Goal: Book appointment/travel/reservation

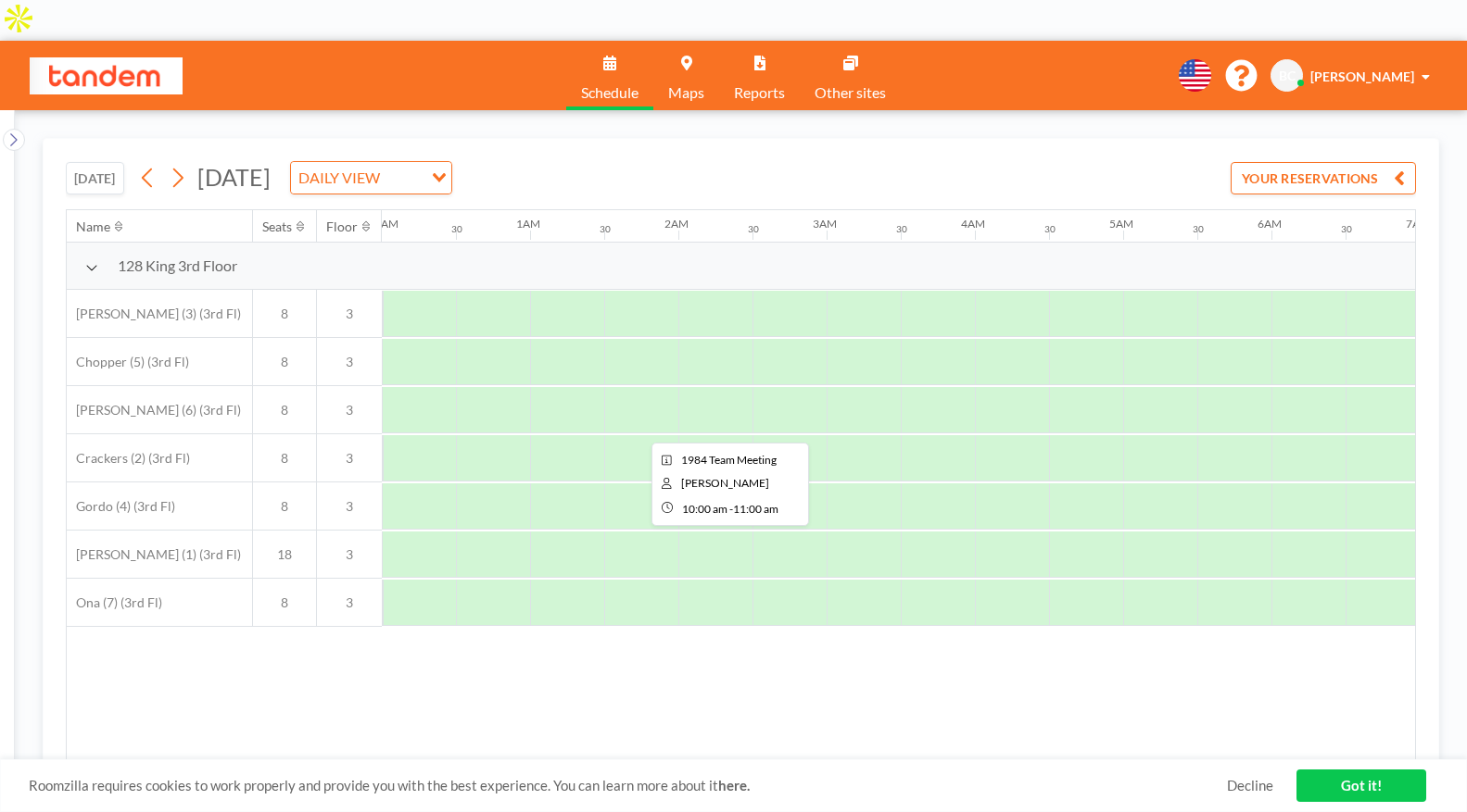
scroll to position [0, 1214]
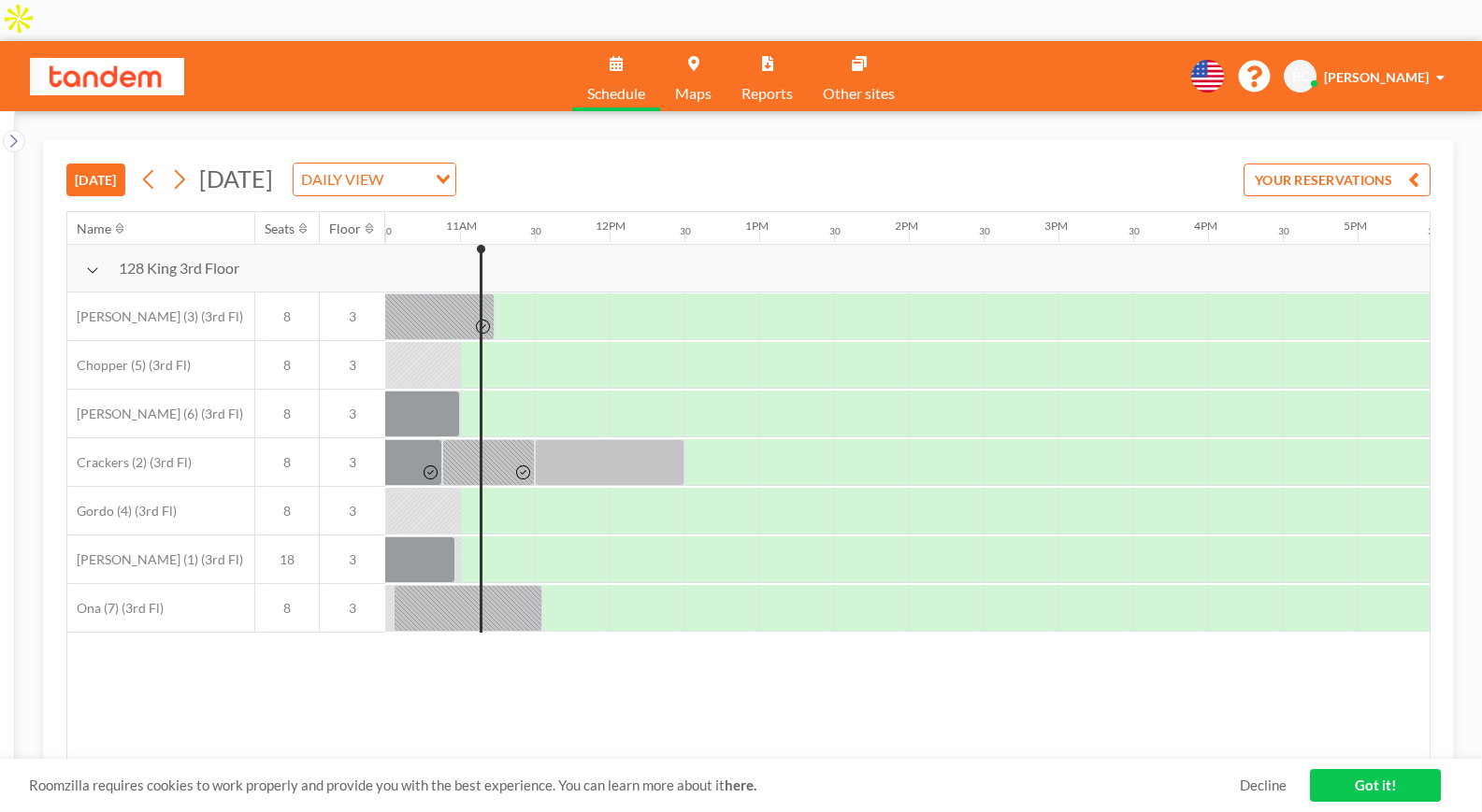
scroll to position [0, 1571]
click at [188, 166] on icon at bounding box center [179, 180] width 18 height 28
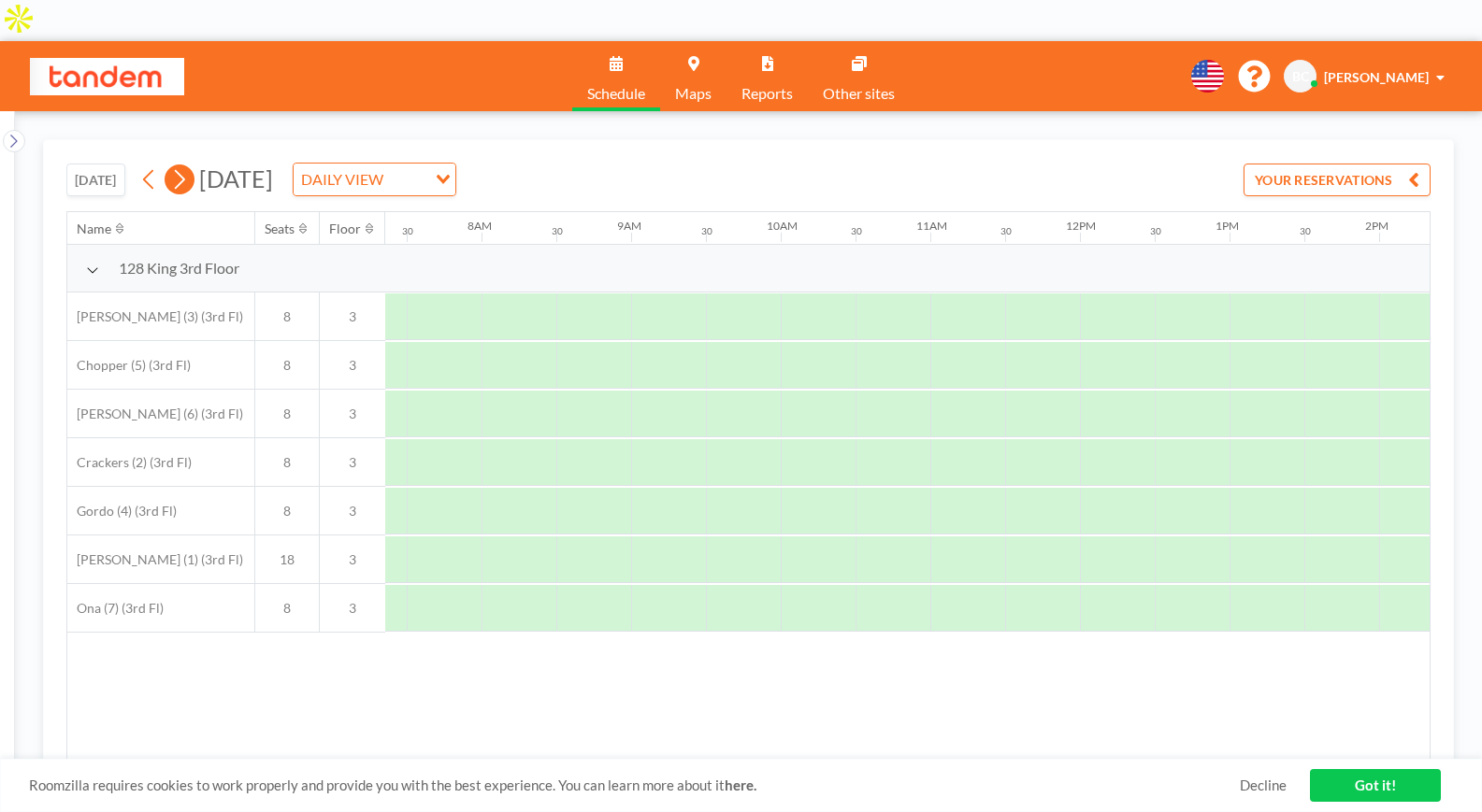
scroll to position [0, 1122]
click at [188, 166] on icon at bounding box center [179, 180] width 18 height 28
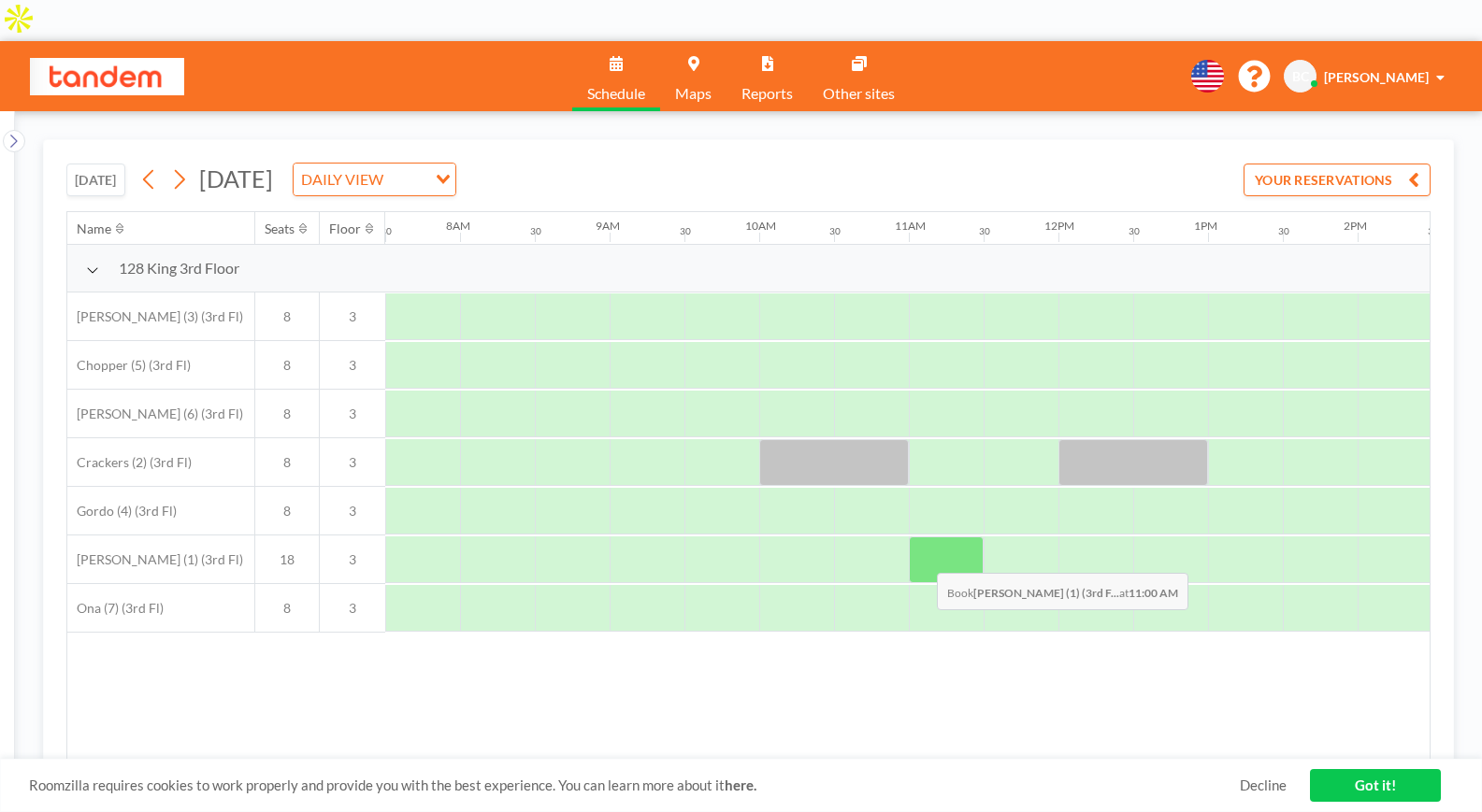
click at [922, 537] on div at bounding box center [946, 560] width 75 height 47
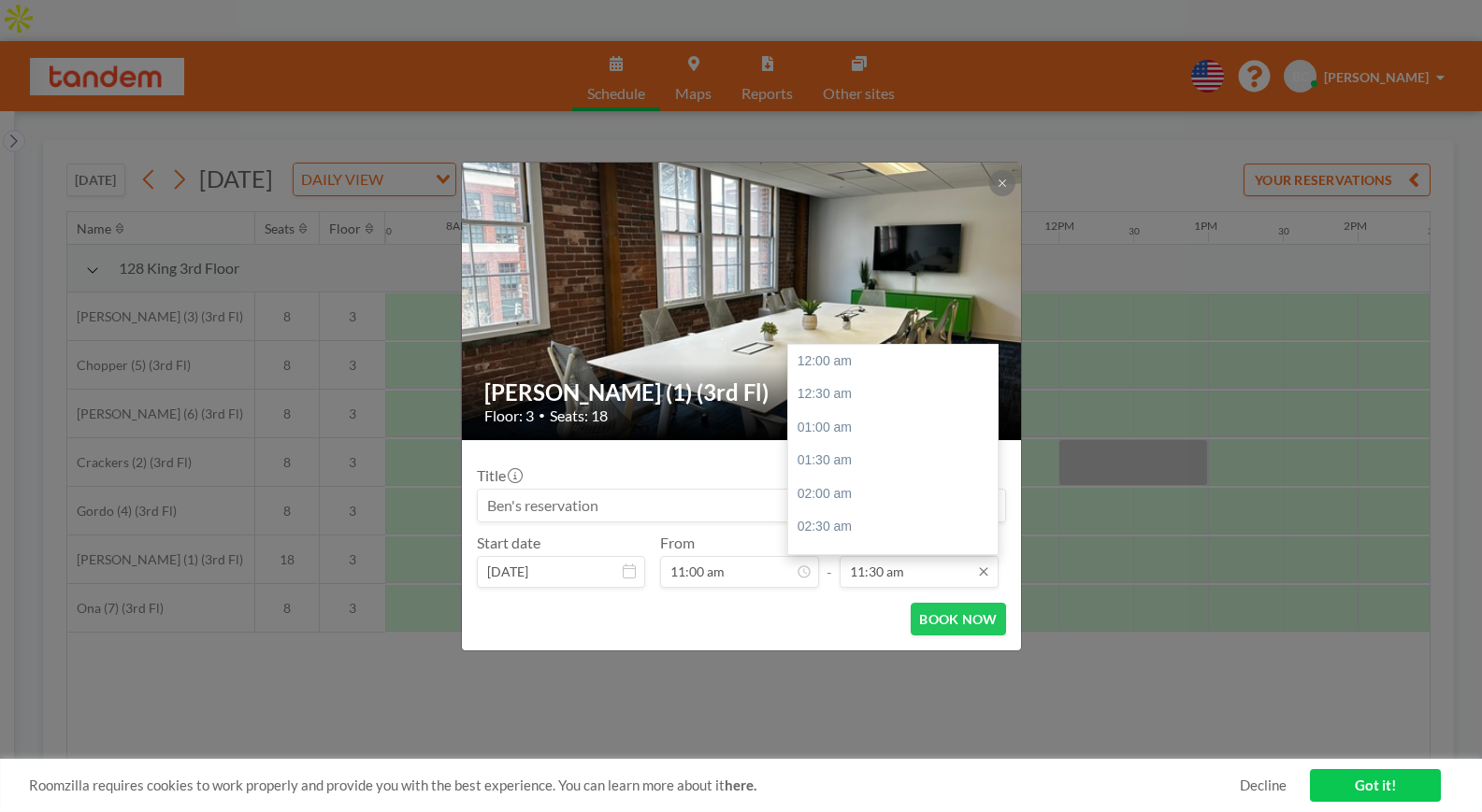
scroll to position [765, 0]
click at [826, 524] on div "02:00 pm" at bounding box center [893, 527] width 210 height 34
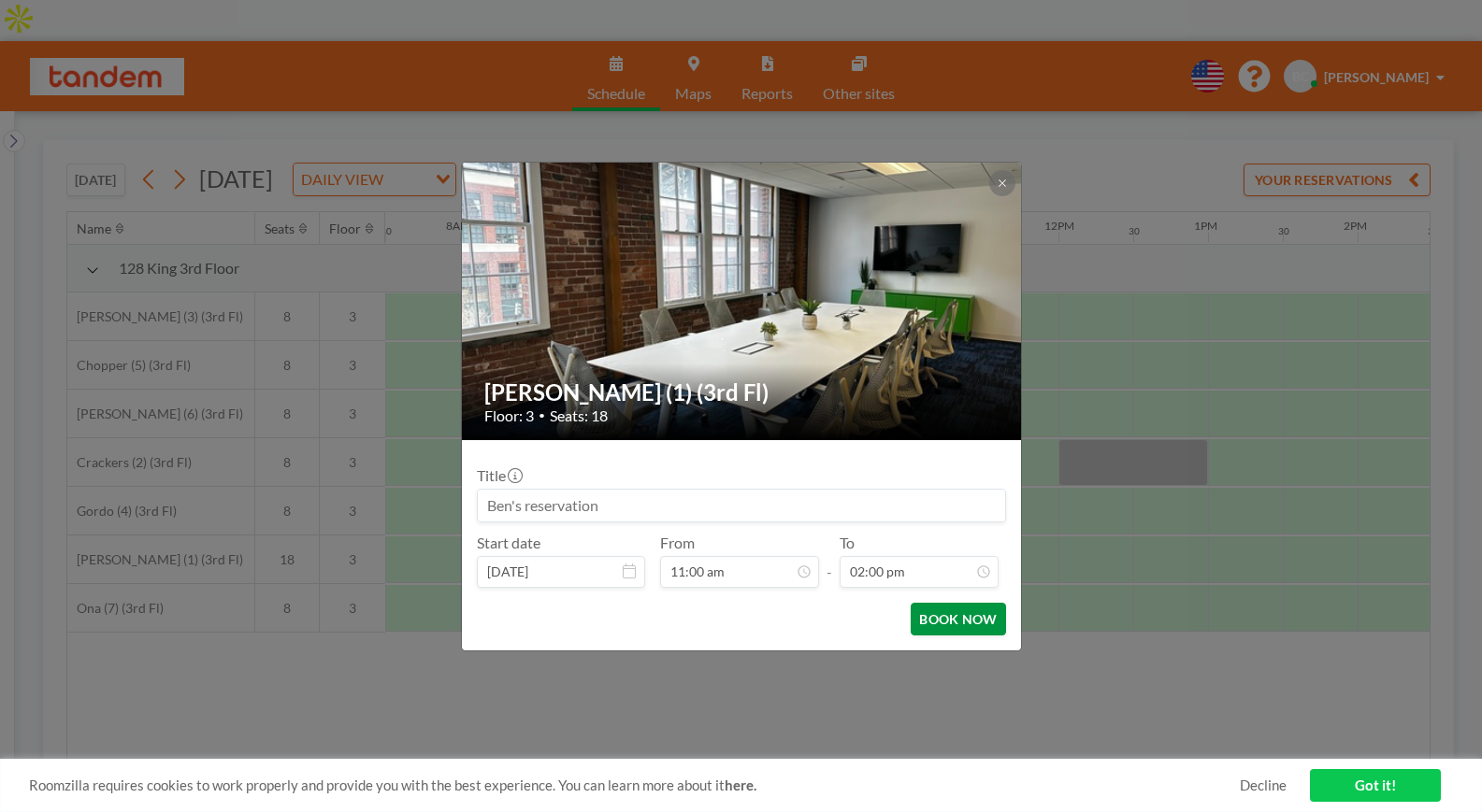
scroll to position [932, 0]
click at [941, 627] on button "BOOK NOW" at bounding box center [957, 619] width 95 height 33
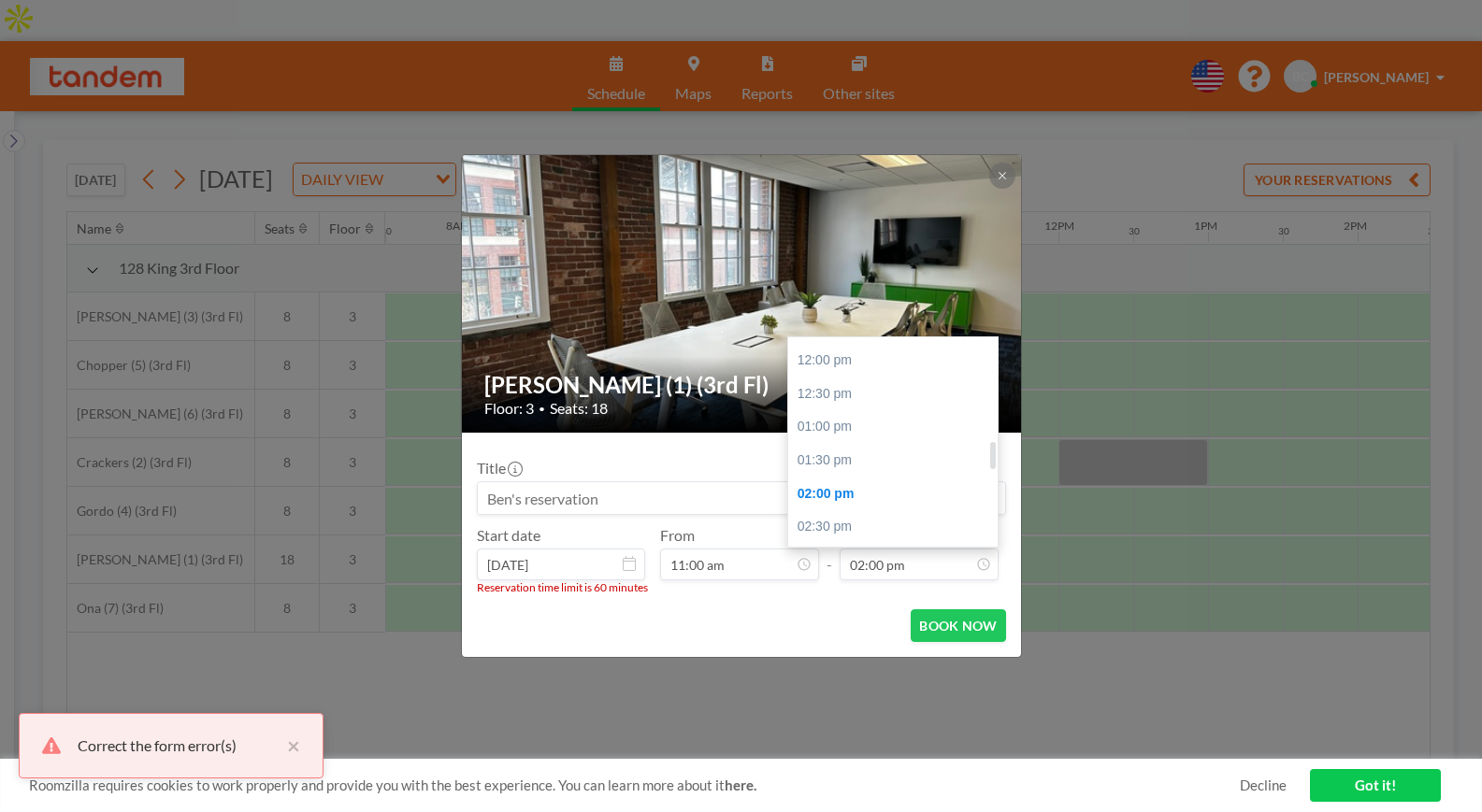
scroll to position [798, 0]
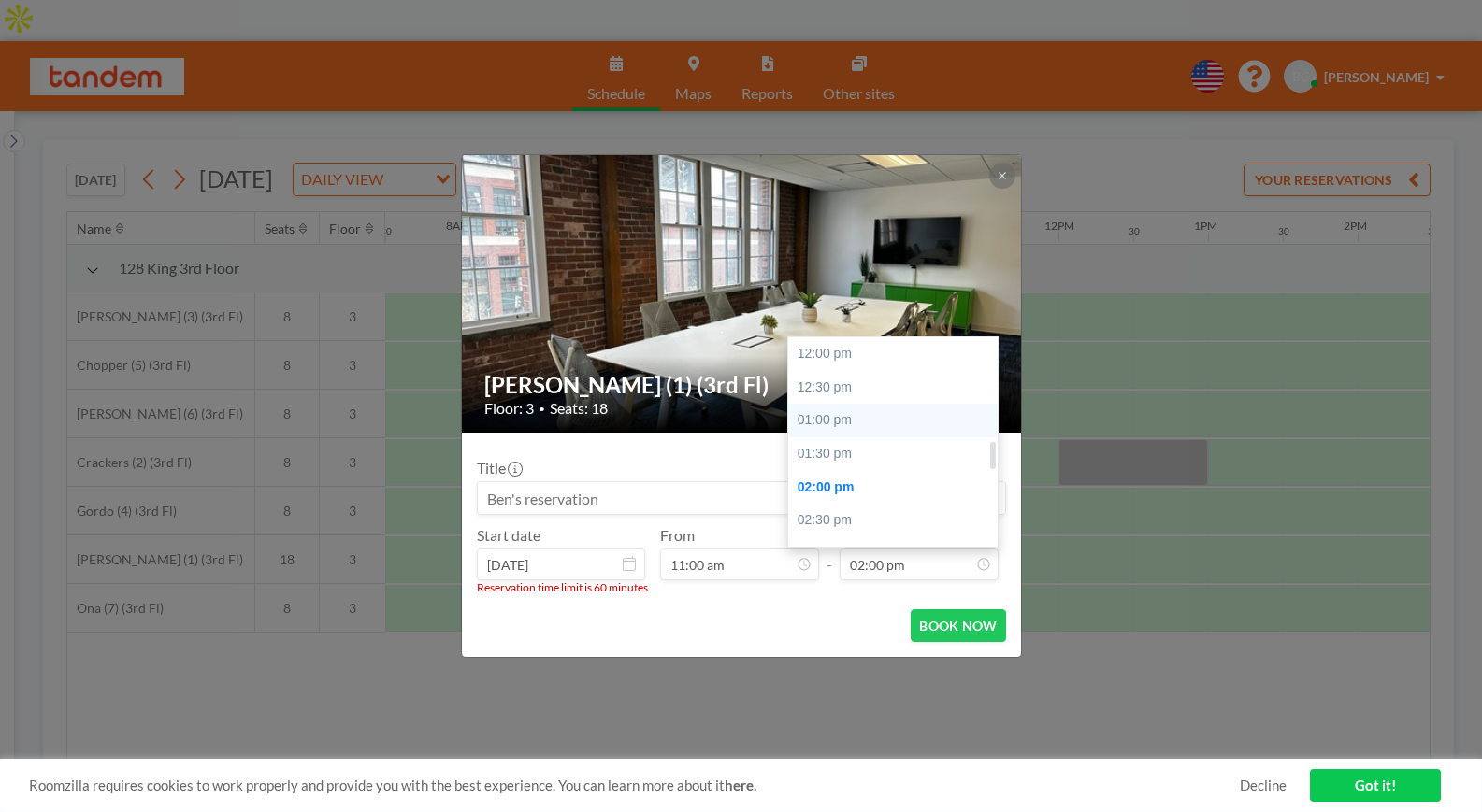
click at [880, 416] on div "01:00 pm" at bounding box center [893, 421] width 210 height 34
click at [879, 450] on div "12:00 pm" at bounding box center [893, 445] width 210 height 34
type input "12:00 pm"
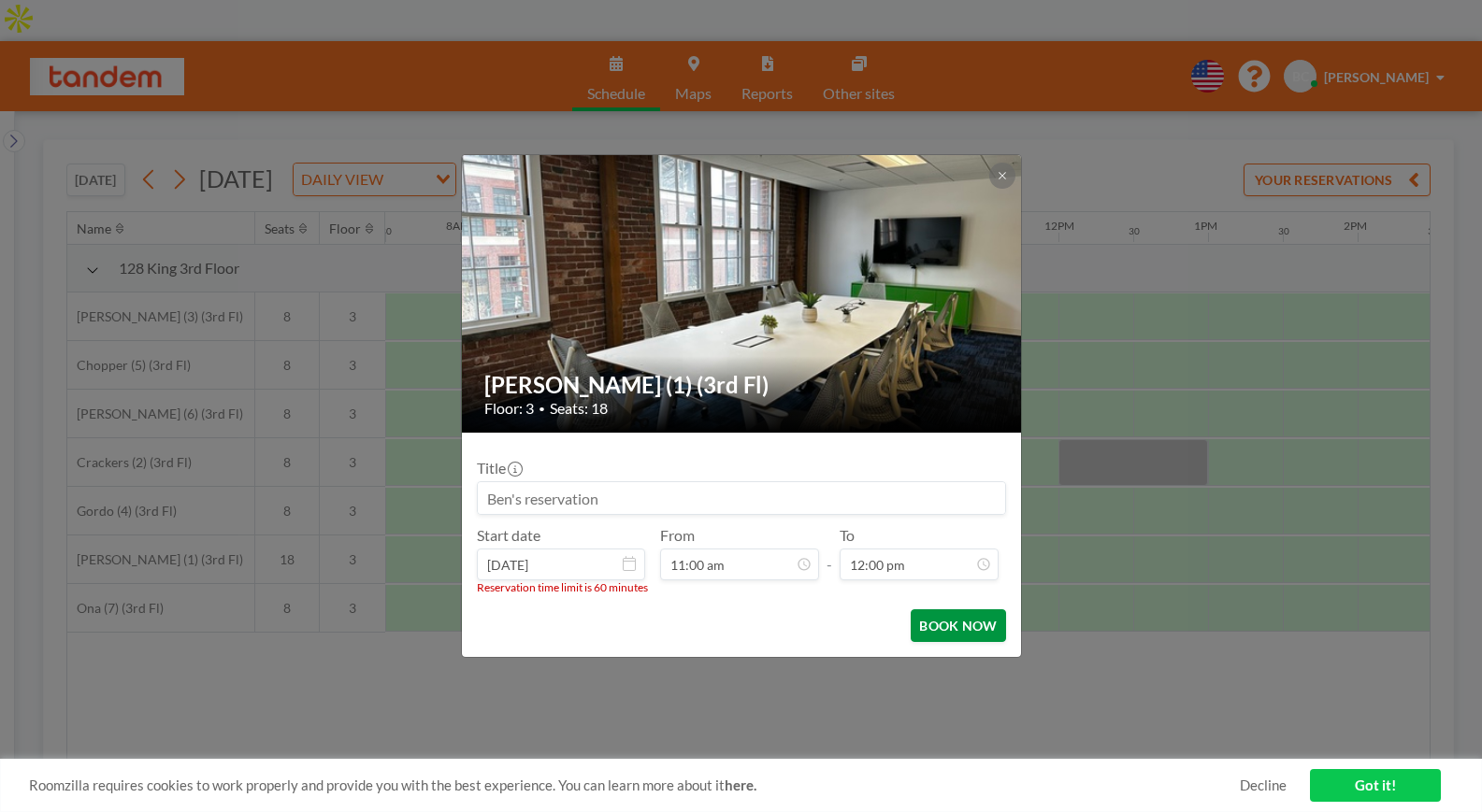
scroll to position [798, 0]
click at [934, 627] on button "BOOK NOW" at bounding box center [957, 626] width 95 height 33
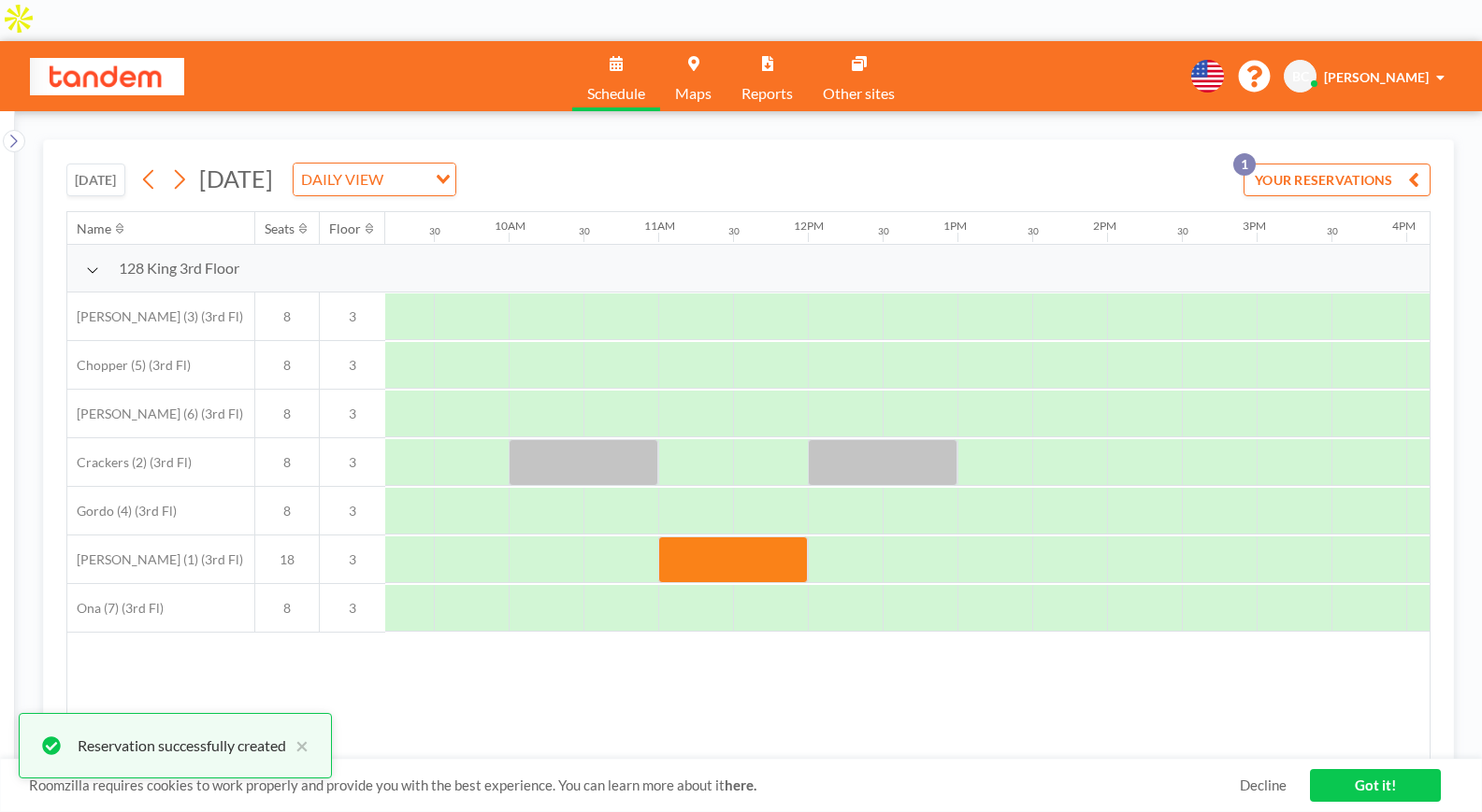
scroll to position [0, 1374]
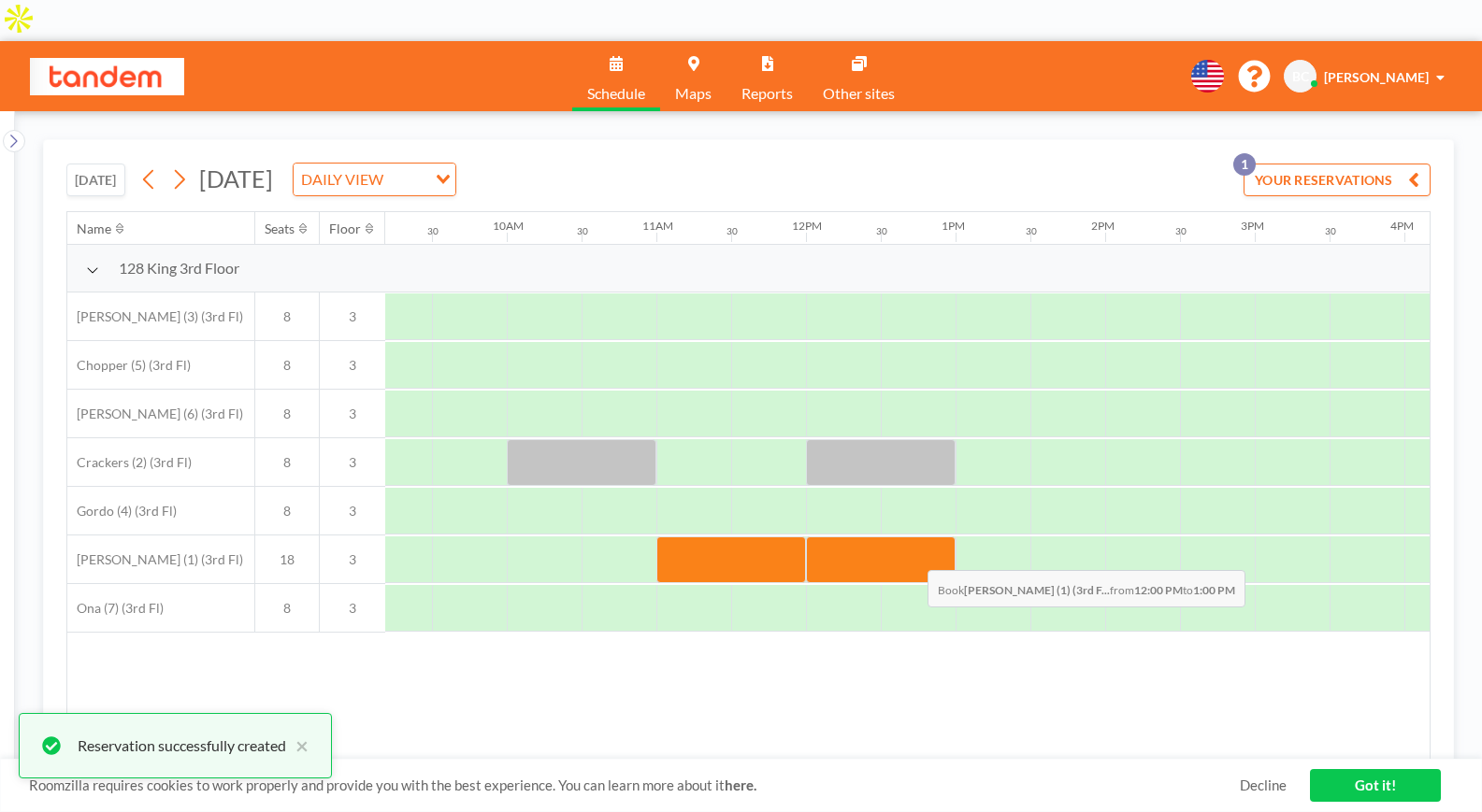
drag, startPoint x: 837, startPoint y: 514, endPoint x: 913, endPoint y: 515, distance: 76.0
click at [913, 537] on div at bounding box center [881, 560] width 150 height 47
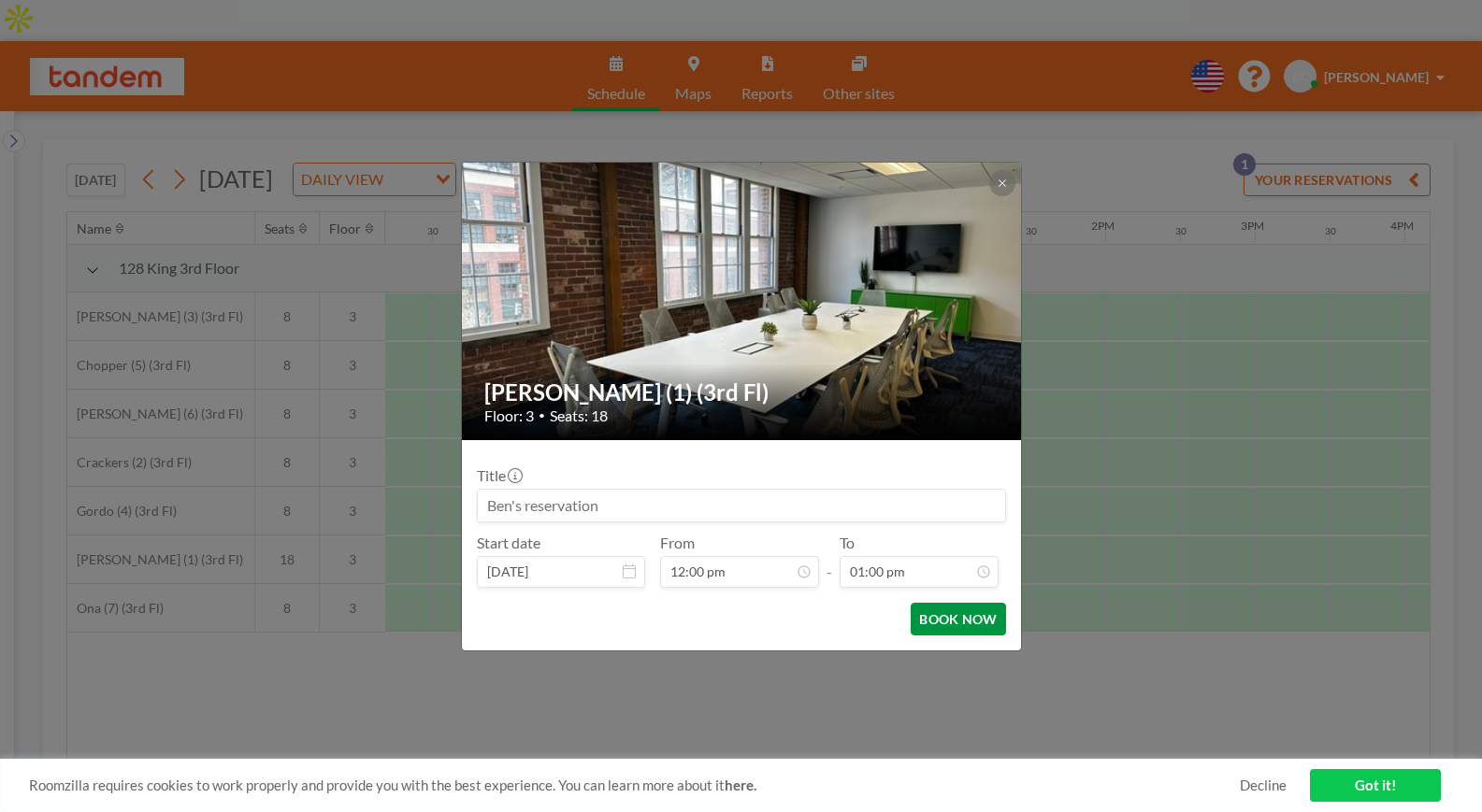
scroll to position [864, 0]
click at [935, 617] on button "BOOK NOW" at bounding box center [957, 619] width 95 height 33
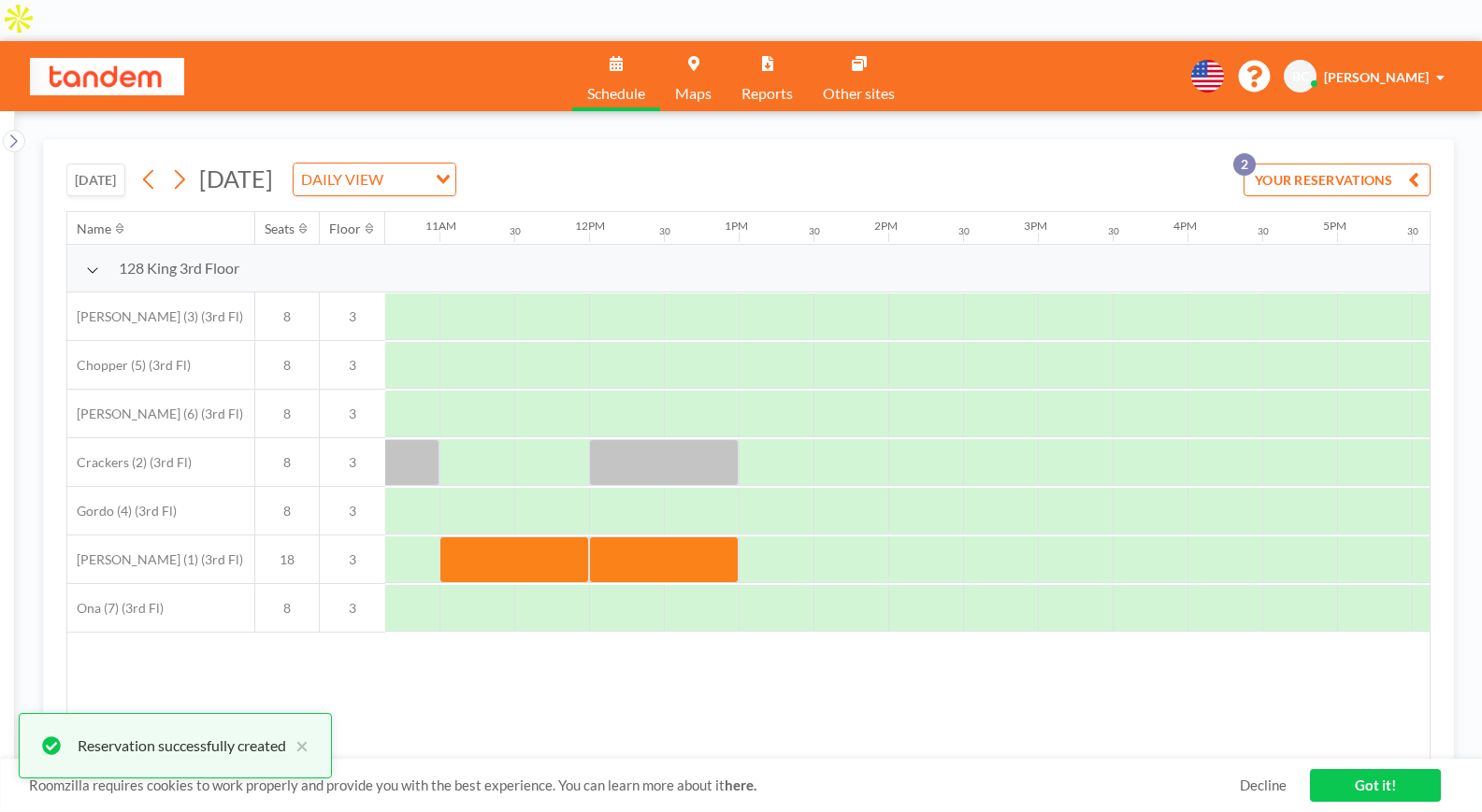
scroll to position [0, 1595]
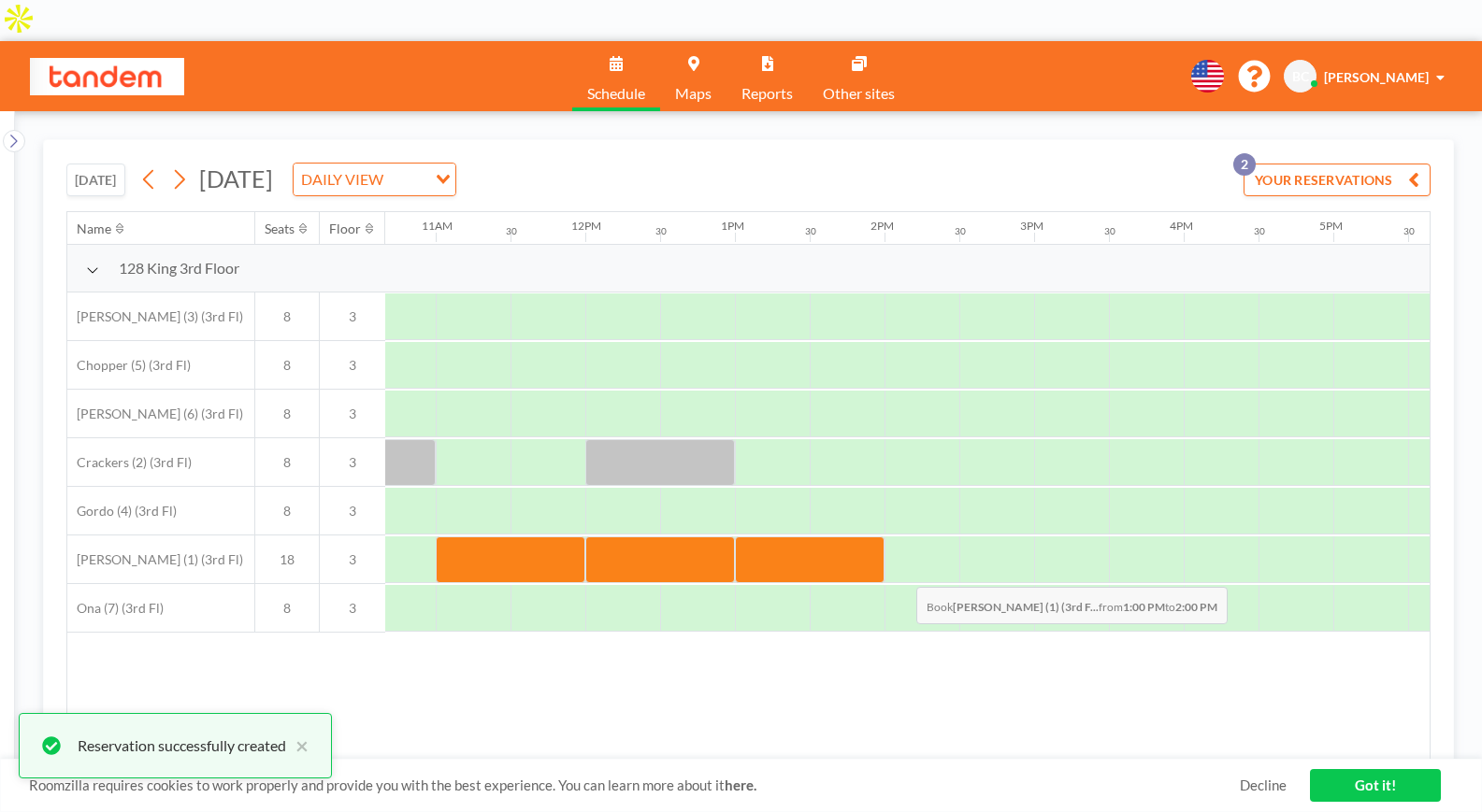
drag, startPoint x: 777, startPoint y: 519, endPoint x: 902, endPoint y: 532, distance: 125.7
click at [902, 536] on div at bounding box center [585, 560] width 3591 height 49
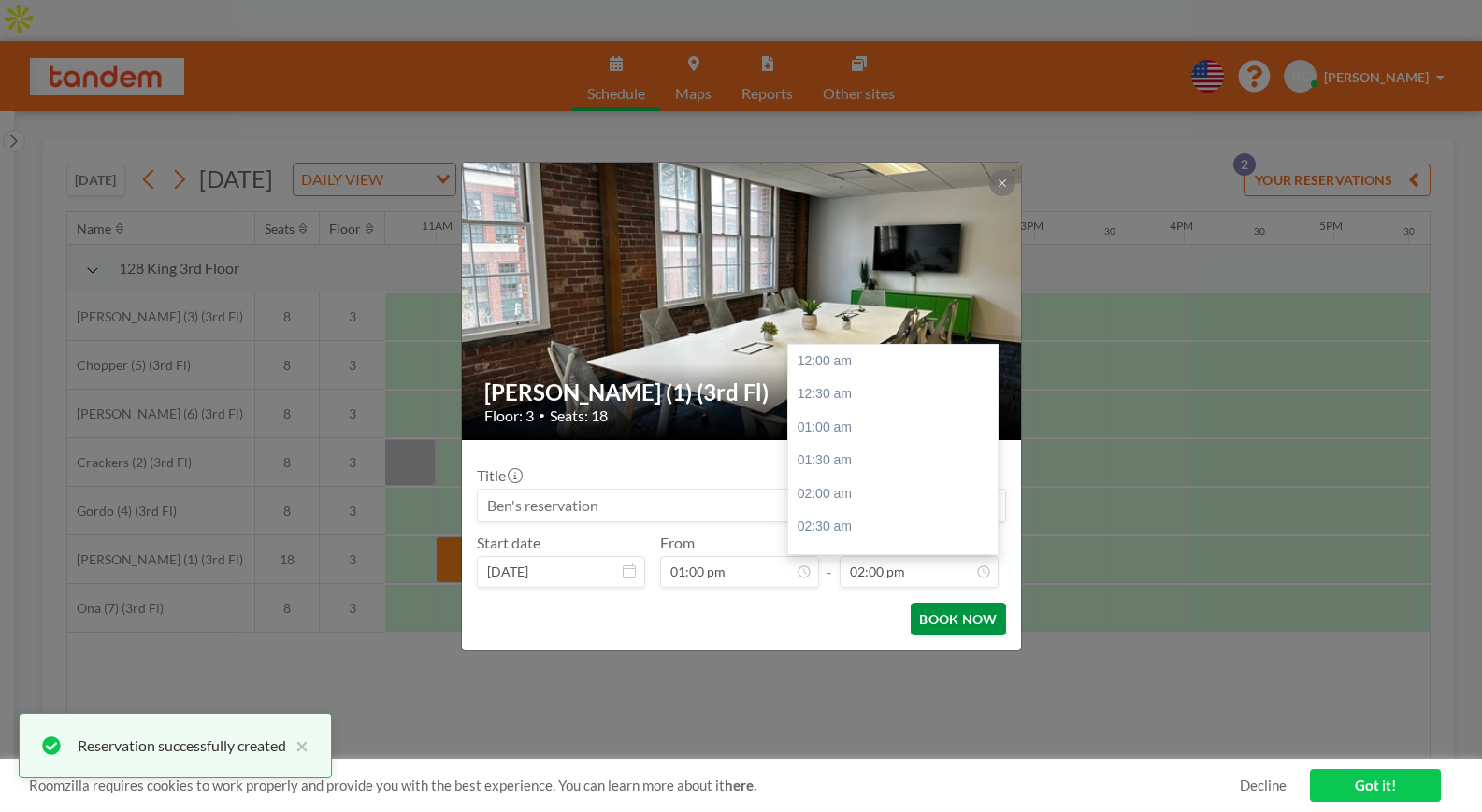
scroll to position [932, 0]
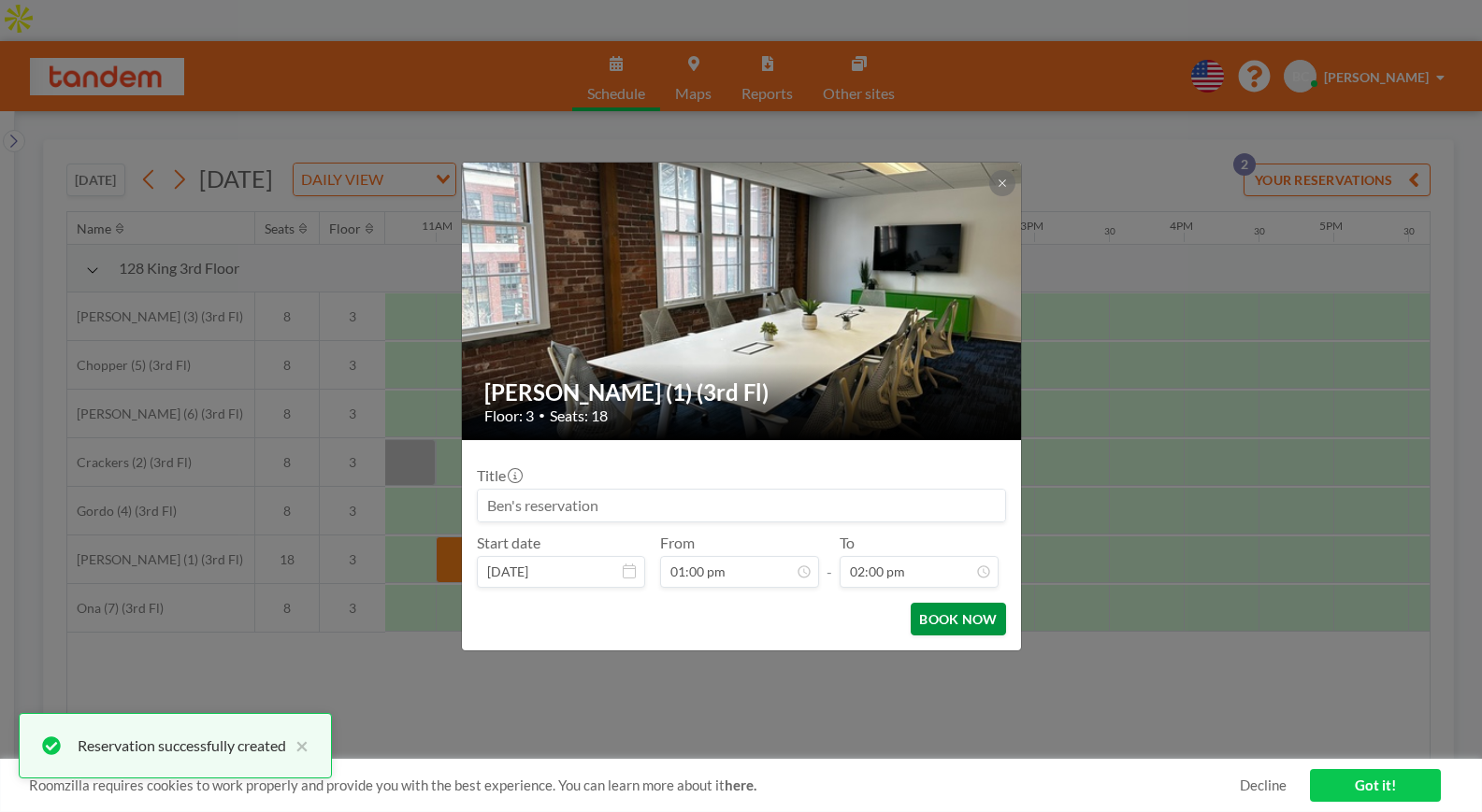
click at [947, 617] on button "BOOK NOW" at bounding box center [957, 619] width 95 height 33
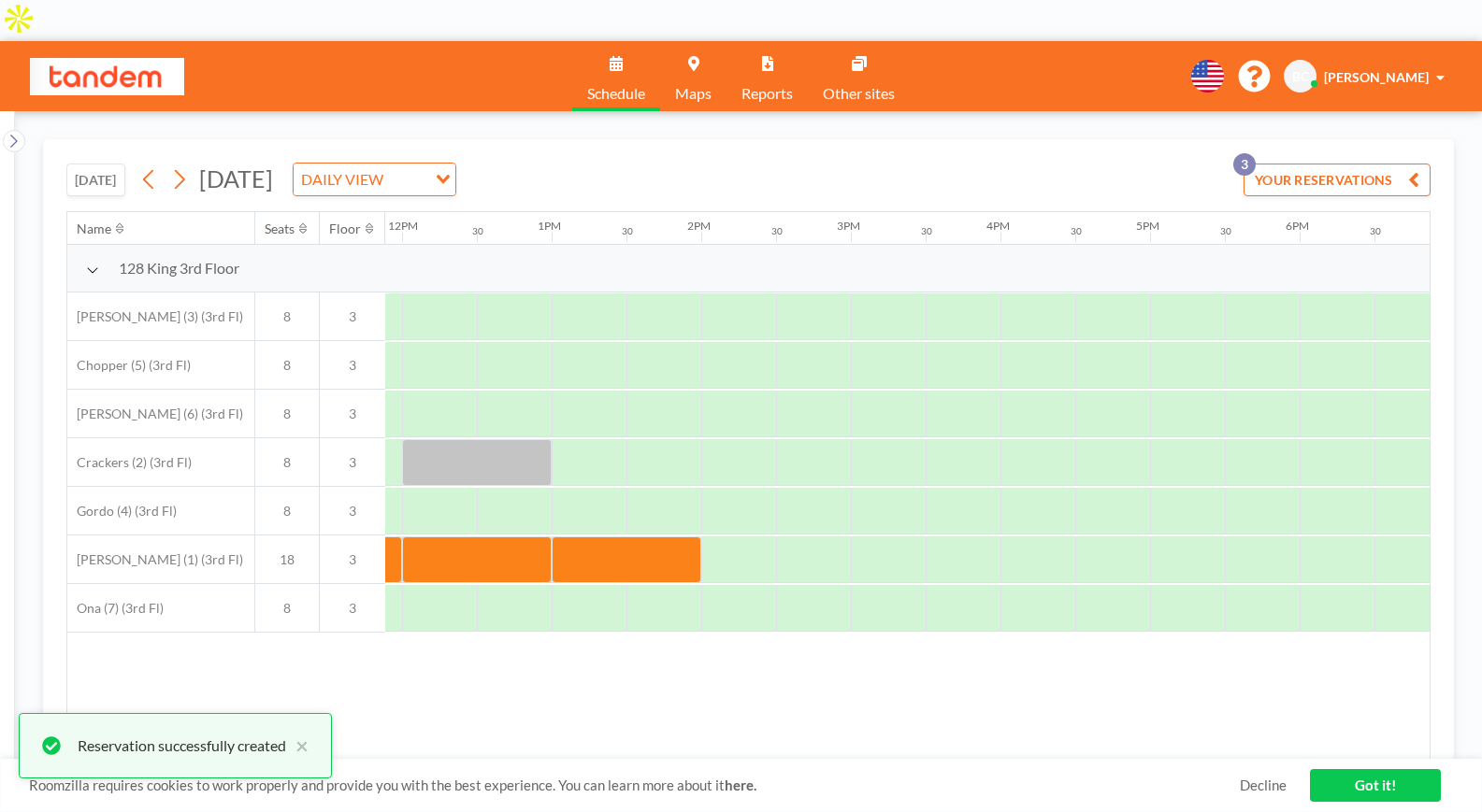
scroll to position [0, 1781]
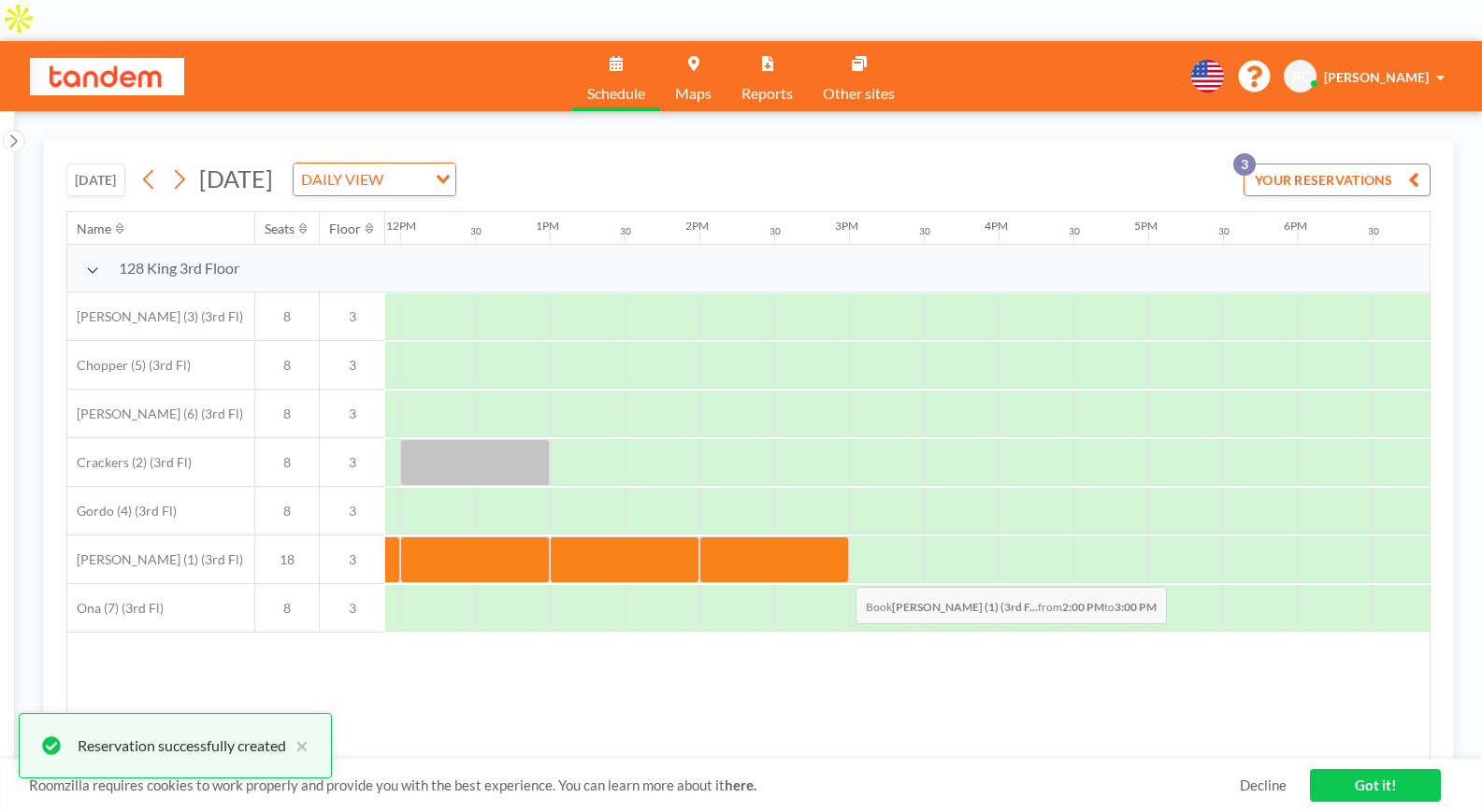
drag, startPoint x: 747, startPoint y: 526, endPoint x: 851, endPoint y: 534, distance: 104.3
click at [851, 536] on div at bounding box center [400, 560] width 3591 height 49
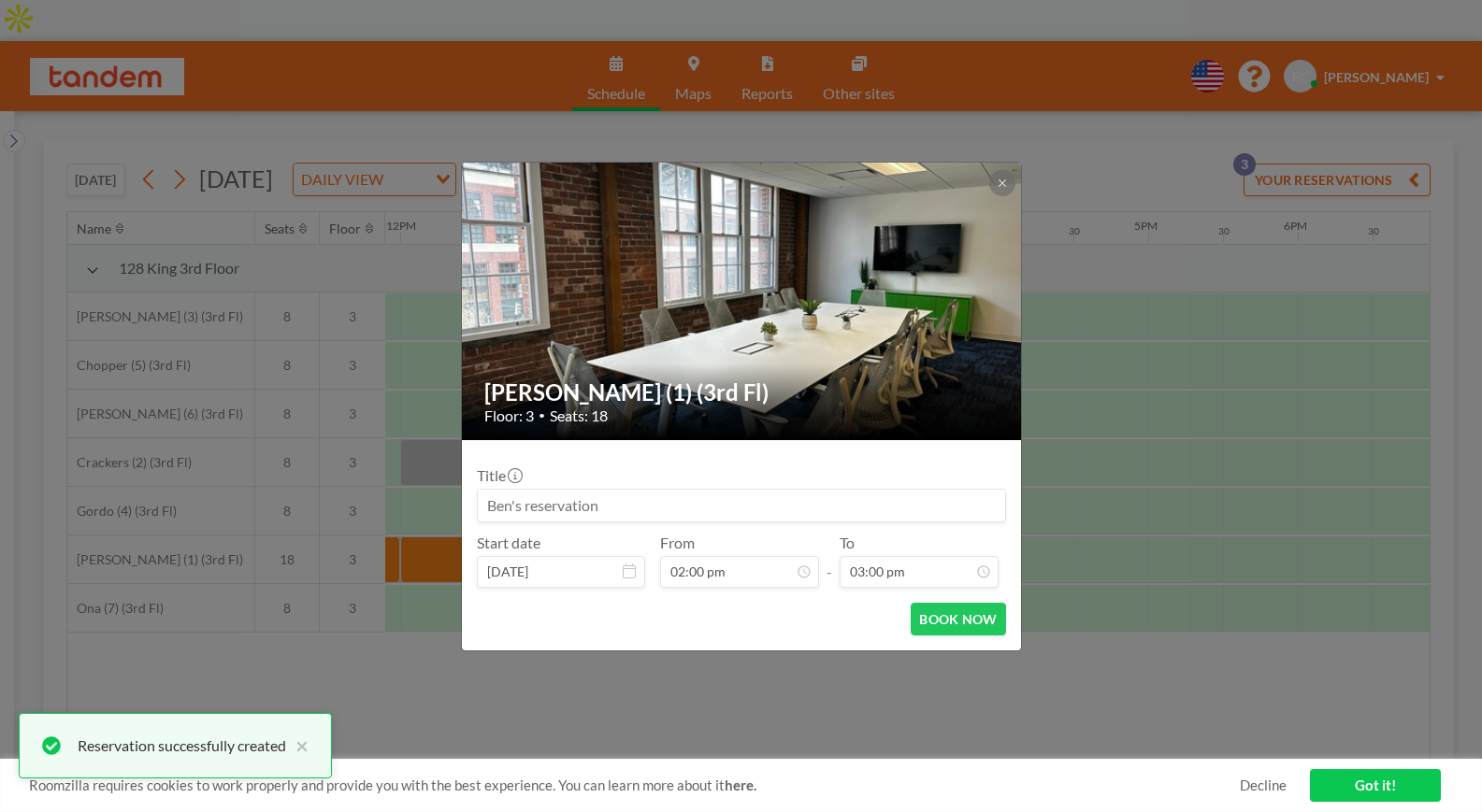
scroll to position [998, 0]
click at [971, 625] on button "BOOK NOW" at bounding box center [957, 619] width 95 height 33
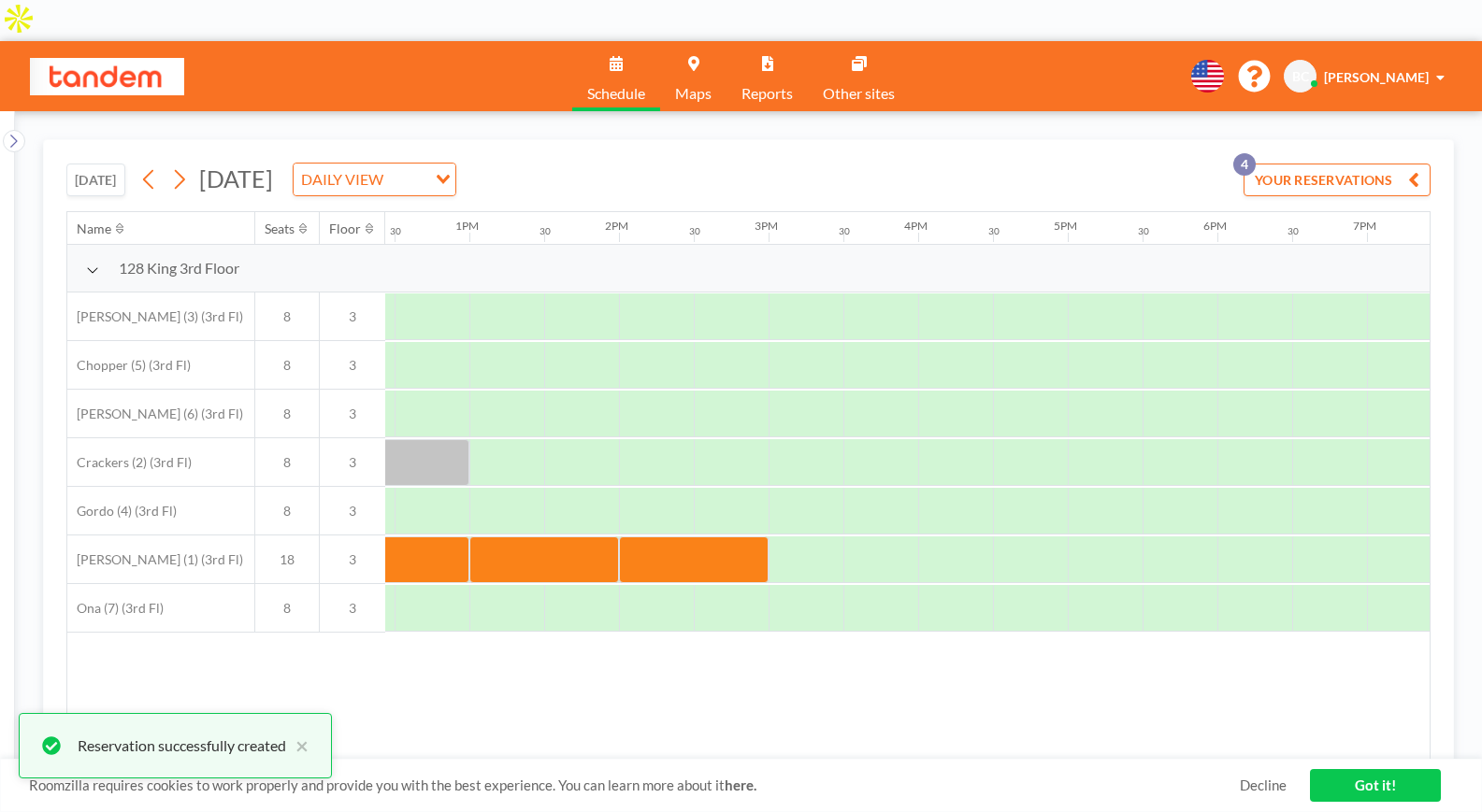
scroll to position [0, 1898]
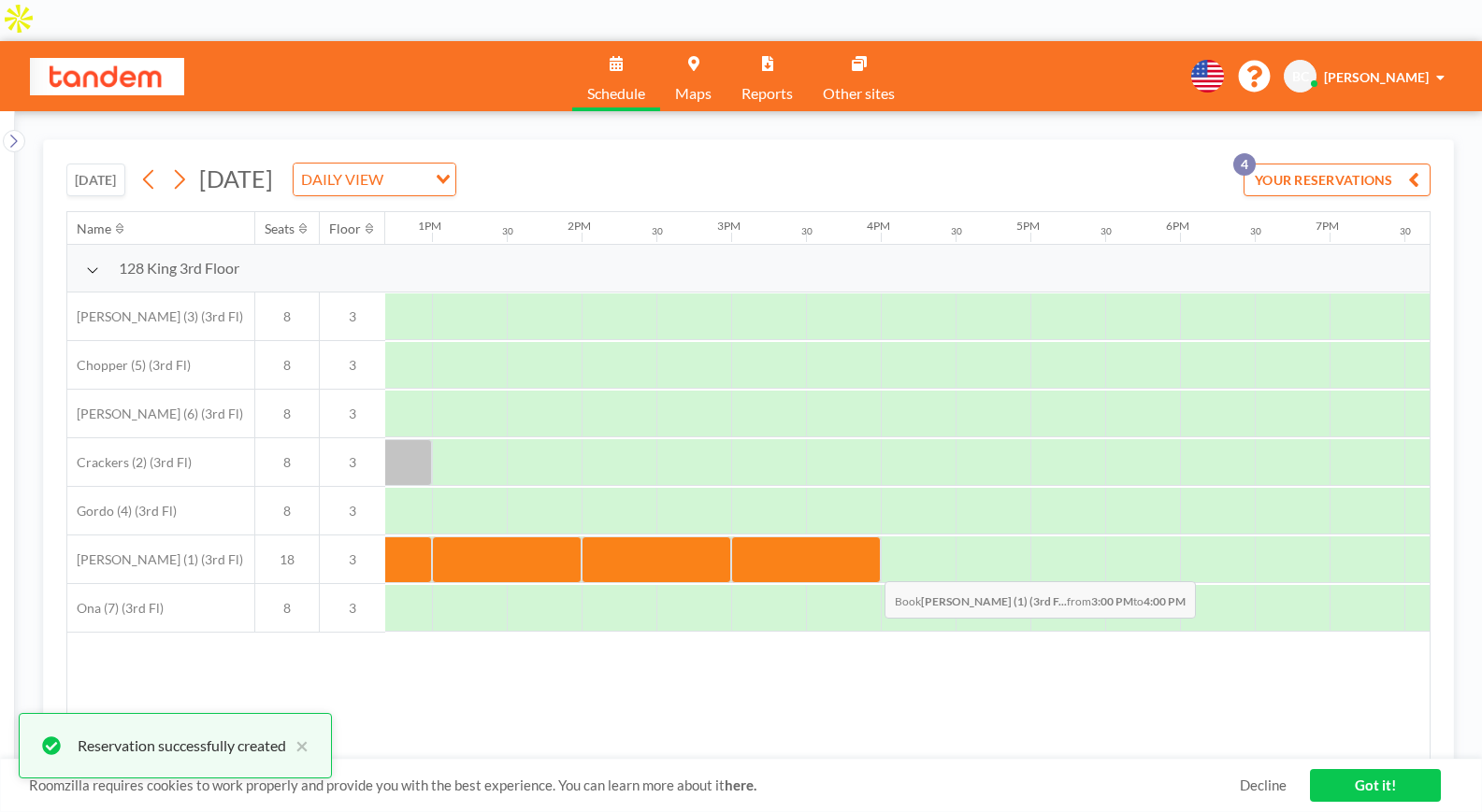
drag, startPoint x: 775, startPoint y: 509, endPoint x: 869, endPoint y: 526, distance: 95.5
click at [869, 537] on div at bounding box center [807, 560] width 150 height 47
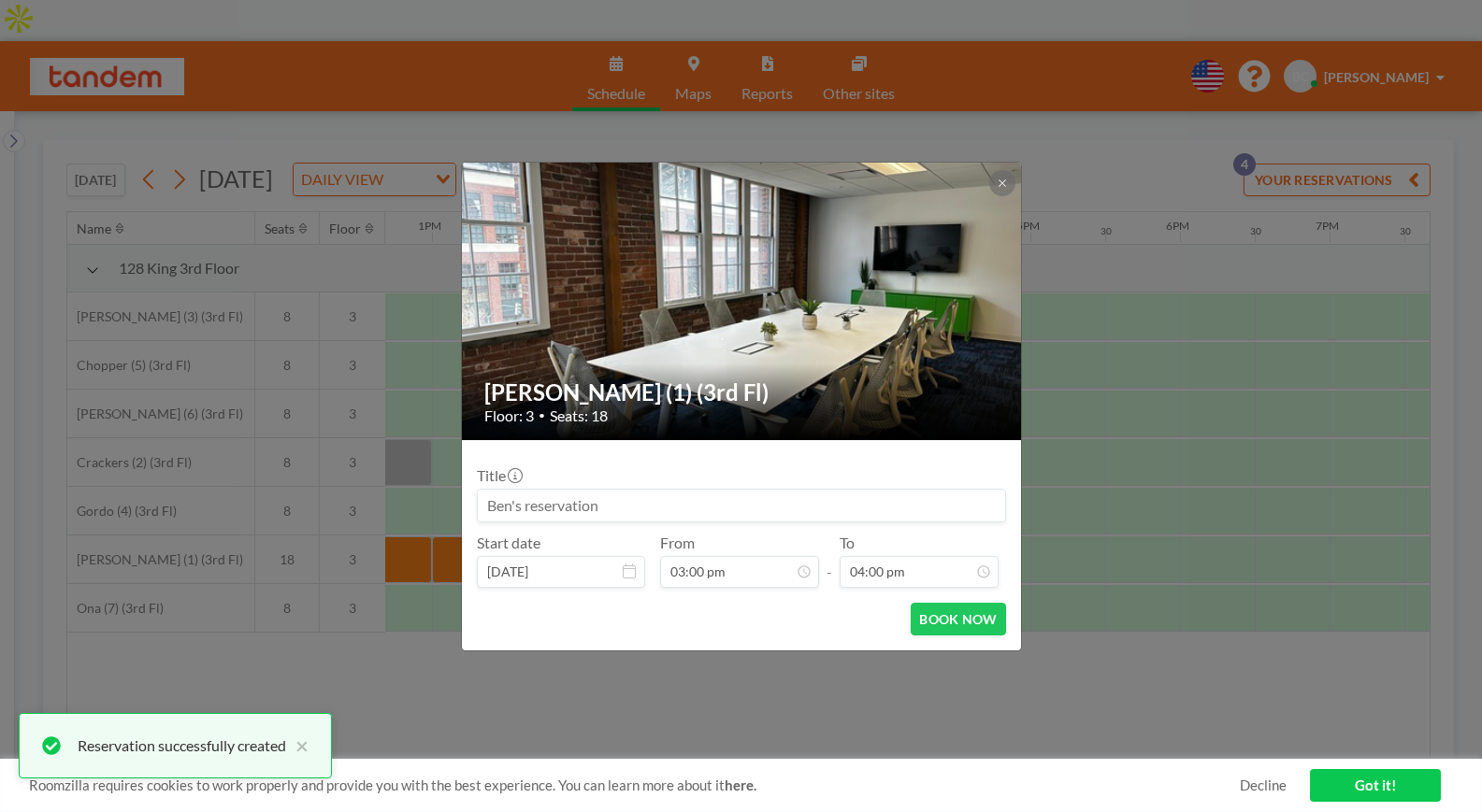
scroll to position [1065, 0]
click at [965, 627] on button "BOOK NOW" at bounding box center [957, 619] width 95 height 33
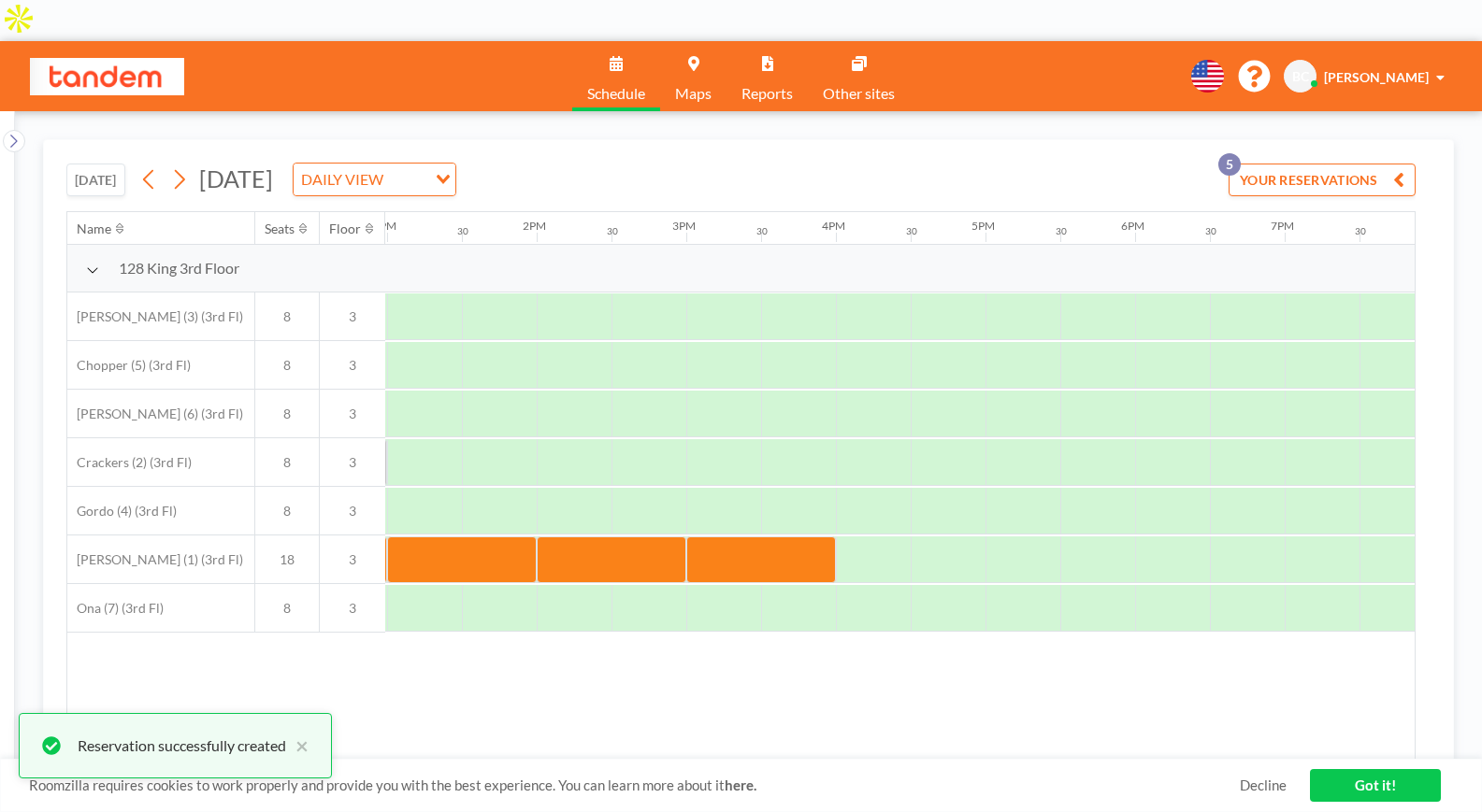
scroll to position [0, 1965]
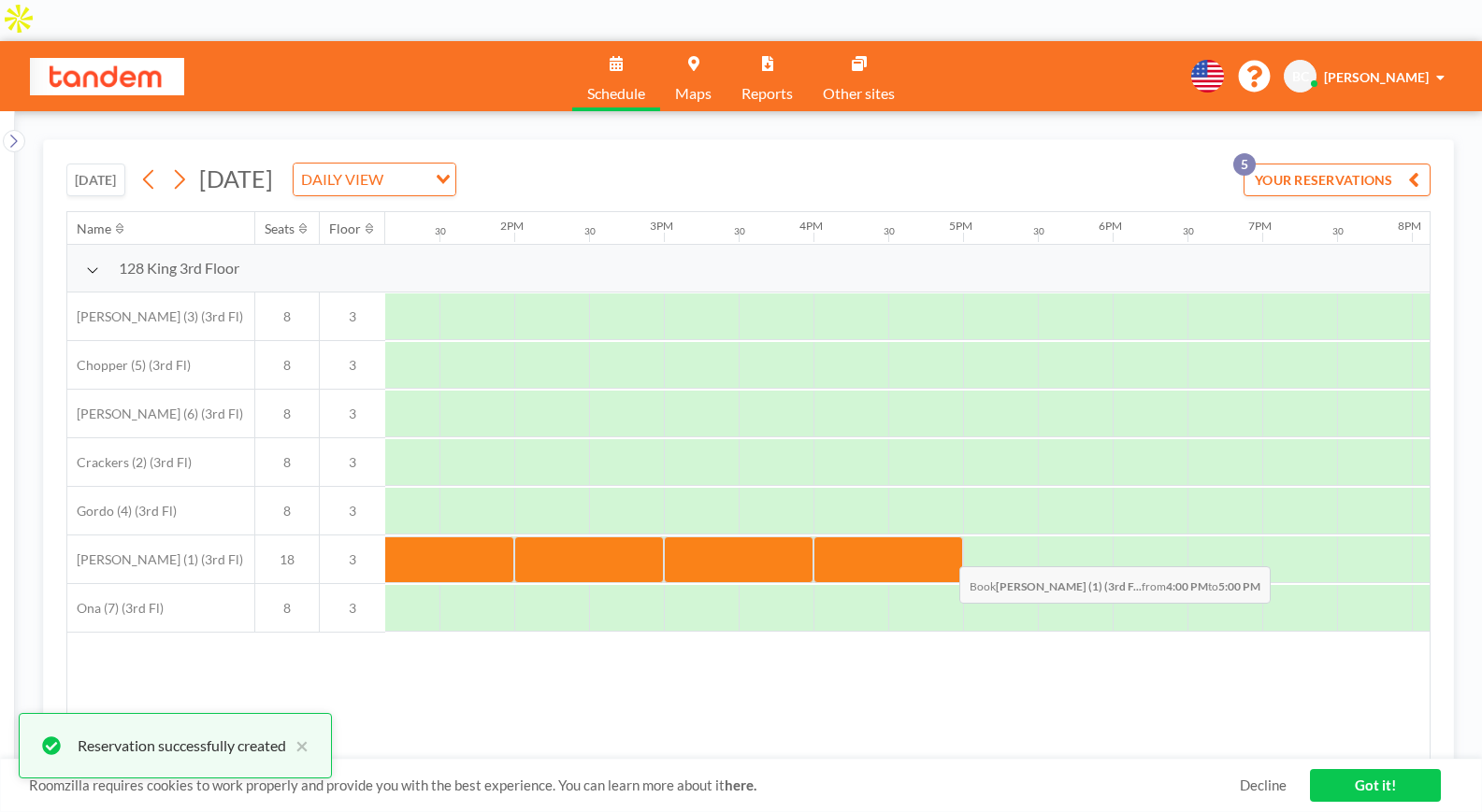
drag, startPoint x: 854, startPoint y: 510, endPoint x: 945, endPoint y: 511, distance: 91.0
click at [945, 537] on div at bounding box center [888, 560] width 150 height 47
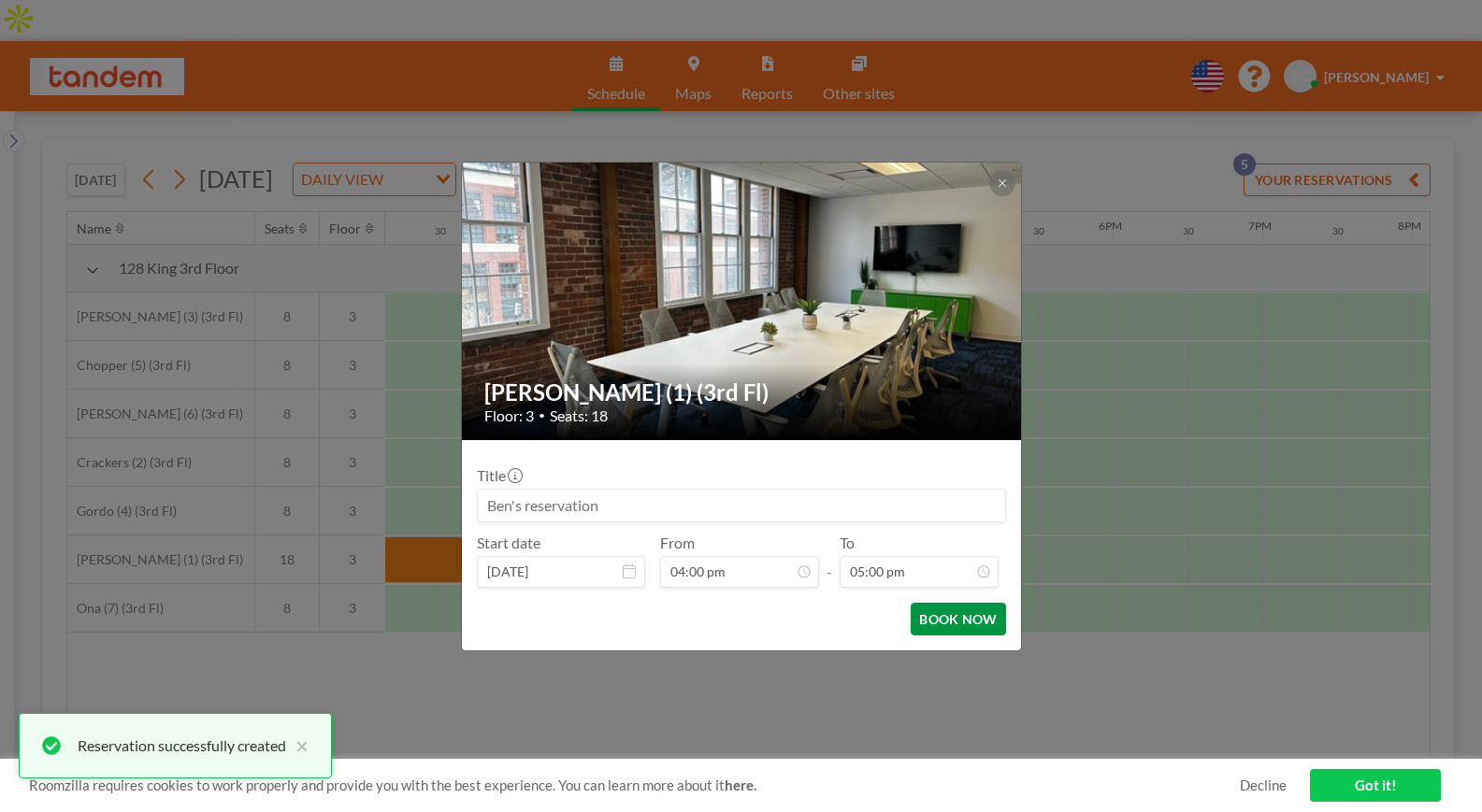
scroll to position [1131, 0]
click at [960, 622] on button "BOOK NOW" at bounding box center [957, 619] width 95 height 33
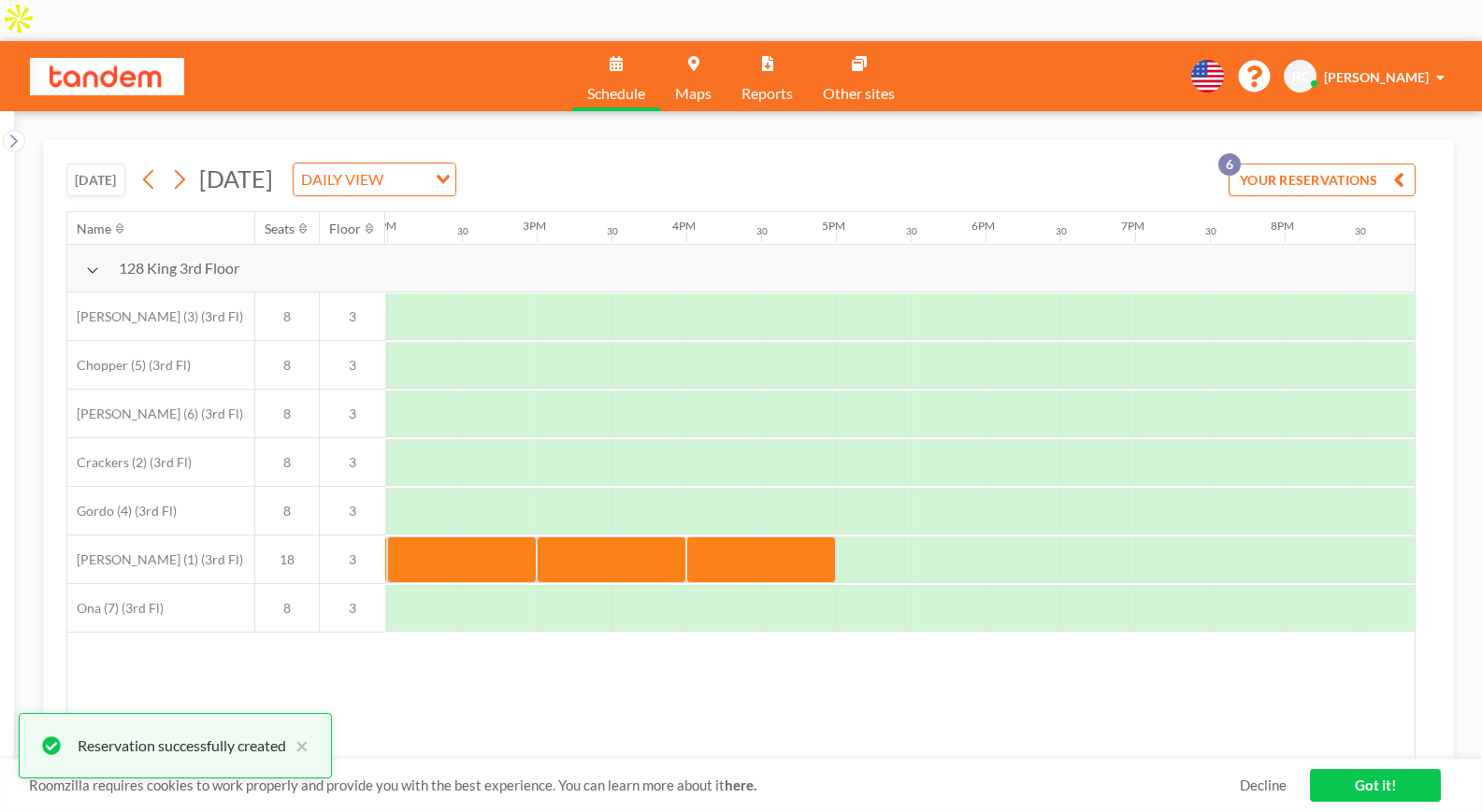
scroll to position [0, 2105]
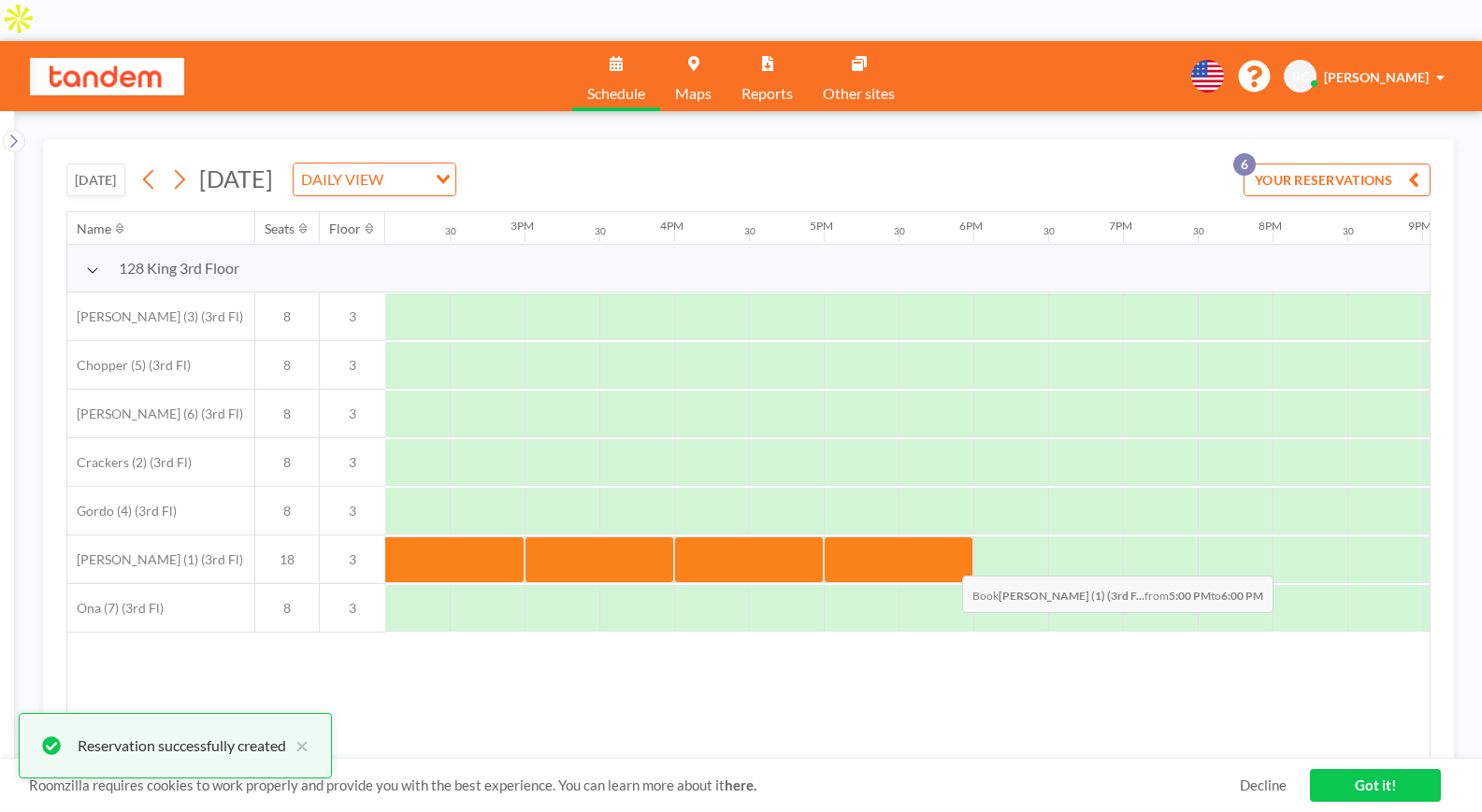
drag, startPoint x: 896, startPoint y: 507, endPoint x: 947, endPoint y: 521, distance: 52.9
click at [947, 537] on div at bounding box center [898, 560] width 150 height 47
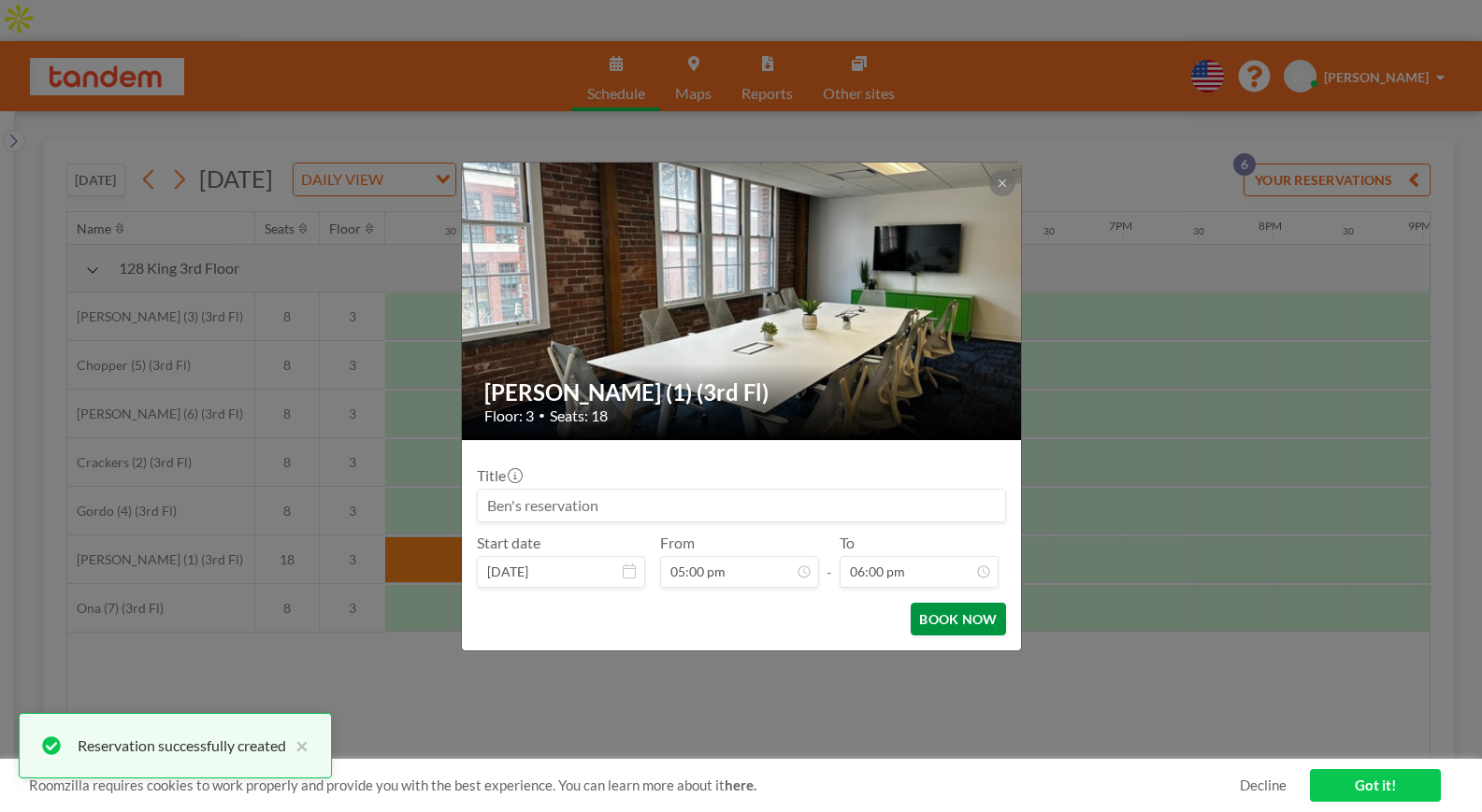
click at [982, 626] on button "BOOK NOW" at bounding box center [957, 619] width 95 height 33
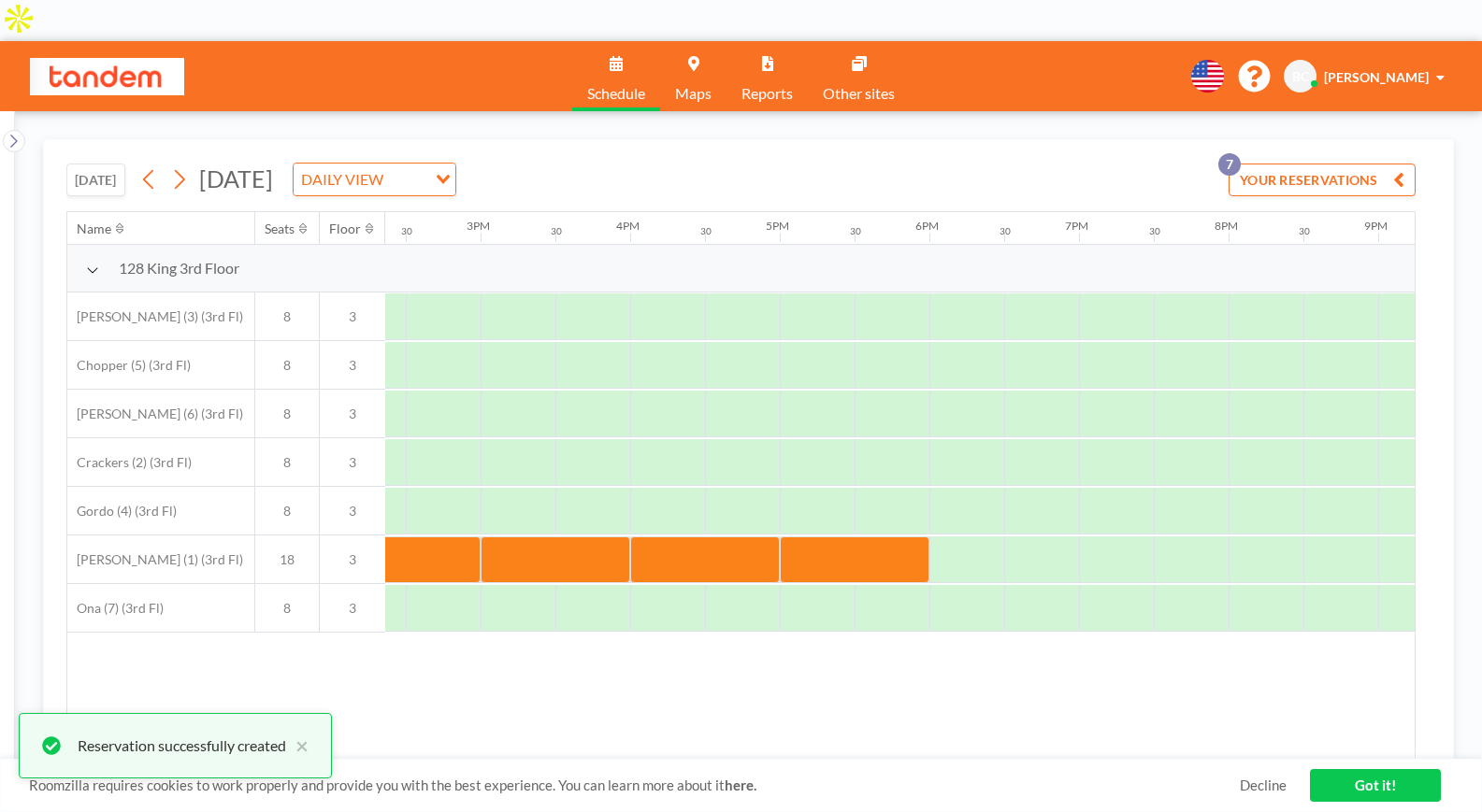
scroll to position [0, 2151]
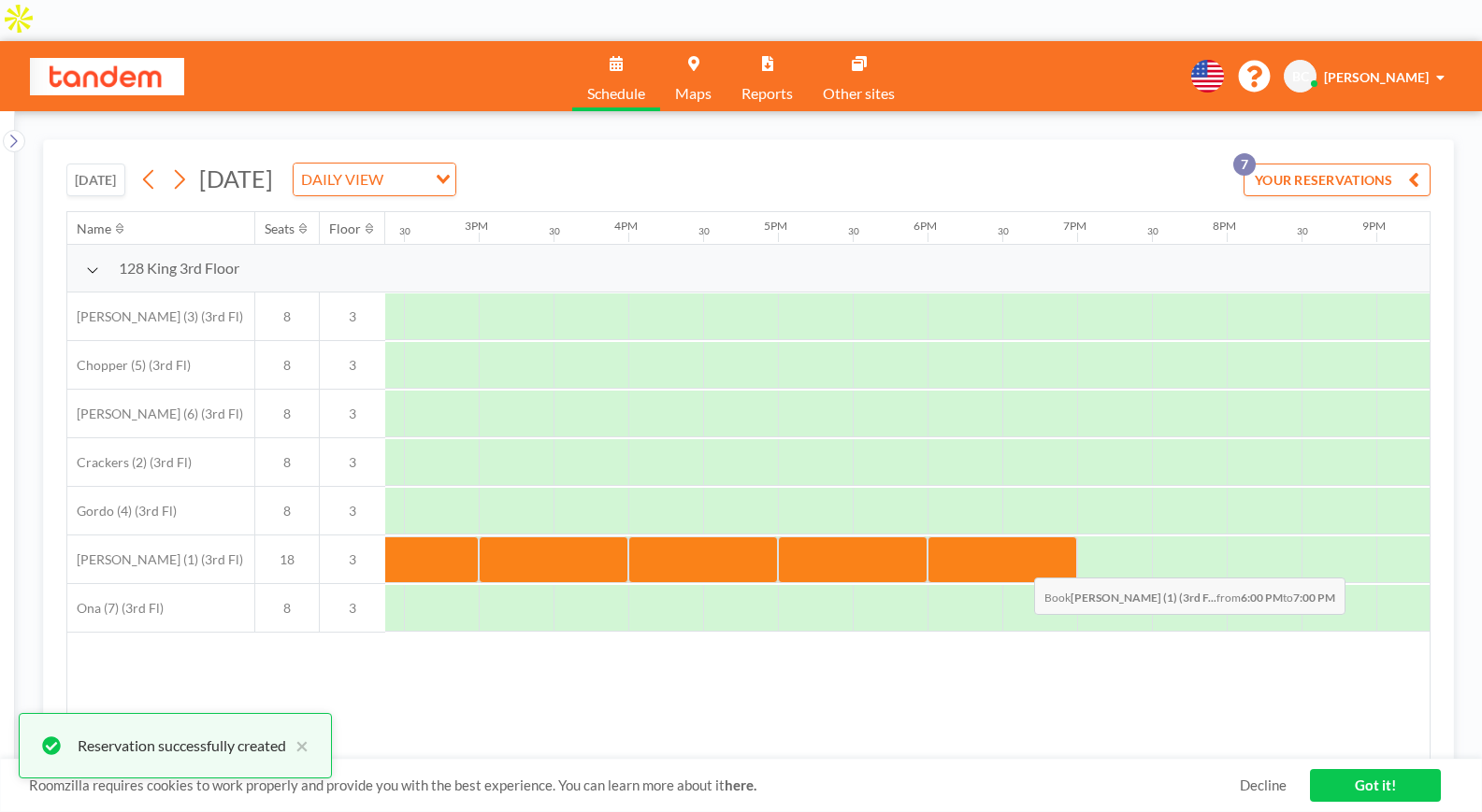
drag, startPoint x: 1000, startPoint y: 524, endPoint x: 1023, endPoint y: 523, distance: 23.0
click at [1023, 537] on div at bounding box center [1002, 560] width 150 height 47
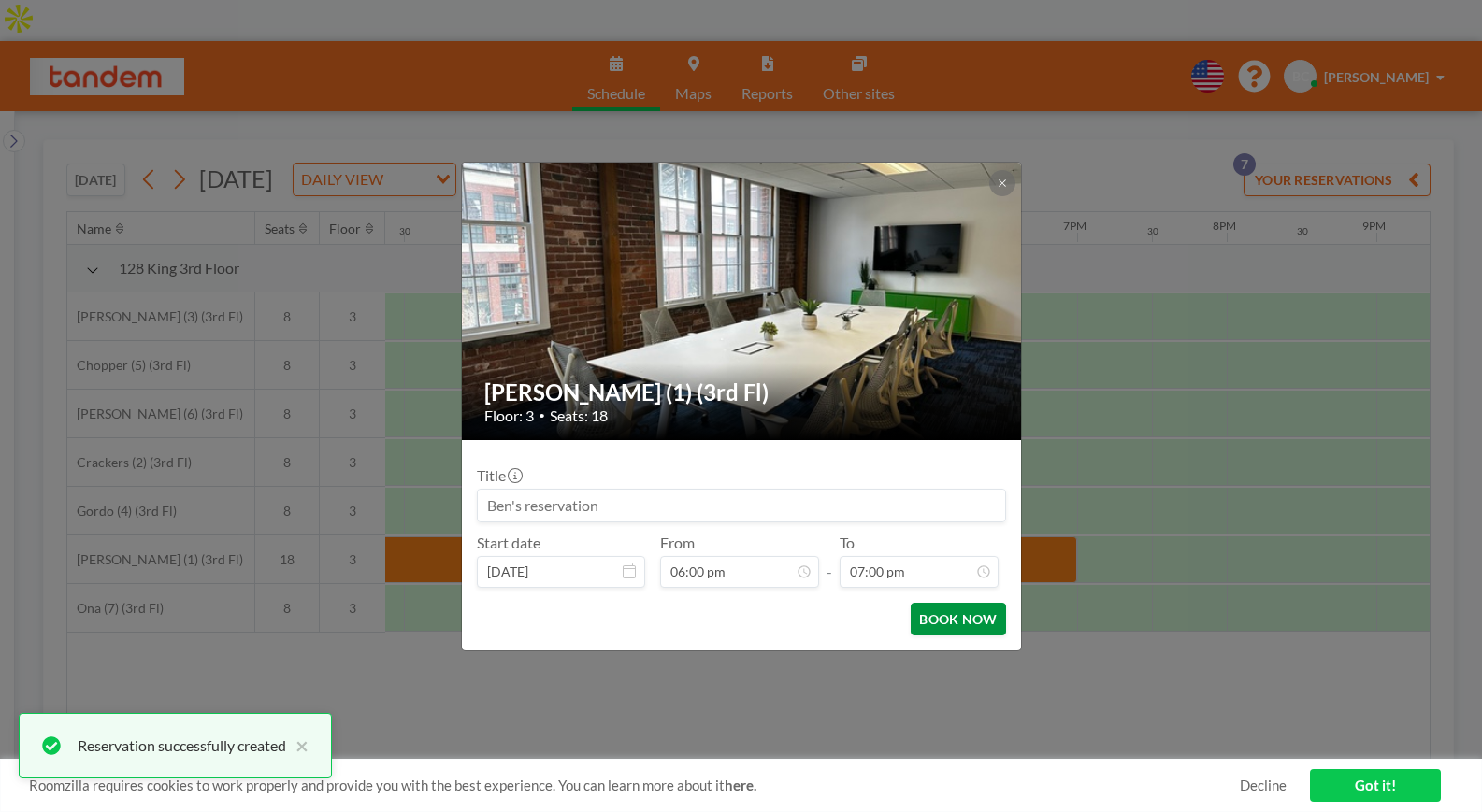
click at [968, 626] on button "BOOK NOW" at bounding box center [957, 619] width 95 height 33
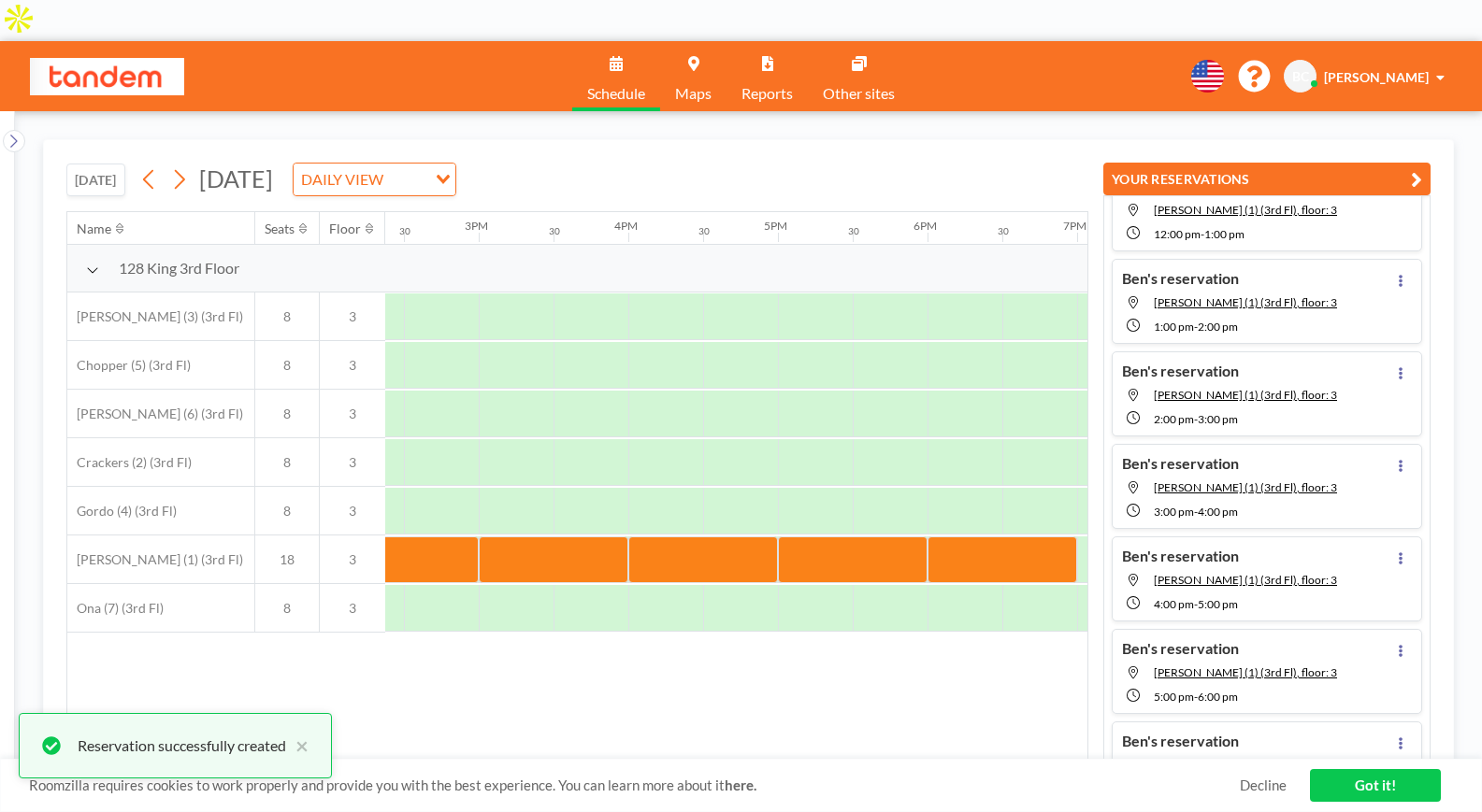
scroll to position [167, 0]
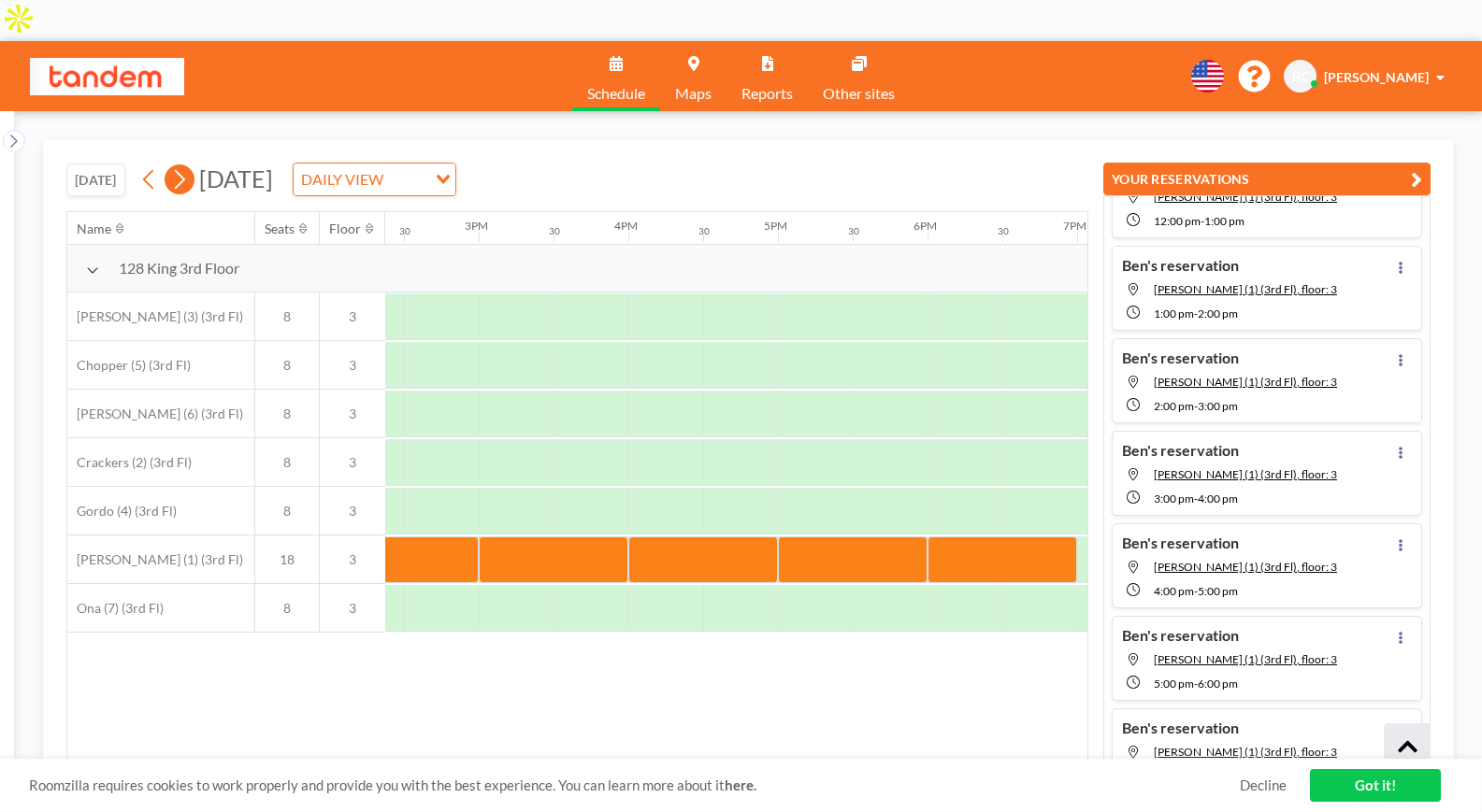
click at [186, 166] on icon at bounding box center [179, 180] width 18 height 28
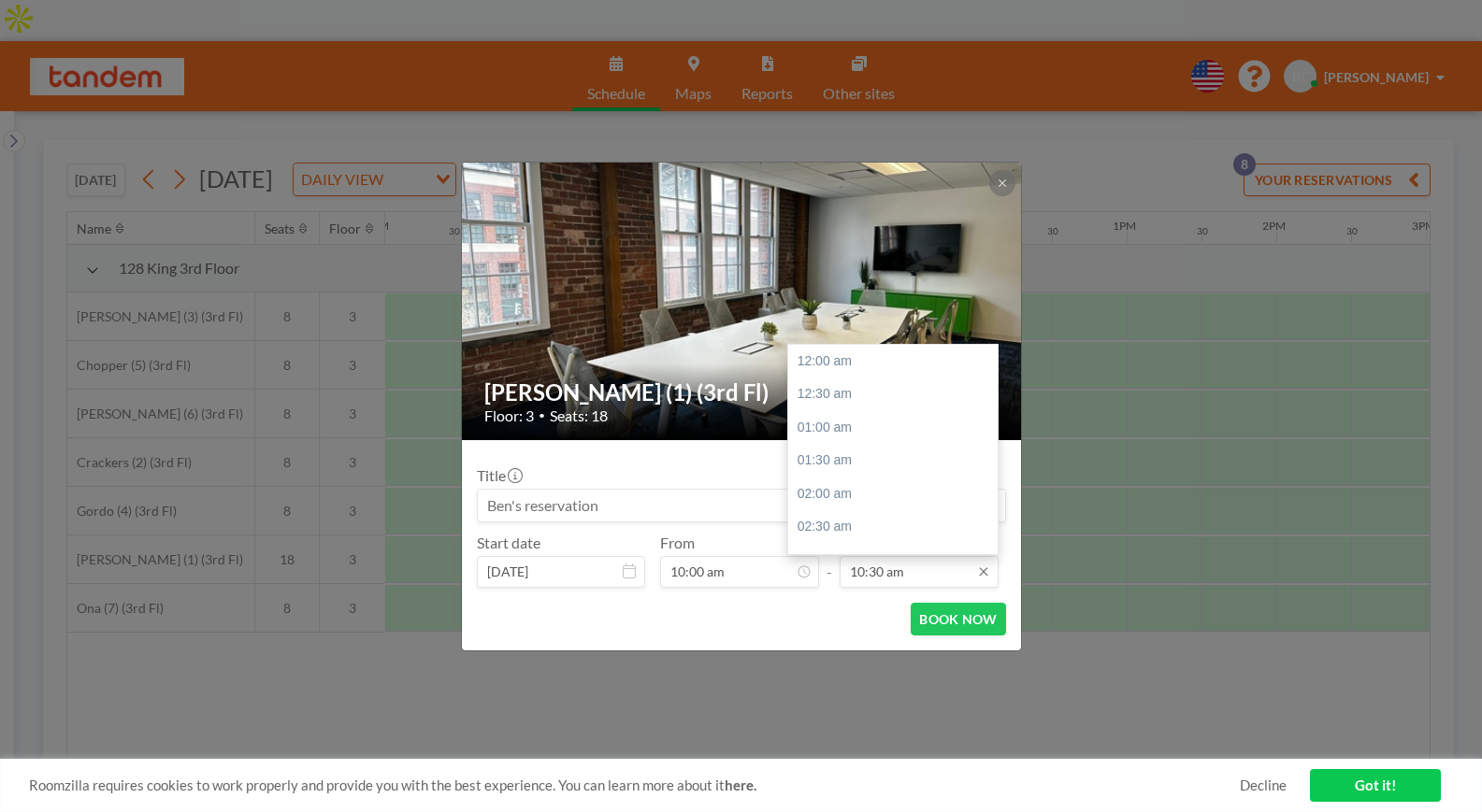
scroll to position [699, 0]
click at [843, 391] on div "11:00 am" at bounding box center [893, 395] width 210 height 34
type input "11:00 am"
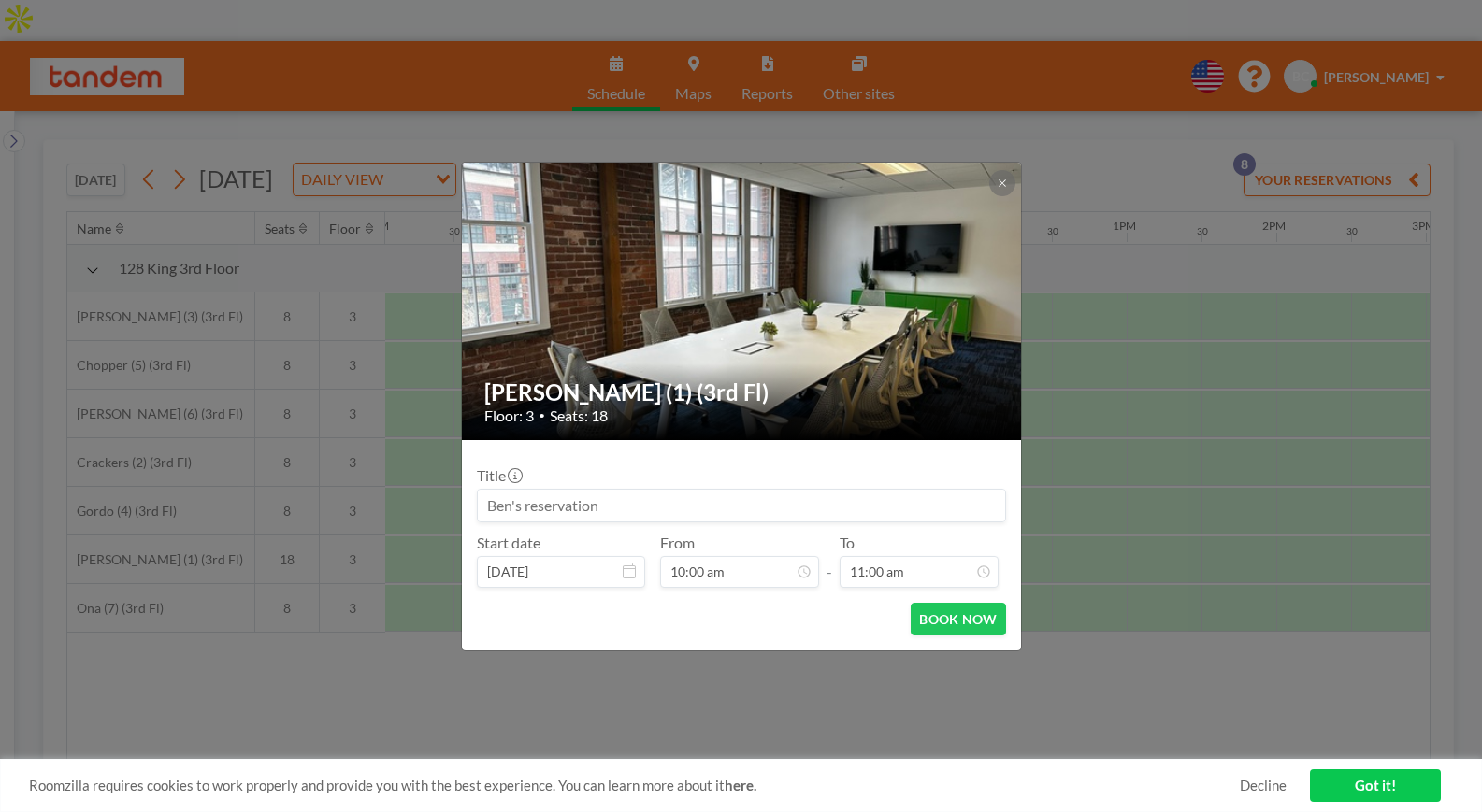
scroll to position [732, 0]
click at [963, 618] on button "BOOK NOW" at bounding box center [957, 619] width 95 height 33
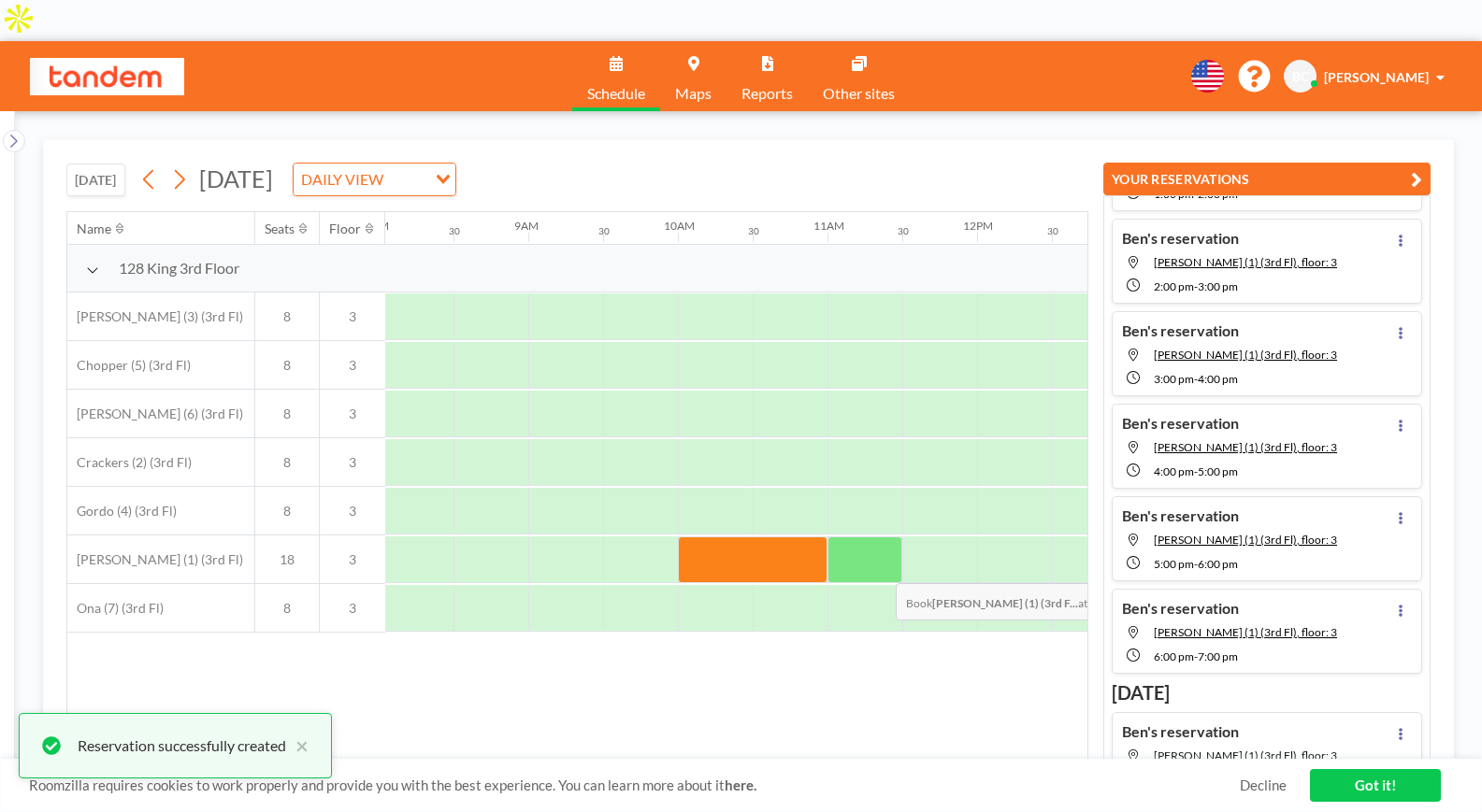
scroll to position [289, 0]
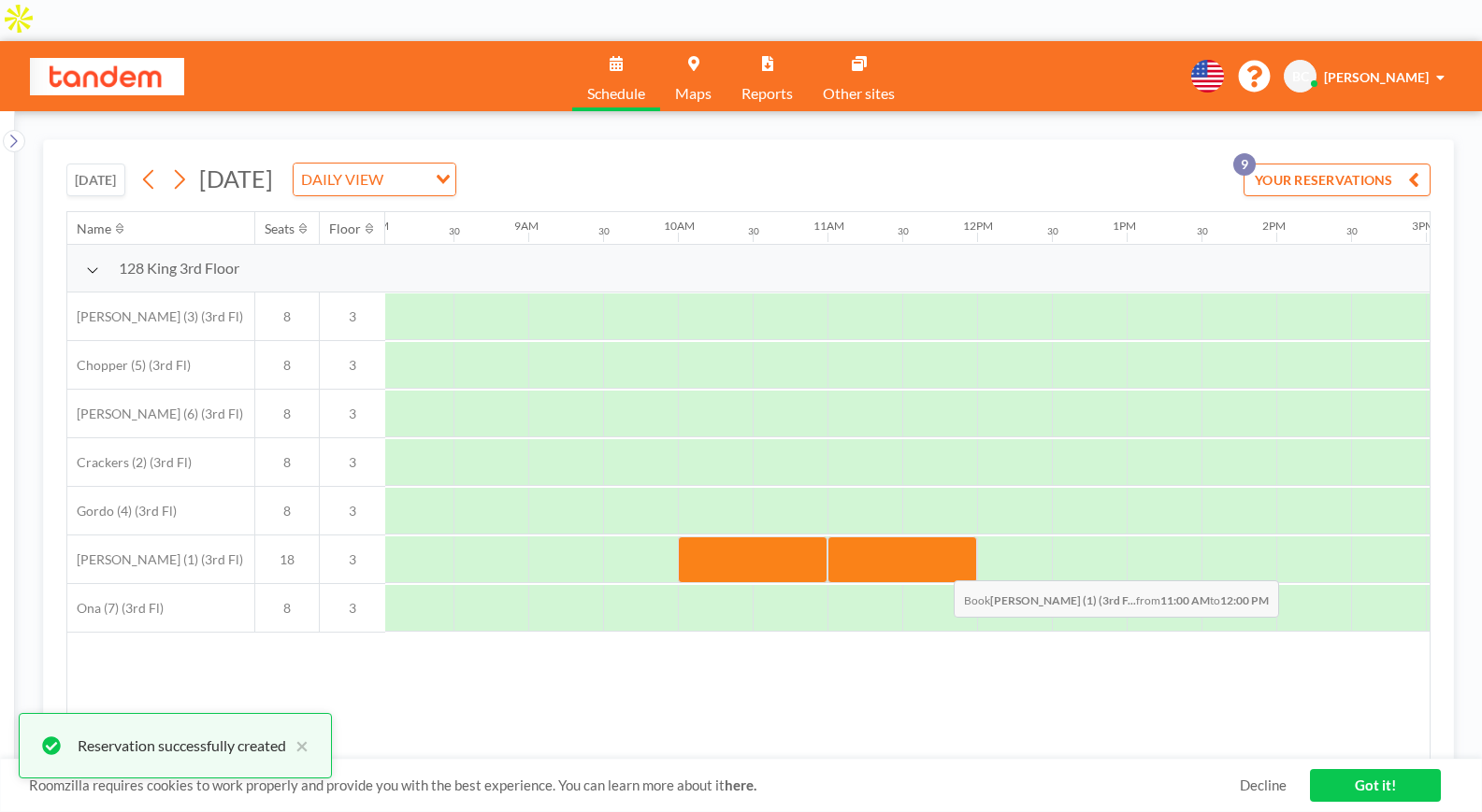
drag, startPoint x: 880, startPoint y: 525, endPoint x: 939, endPoint y: 525, distance: 59.0
click at [939, 537] on div at bounding box center [902, 560] width 150 height 47
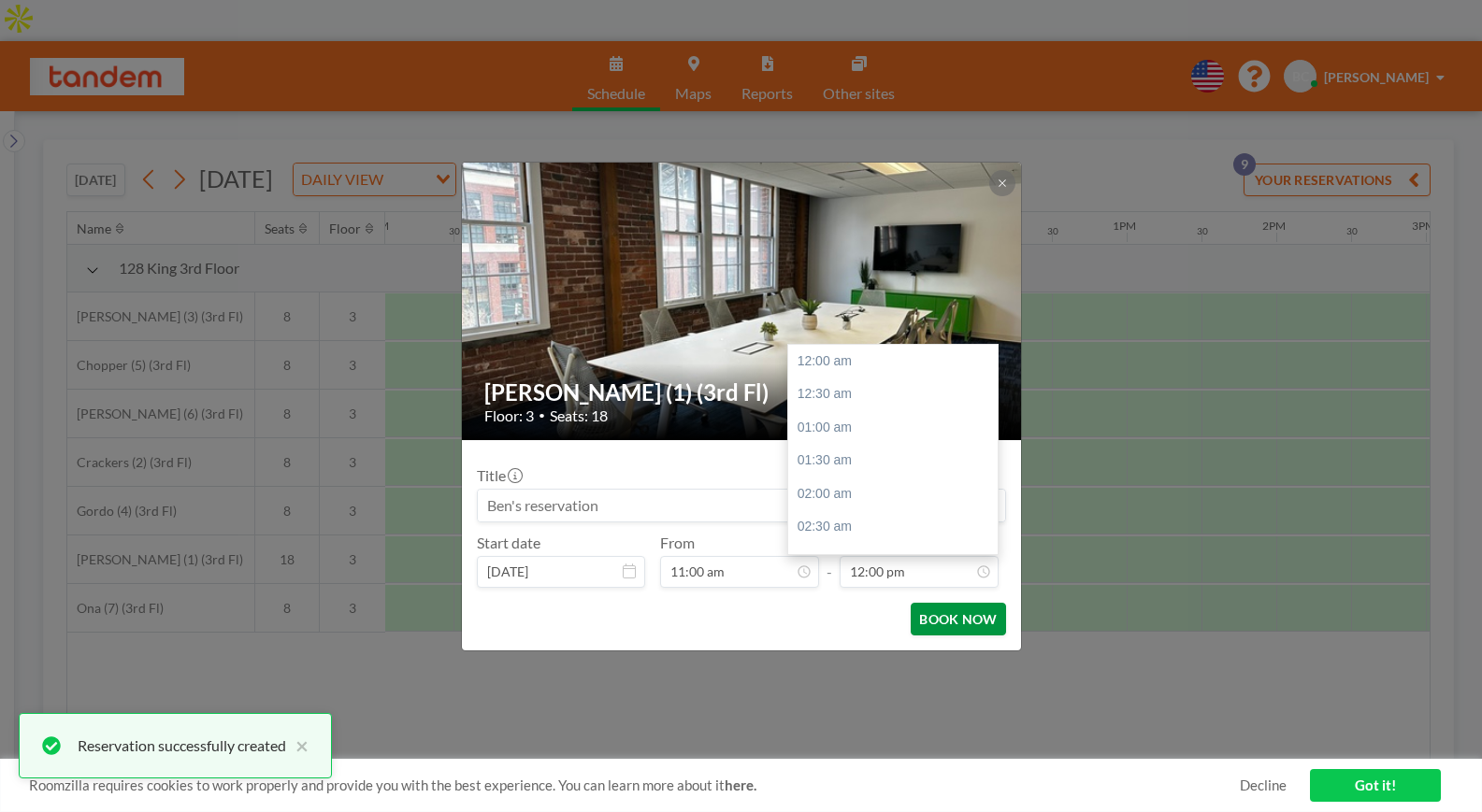
scroll to position [798, 0]
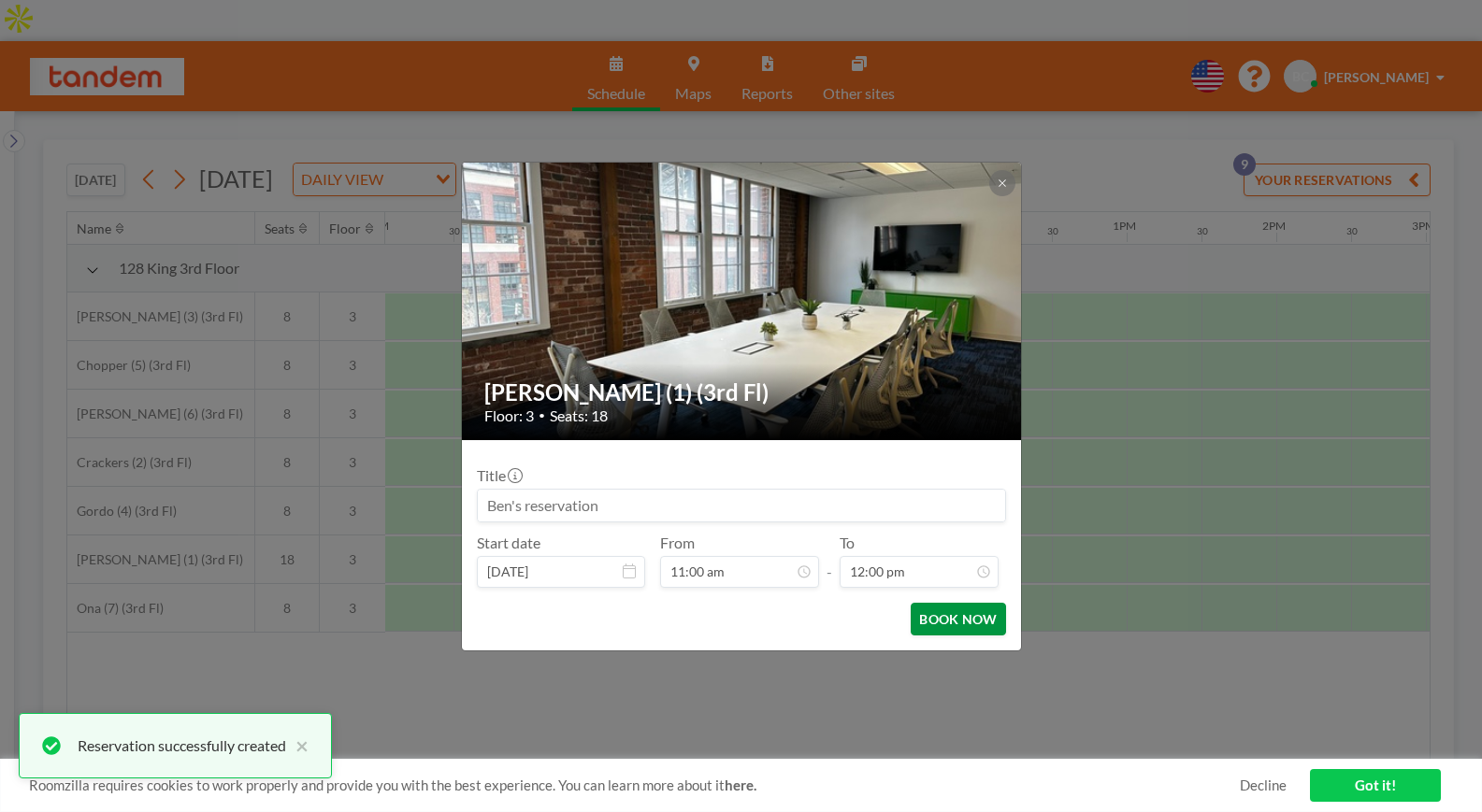
click at [942, 610] on button "BOOK NOW" at bounding box center [957, 619] width 95 height 33
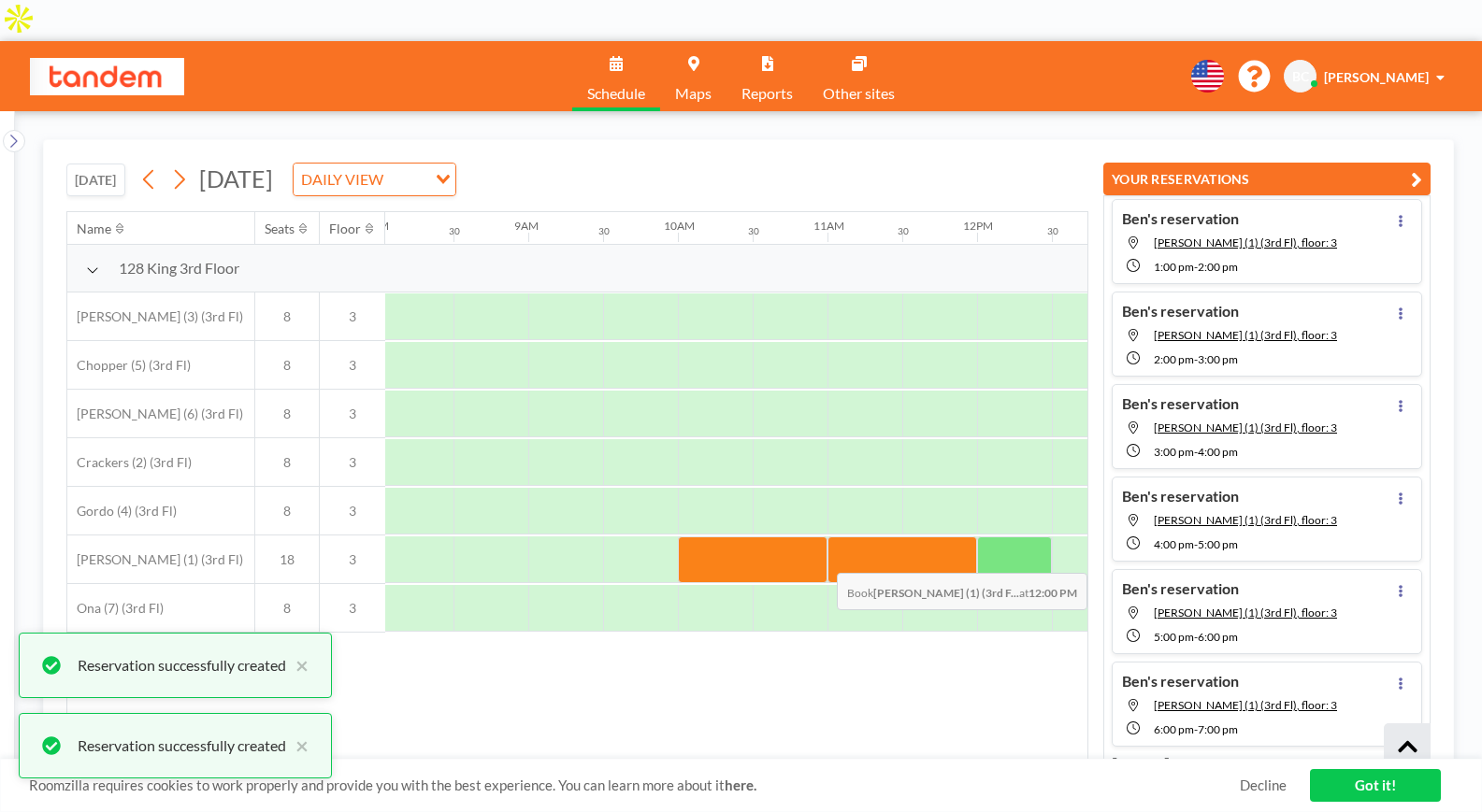
scroll to position [382, 0]
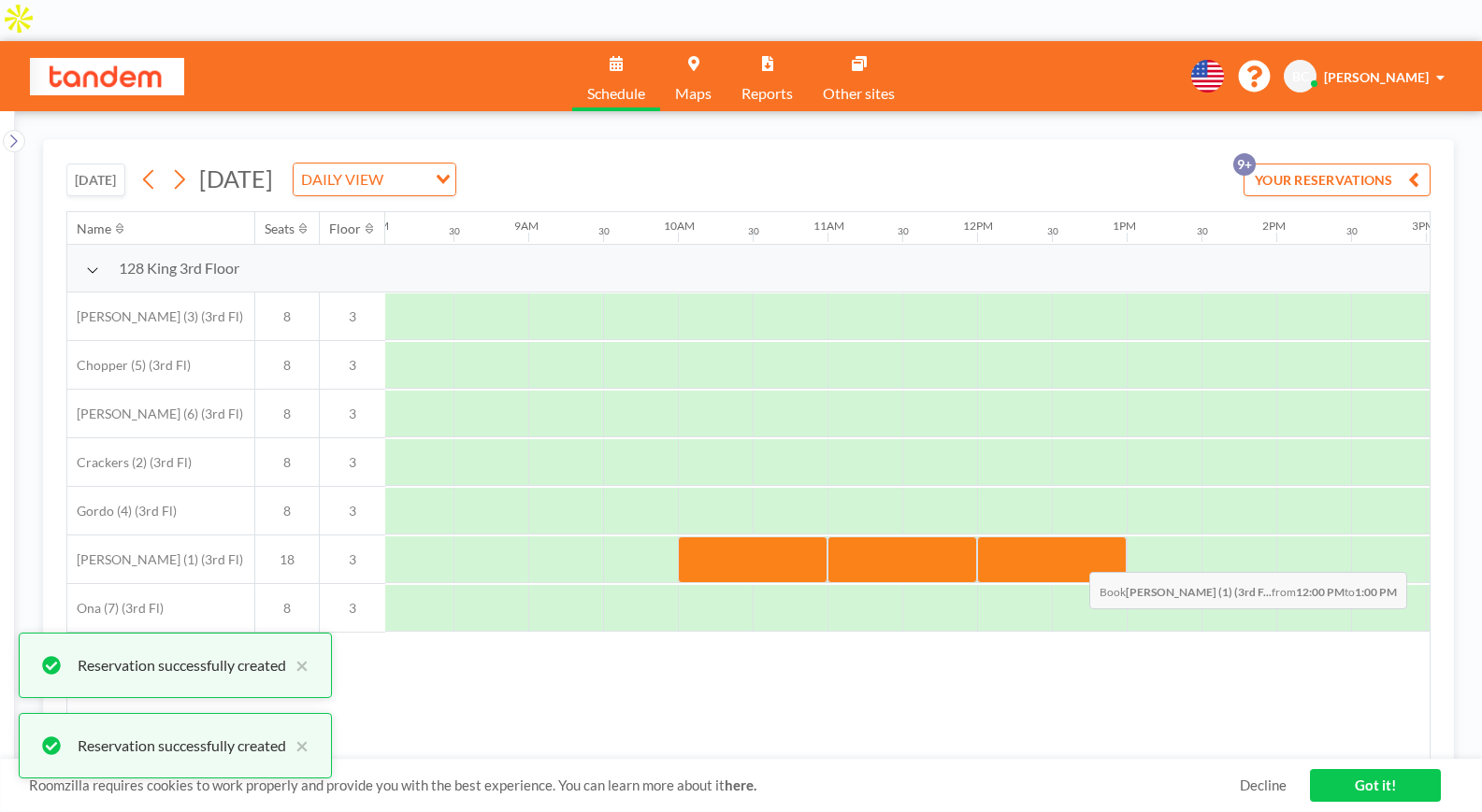
drag, startPoint x: 1002, startPoint y: 518, endPoint x: 1074, endPoint y: 517, distance: 72.0
click at [1074, 537] on div at bounding box center [1052, 560] width 150 height 47
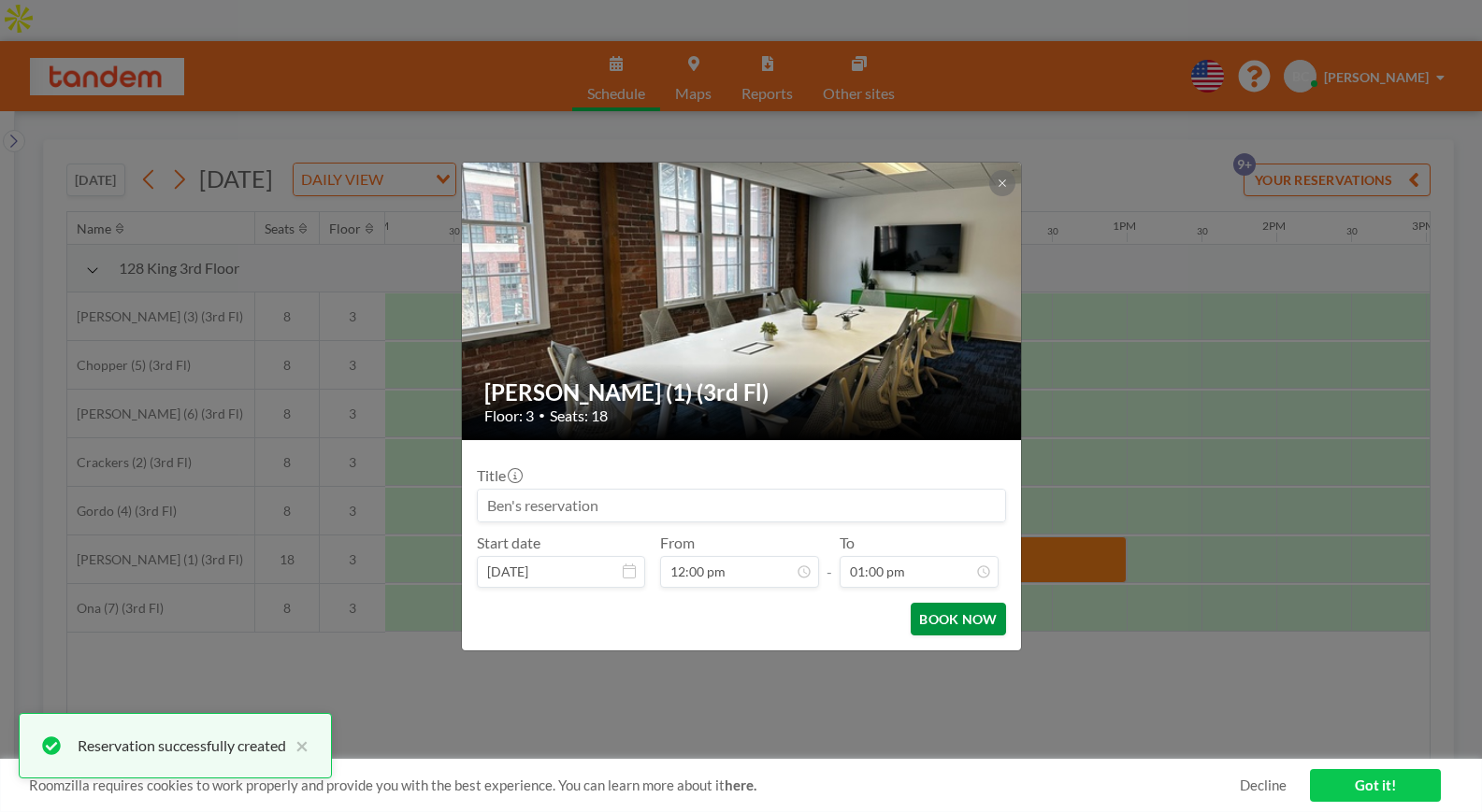
click at [966, 623] on button "BOOK NOW" at bounding box center [957, 619] width 95 height 33
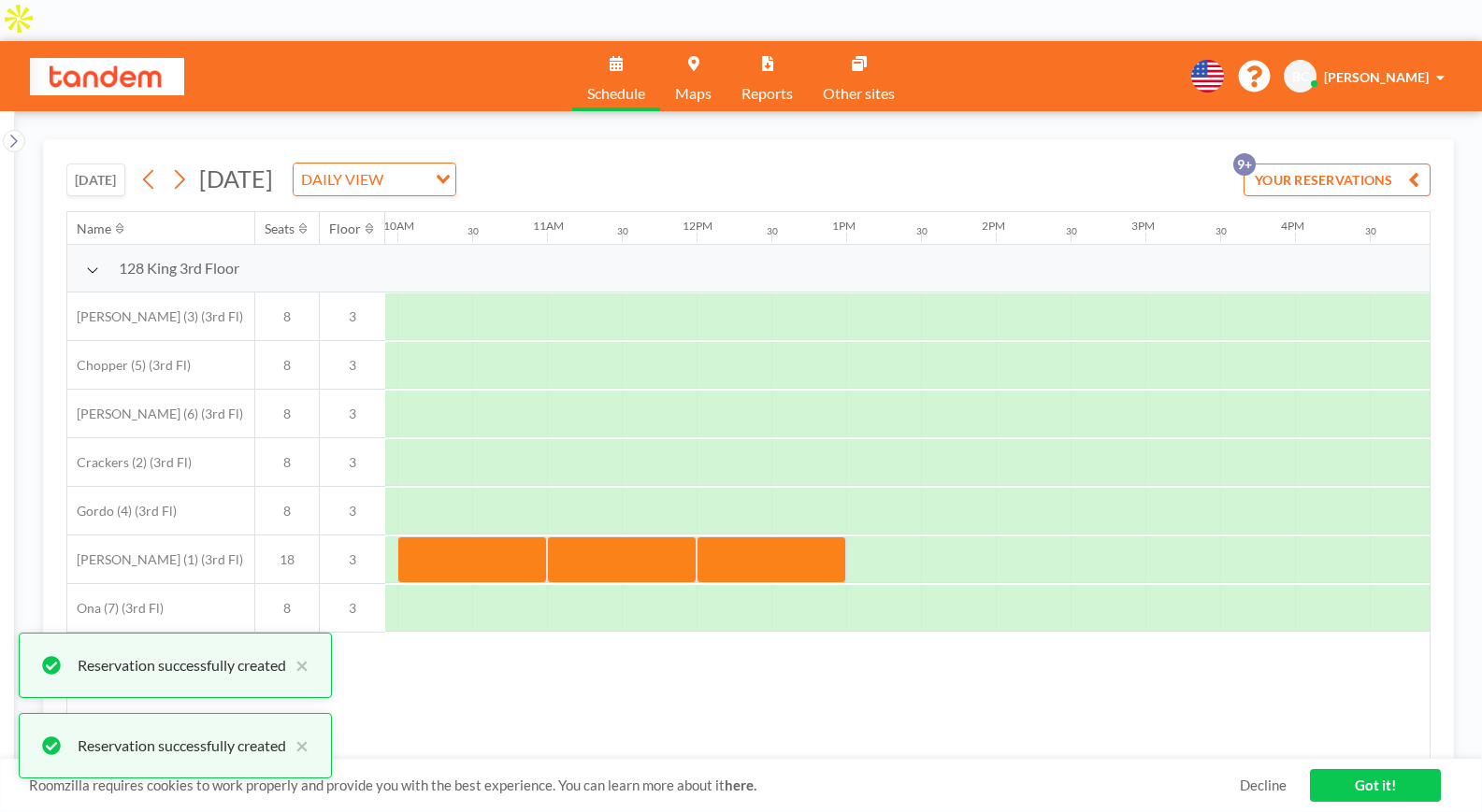
scroll to position [0, 1519]
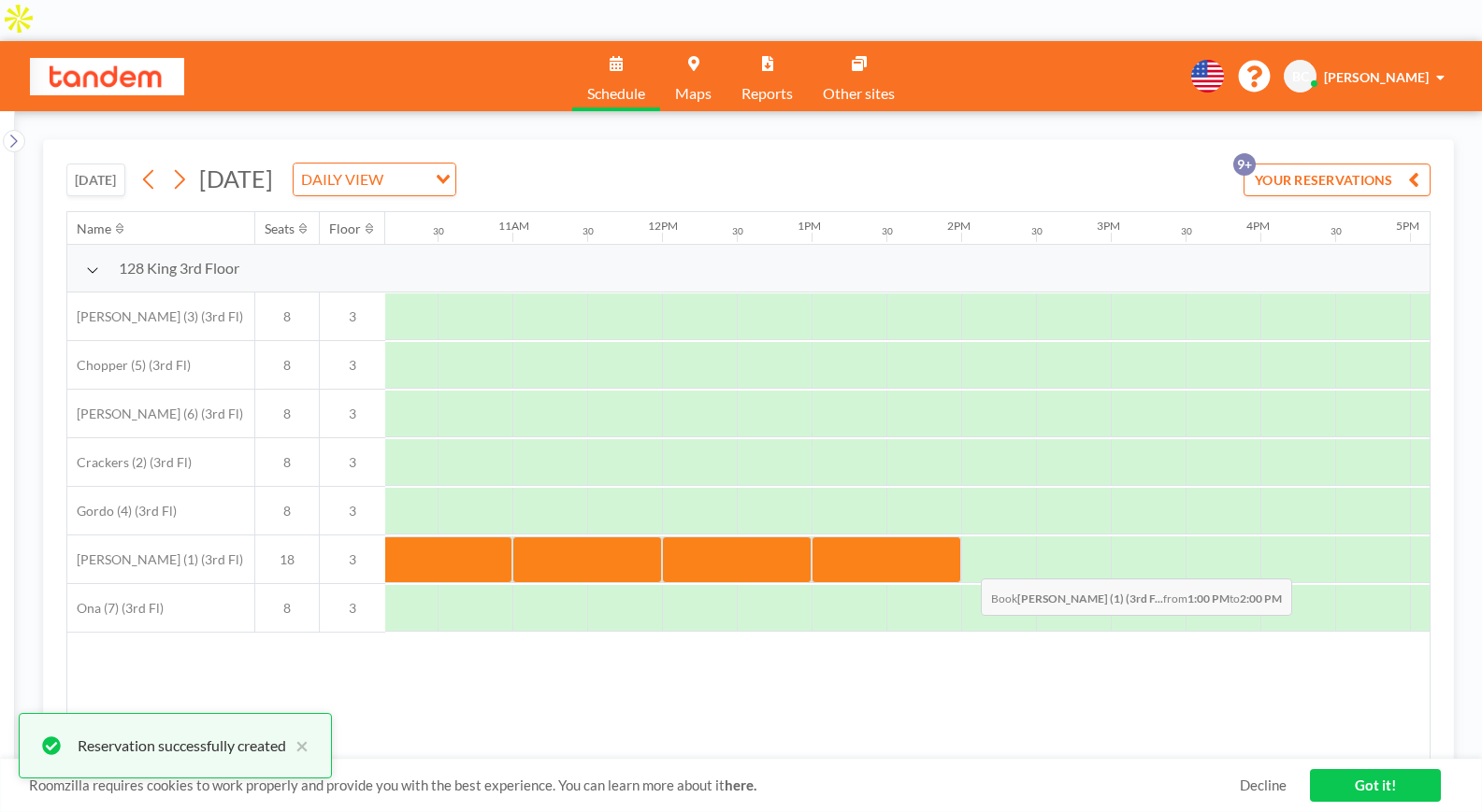
drag, startPoint x: 862, startPoint y: 524, endPoint x: 966, endPoint y: 524, distance: 104.0
click at [966, 536] on div at bounding box center [661, 560] width 3591 height 49
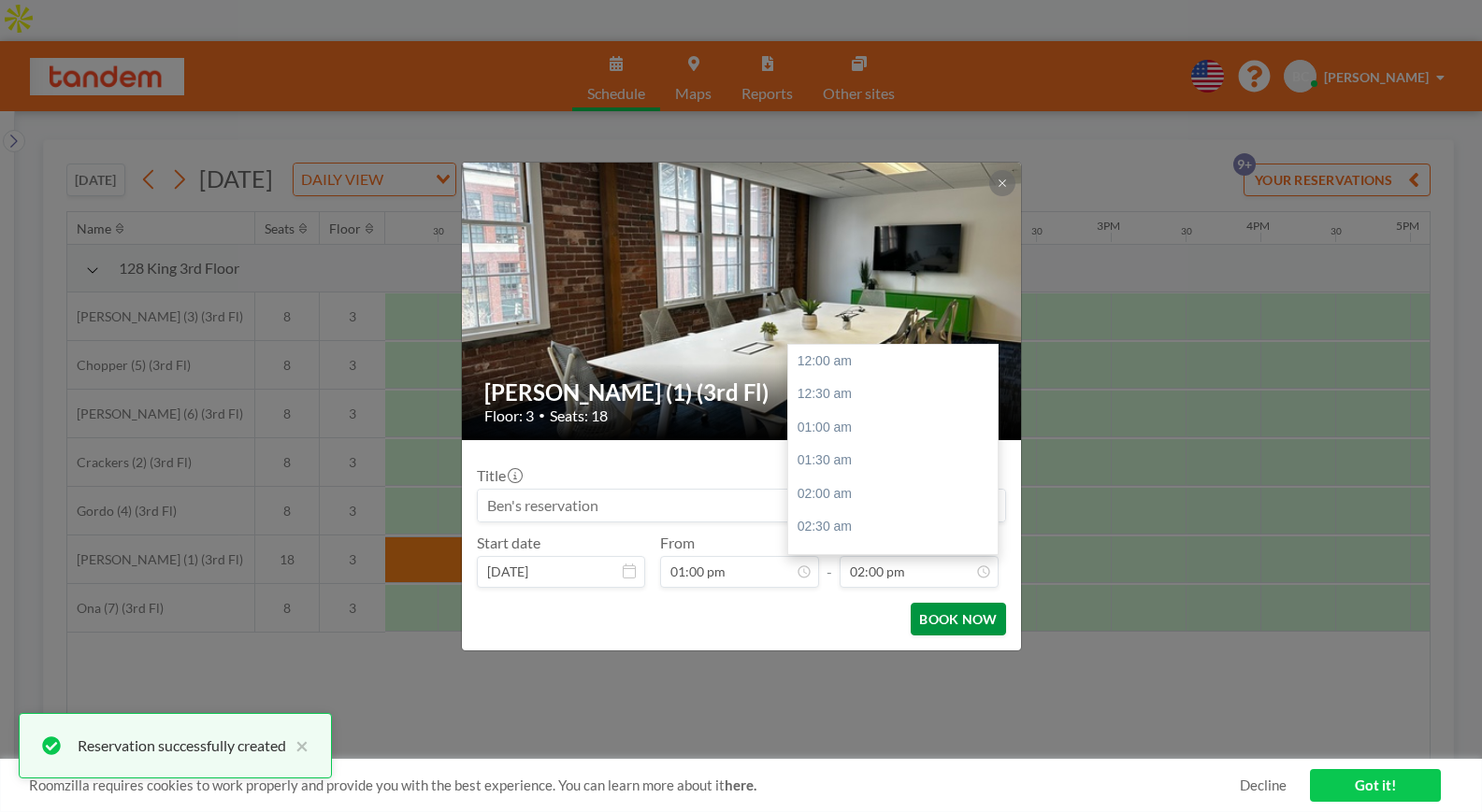
scroll to position [932, 0]
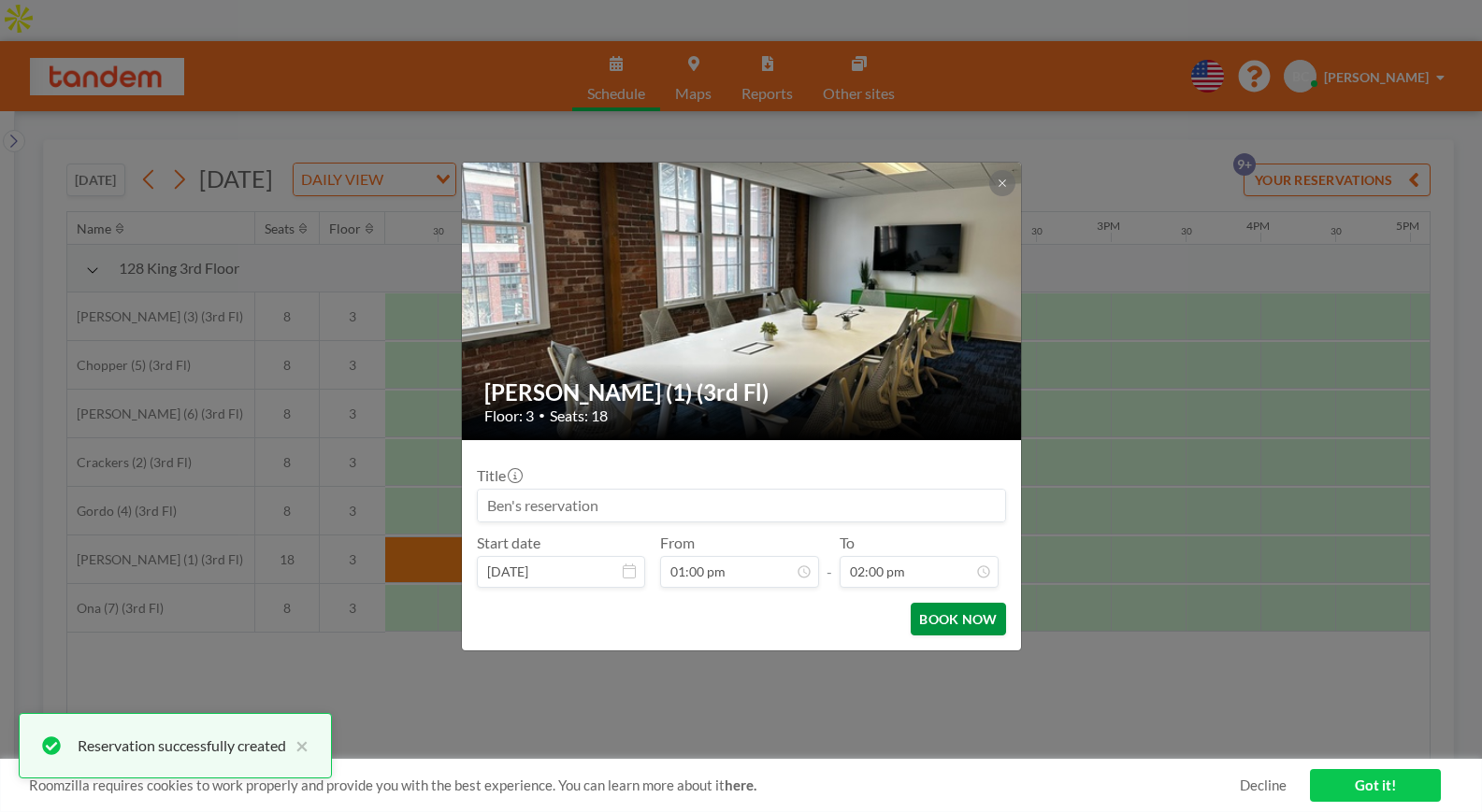
click at [979, 613] on button "BOOK NOW" at bounding box center [957, 619] width 95 height 33
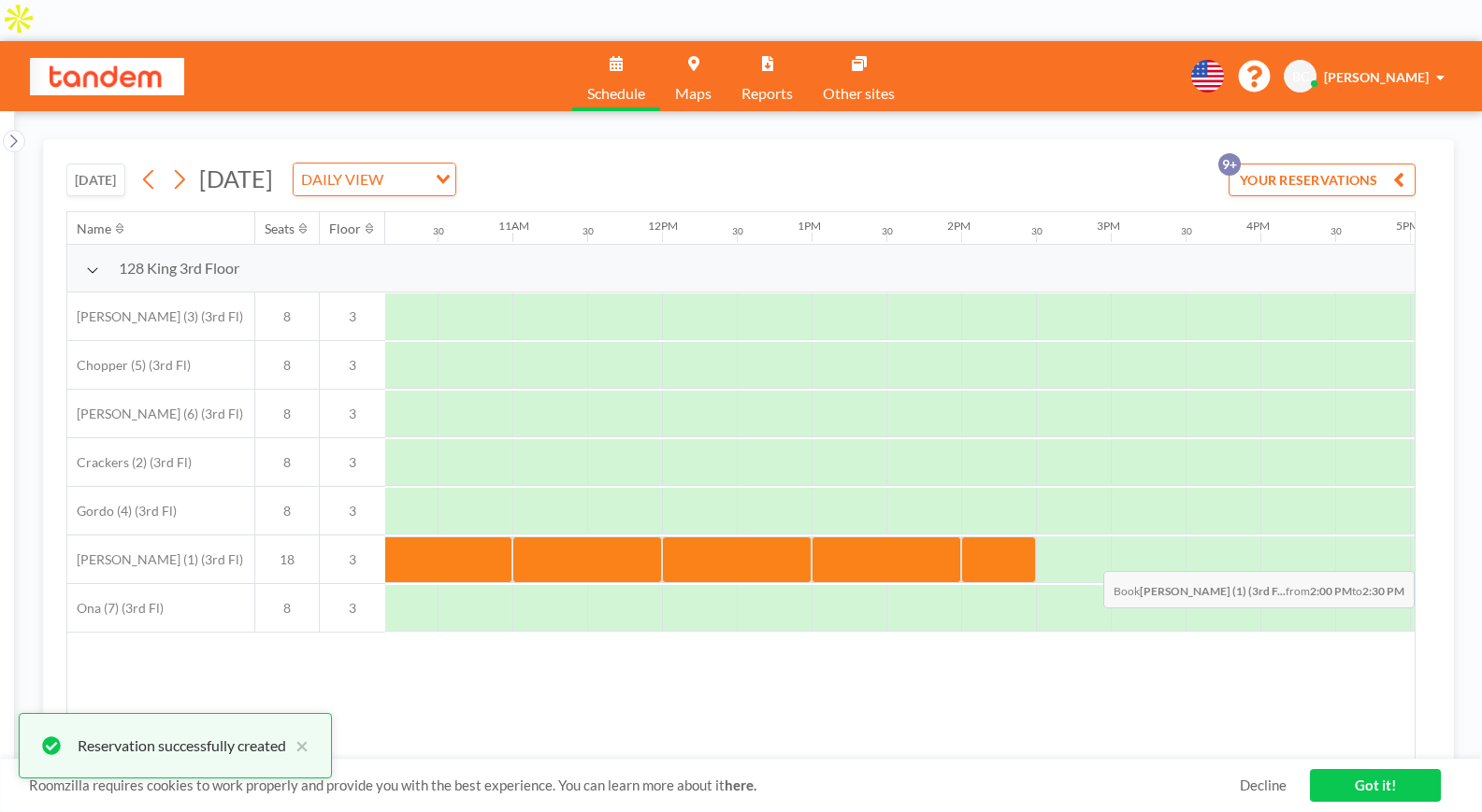
scroll to position [475, 0]
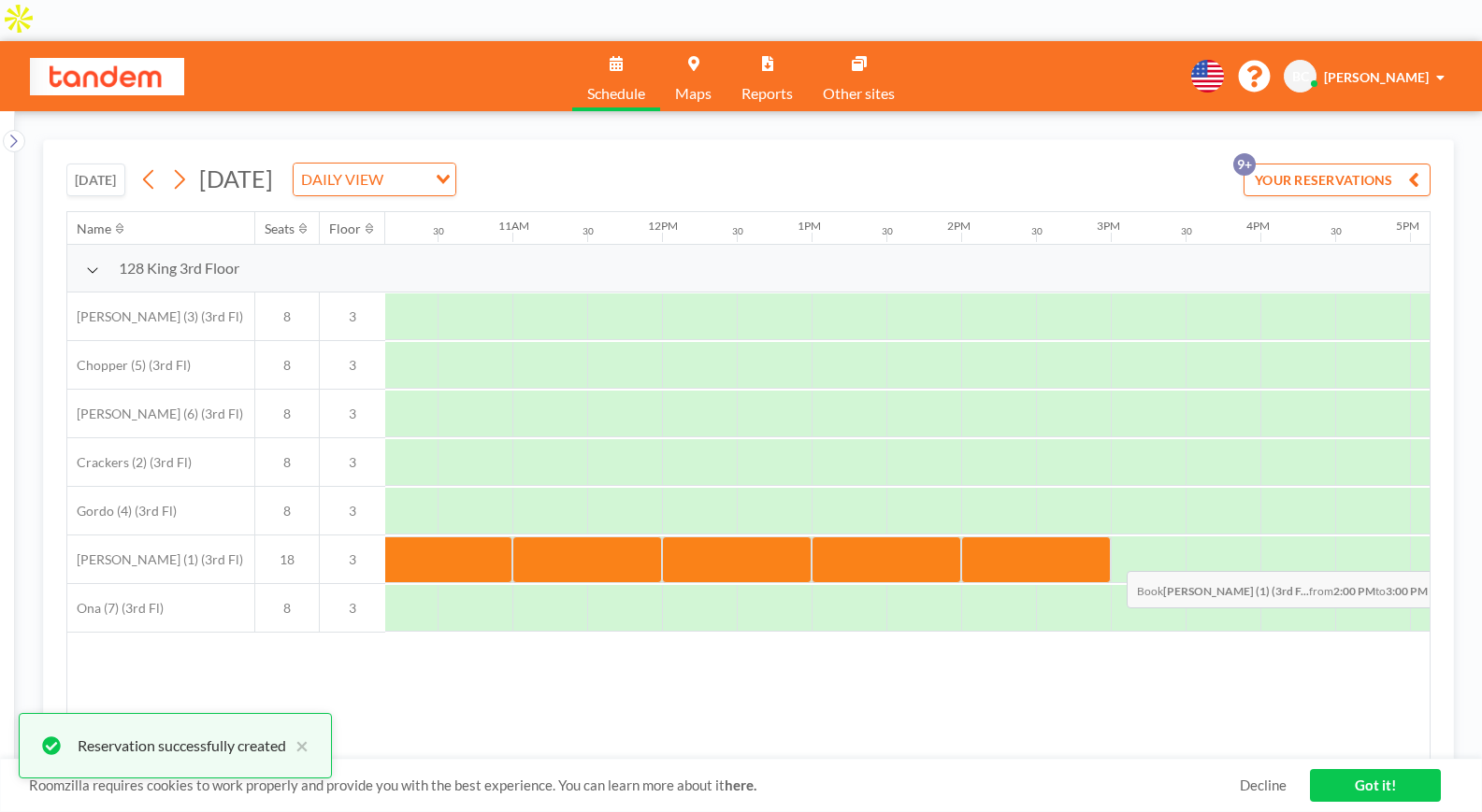
drag, startPoint x: 1008, startPoint y: 516, endPoint x: 1082, endPoint y: 516, distance: 74.0
click at [1082, 537] on div at bounding box center [1036, 560] width 150 height 47
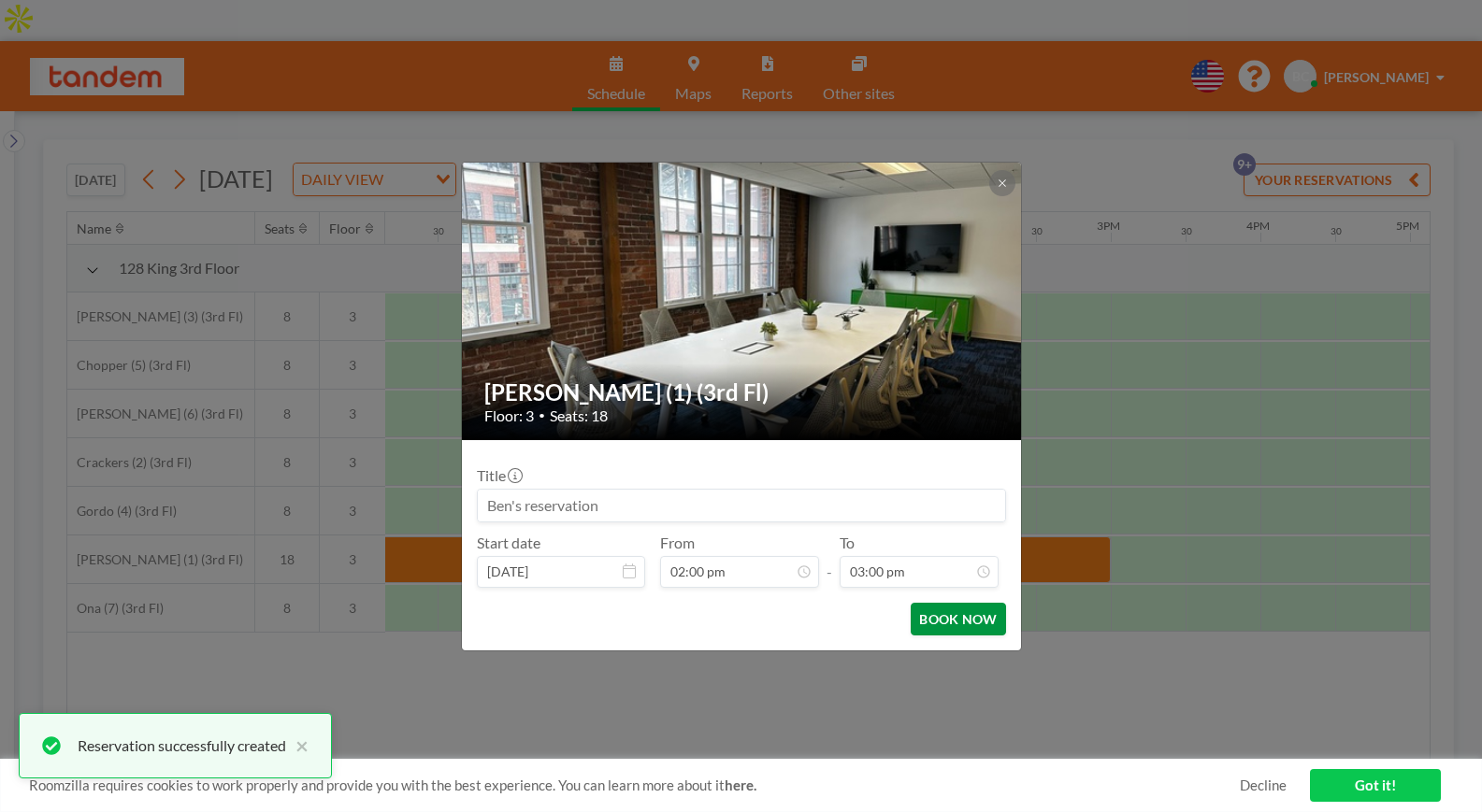
click at [976, 617] on button "BOOK NOW" at bounding box center [957, 619] width 95 height 33
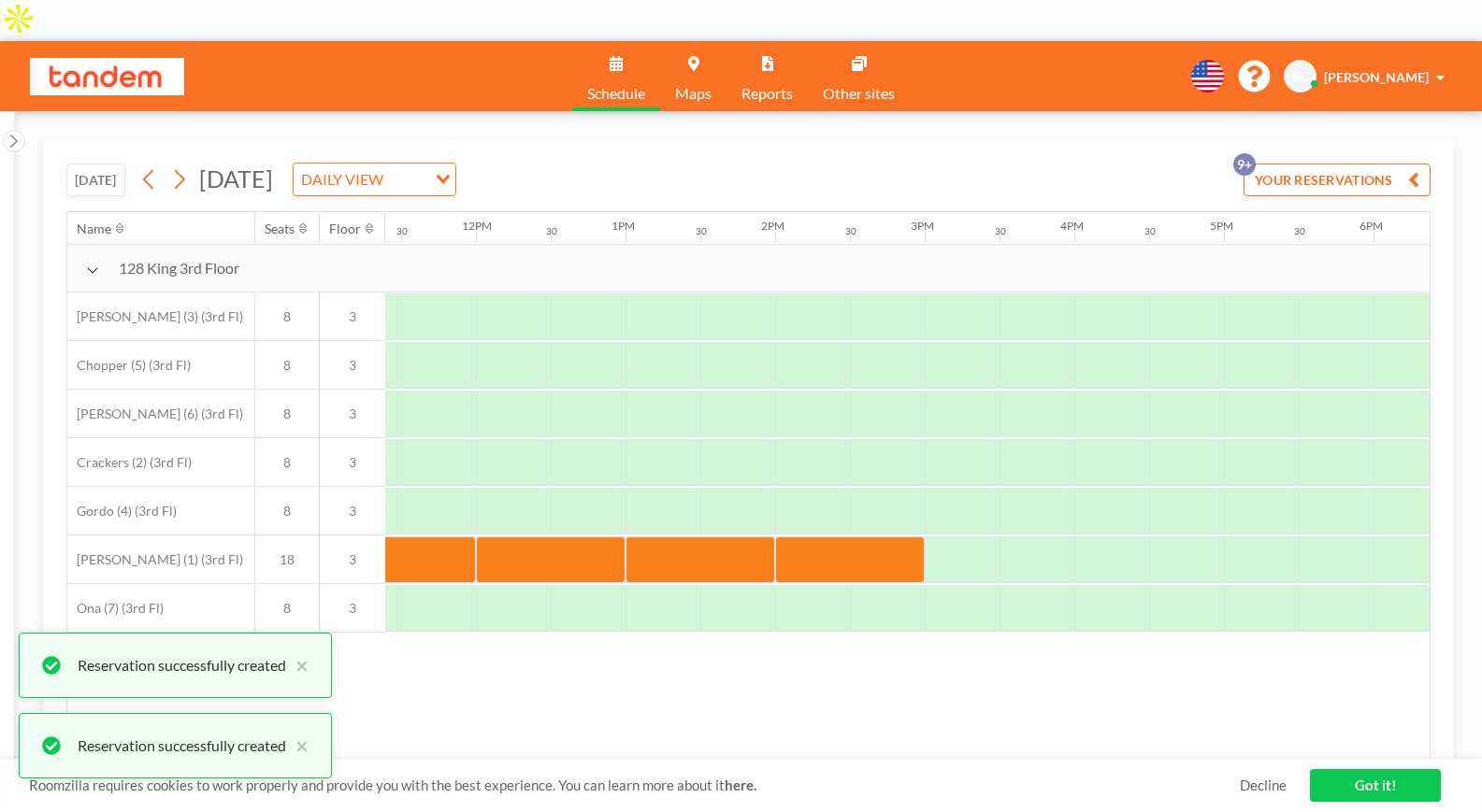
scroll to position [0, 1736]
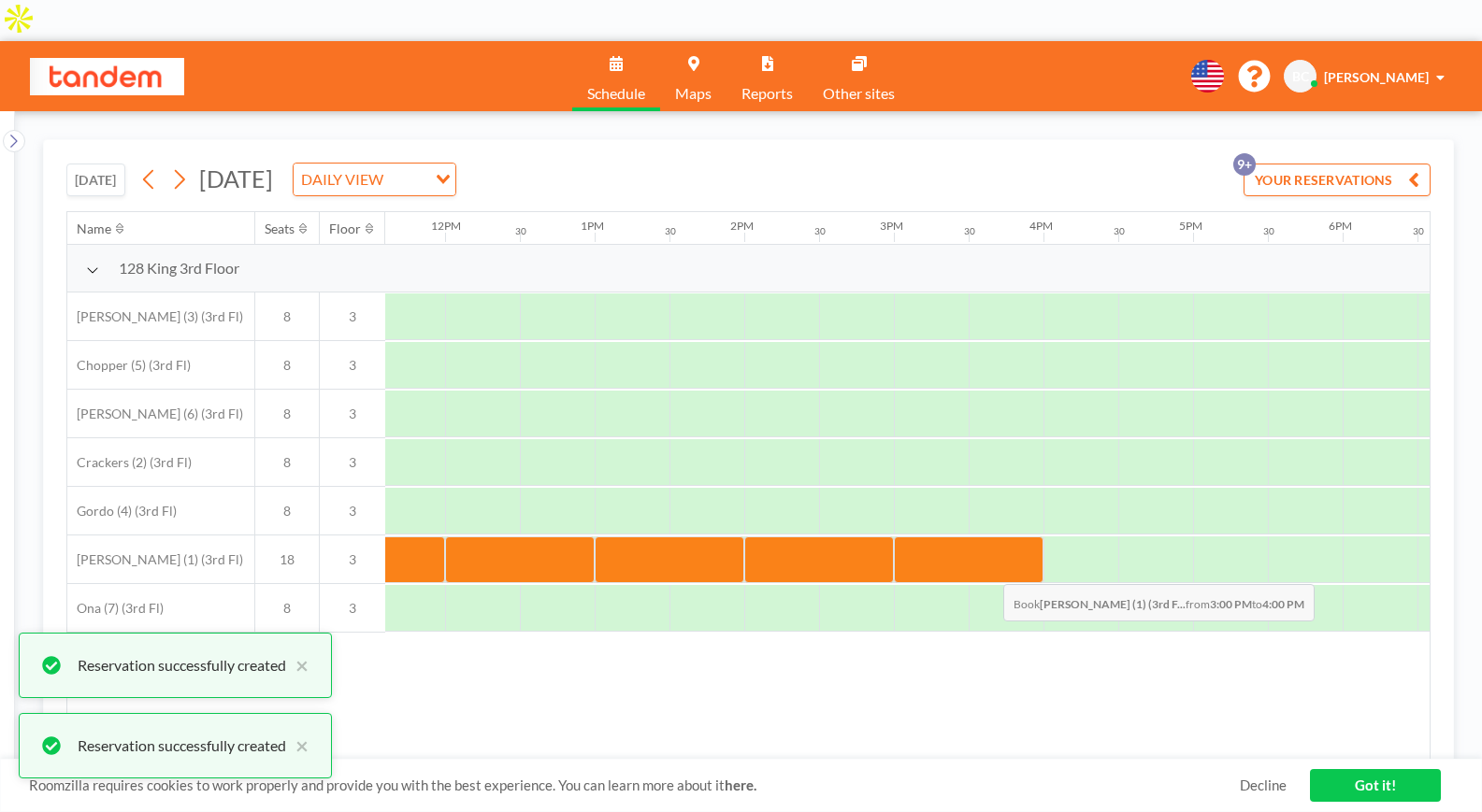
drag, startPoint x: 945, startPoint y: 523, endPoint x: 989, endPoint y: 529, distance: 44.4
click at [989, 537] on div at bounding box center [969, 560] width 150 height 47
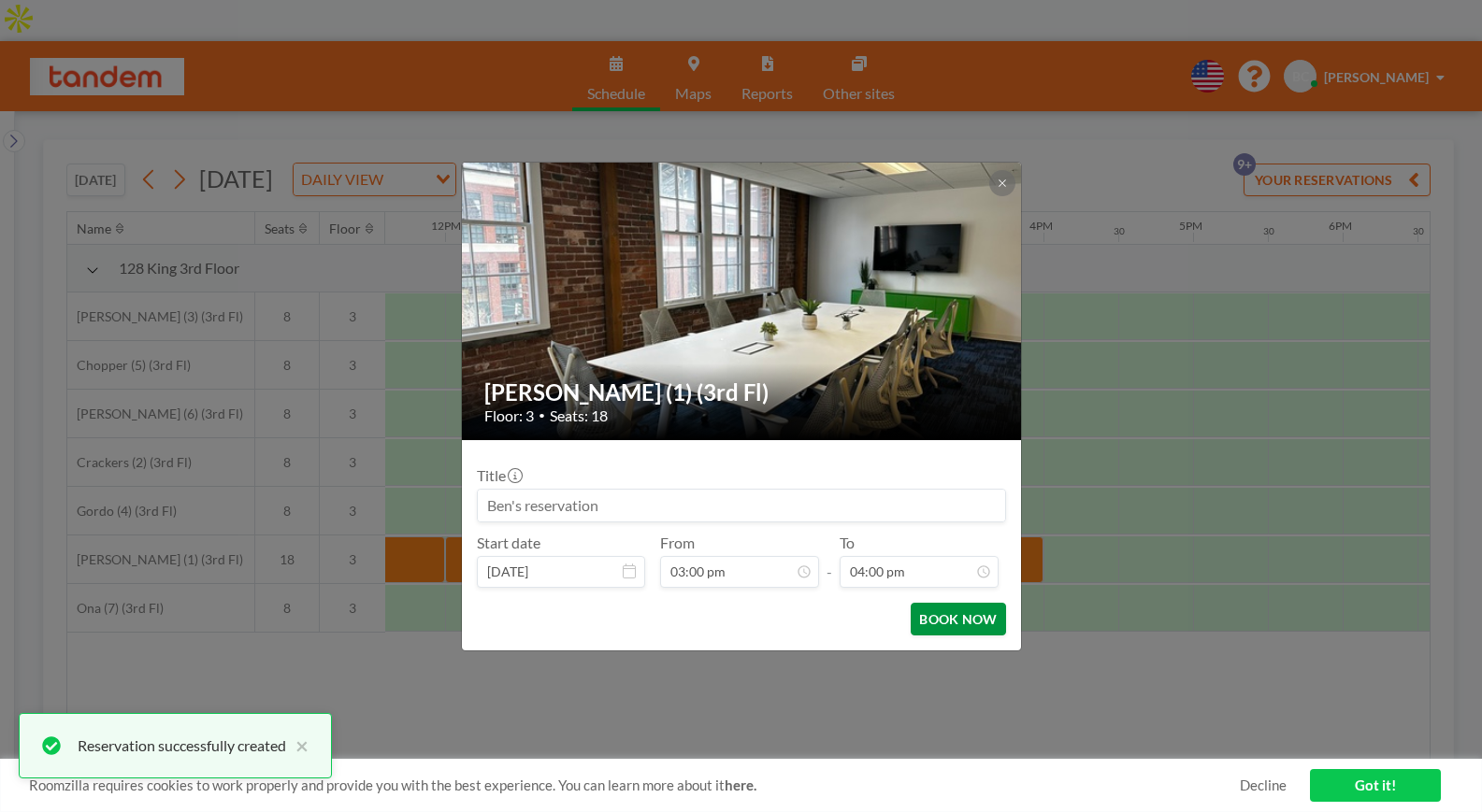
click at [983, 618] on button "BOOK NOW" at bounding box center [957, 619] width 95 height 33
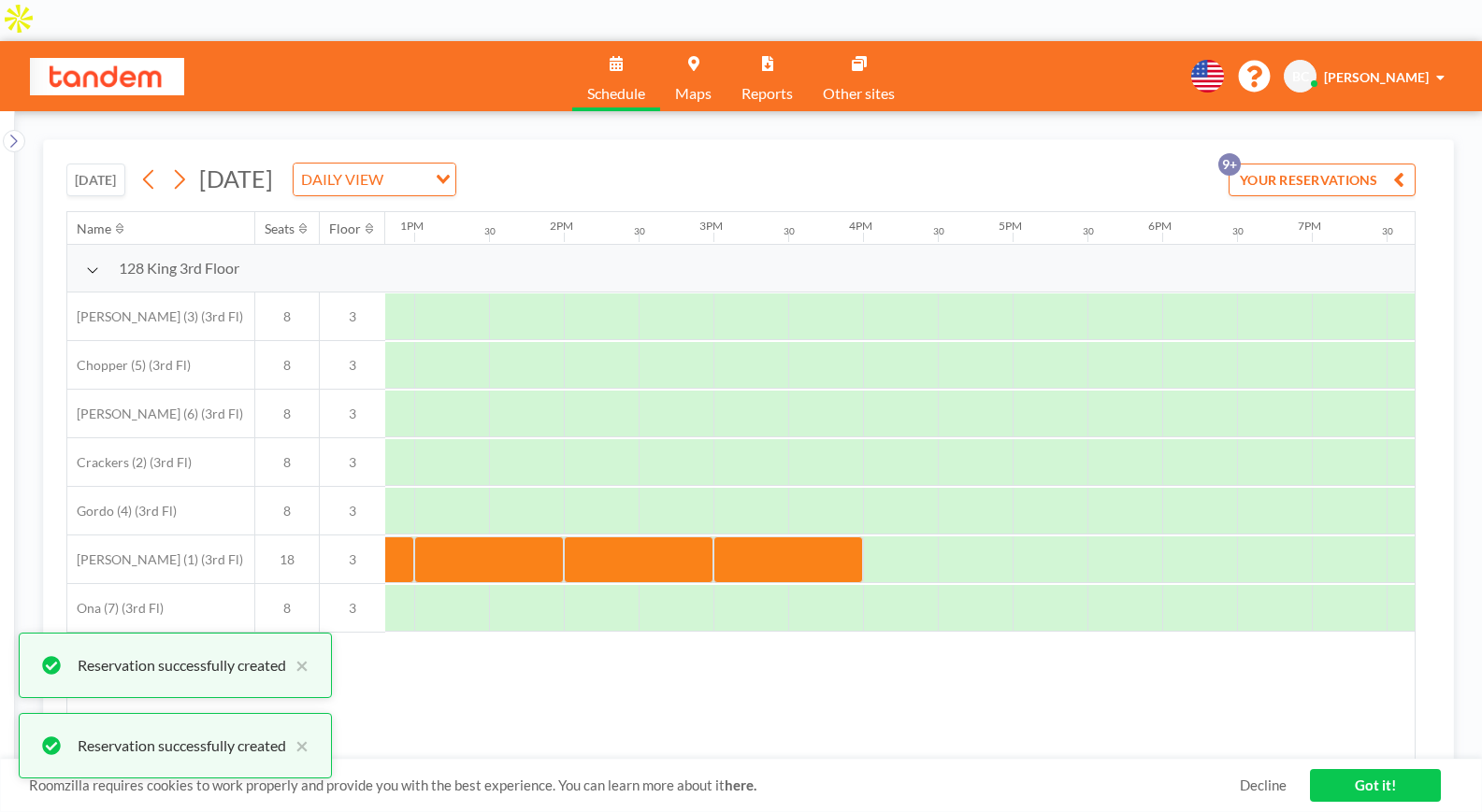
scroll to position [0, 2116]
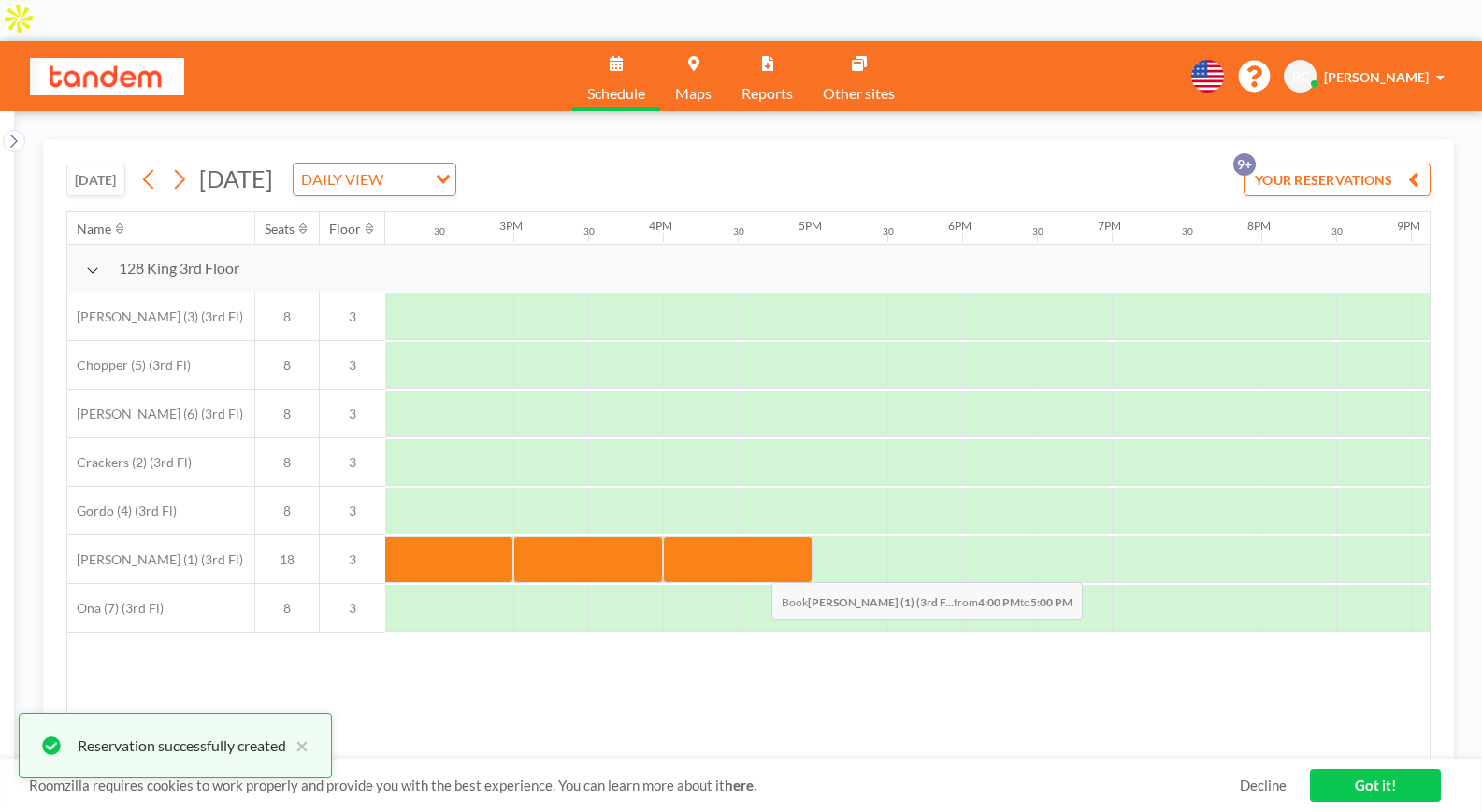
drag, startPoint x: 713, startPoint y: 524, endPoint x: 757, endPoint y: 527, distance: 44.1
click at [757, 537] on div at bounding box center [738, 560] width 150 height 47
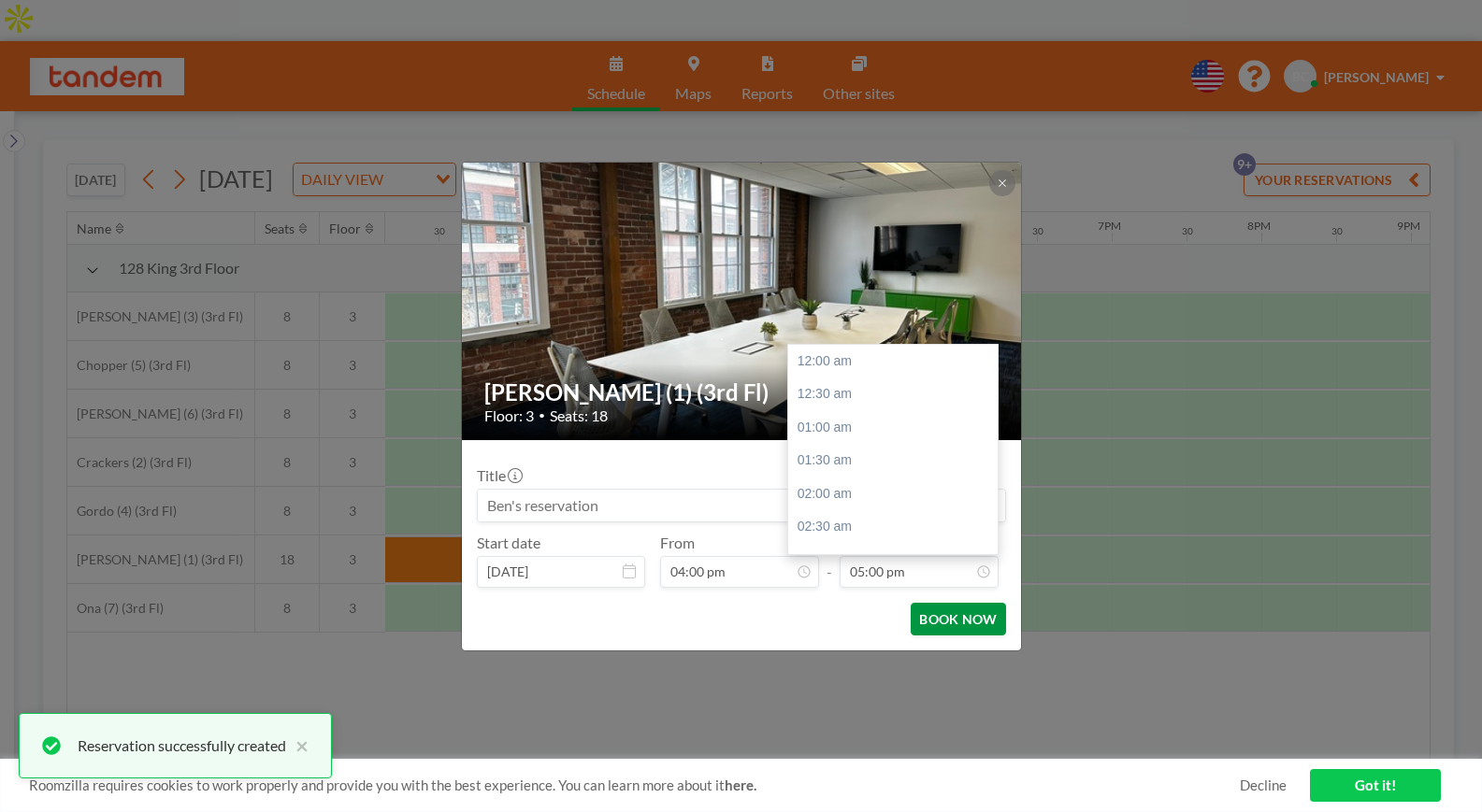
scroll to position [1131, 0]
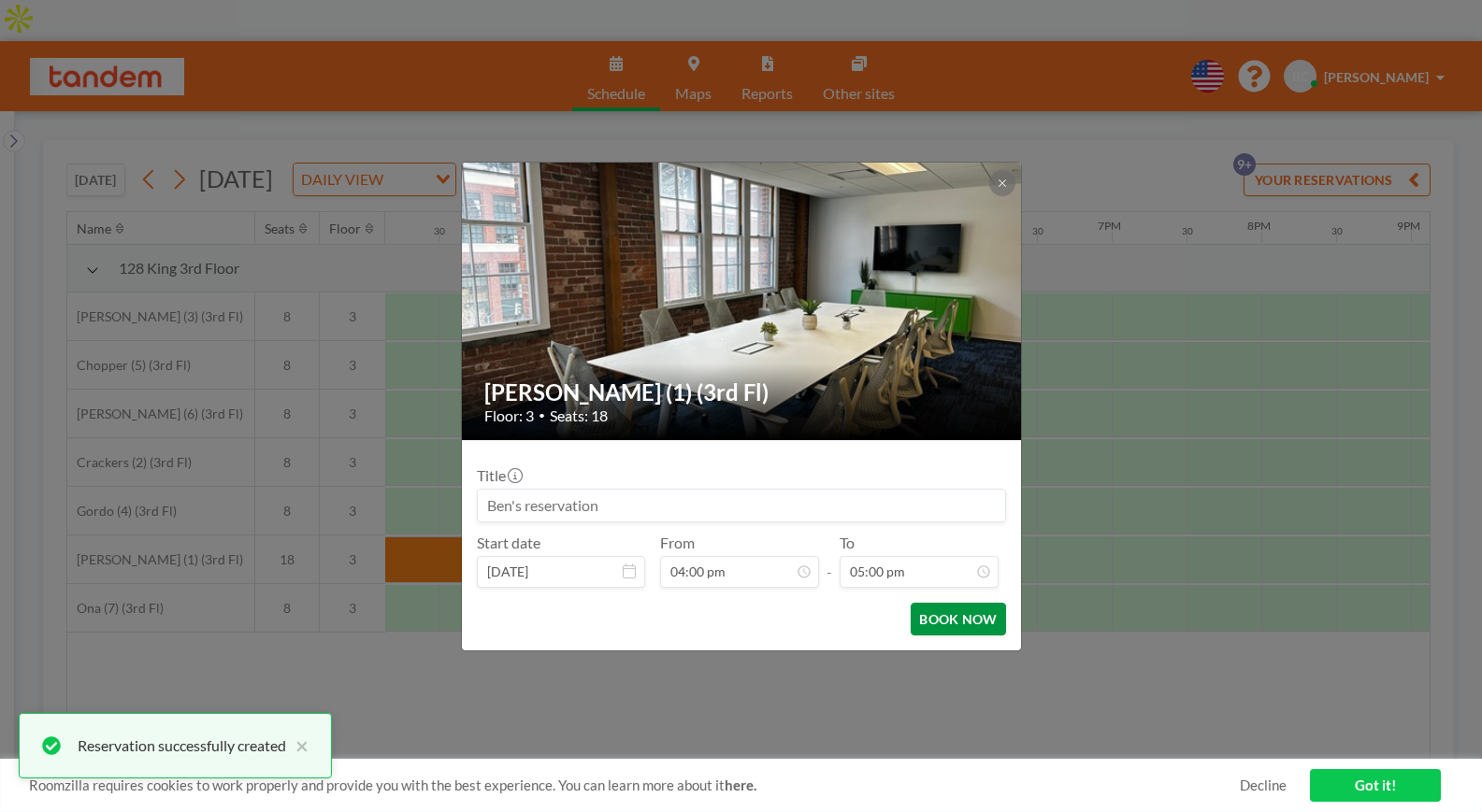
click at [959, 615] on button "BOOK NOW" at bounding box center [957, 619] width 95 height 33
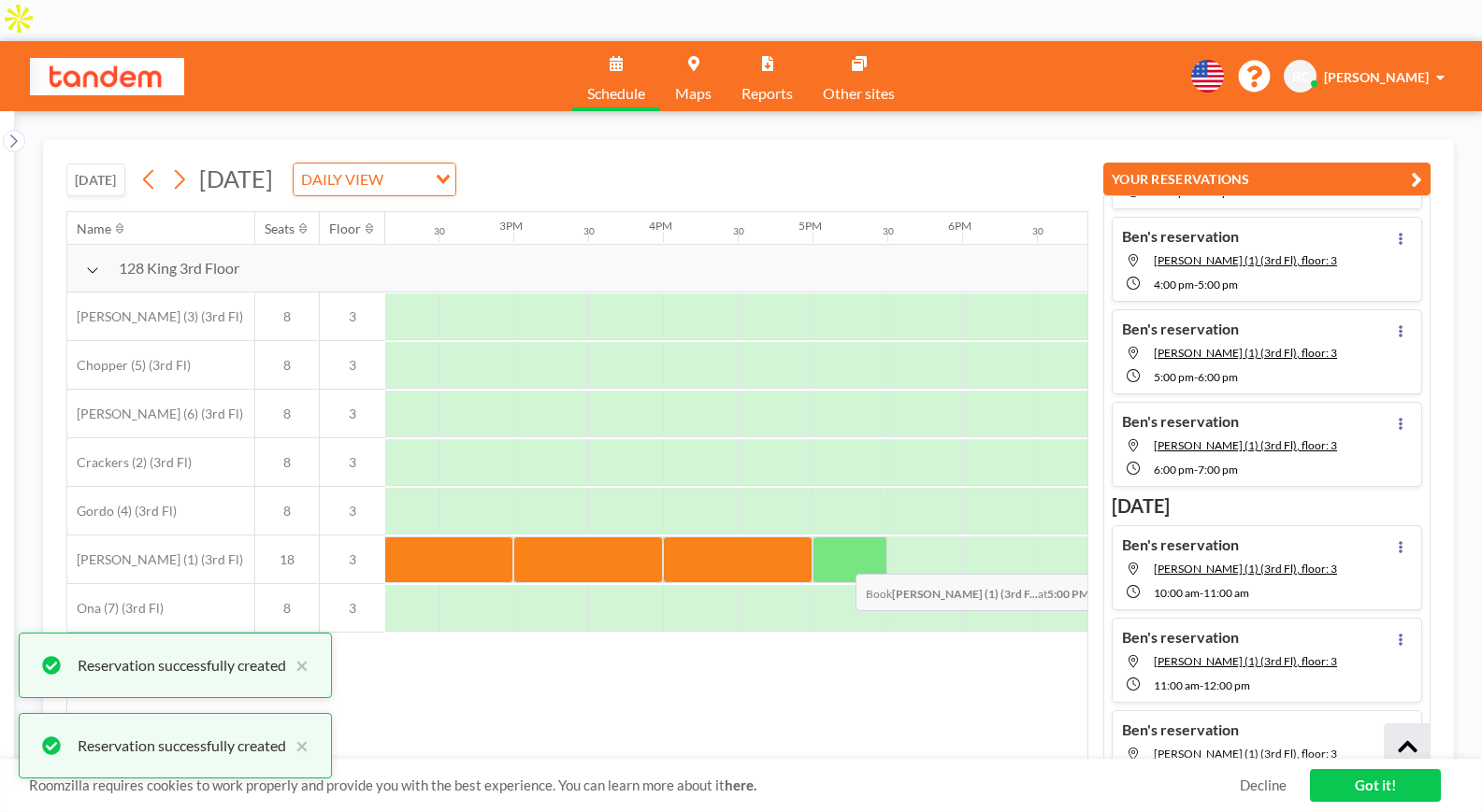
scroll to position [475, 0]
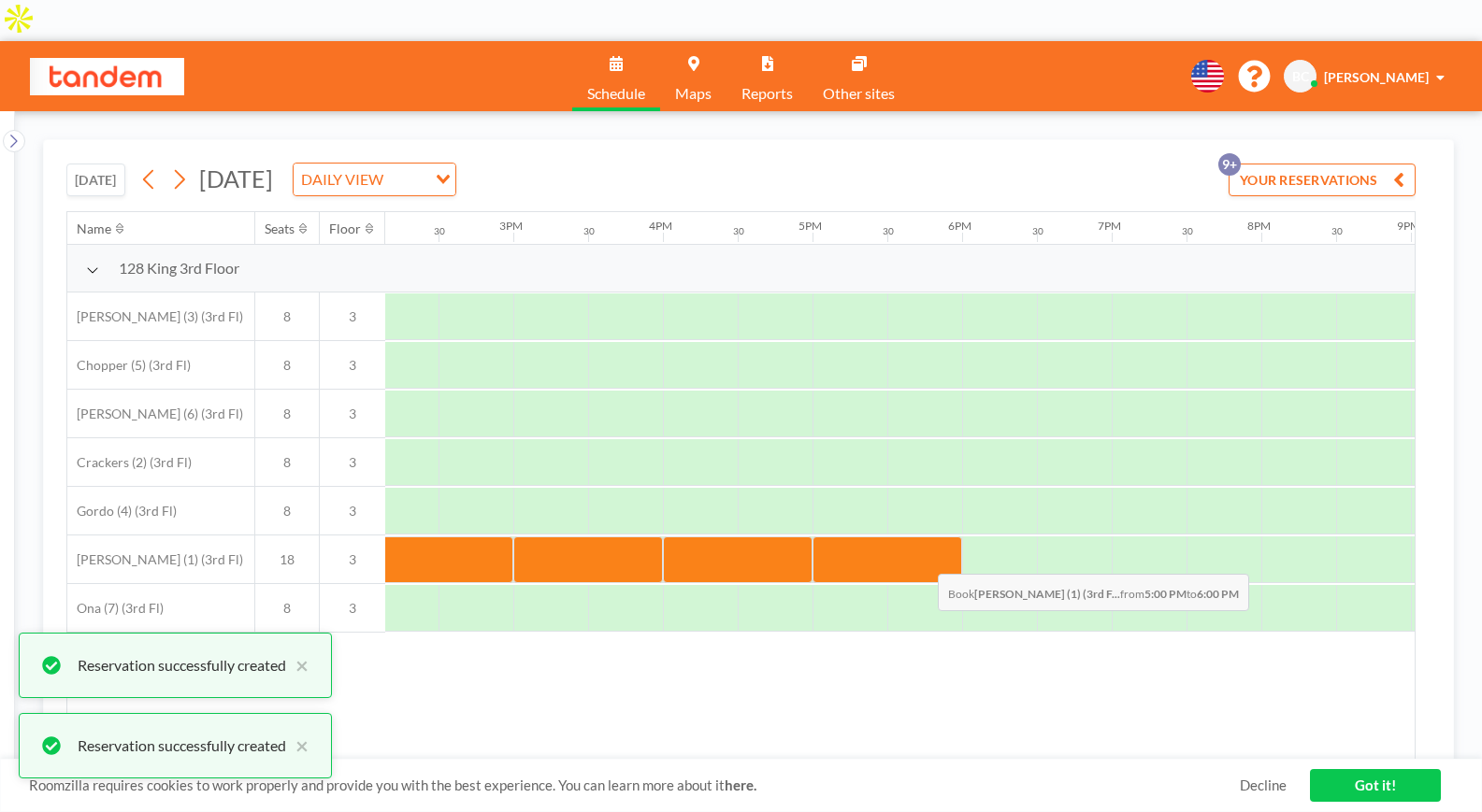
drag, startPoint x: 845, startPoint y: 519, endPoint x: 899, endPoint y: 519, distance: 54.0
click at [899, 537] on div at bounding box center [887, 560] width 150 height 47
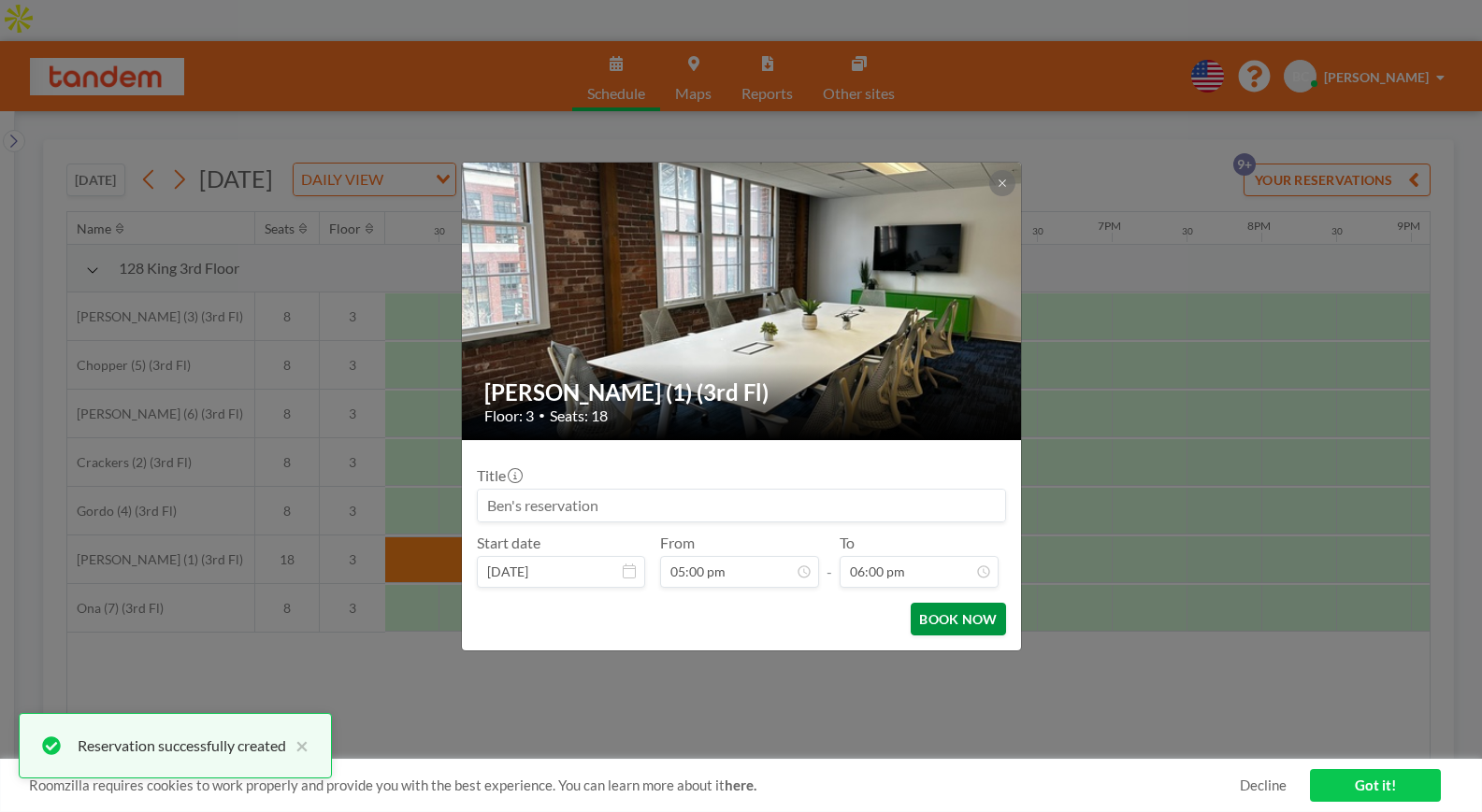
scroll to position [1198, 0]
click at [973, 617] on button "BOOK NOW" at bounding box center [957, 619] width 95 height 33
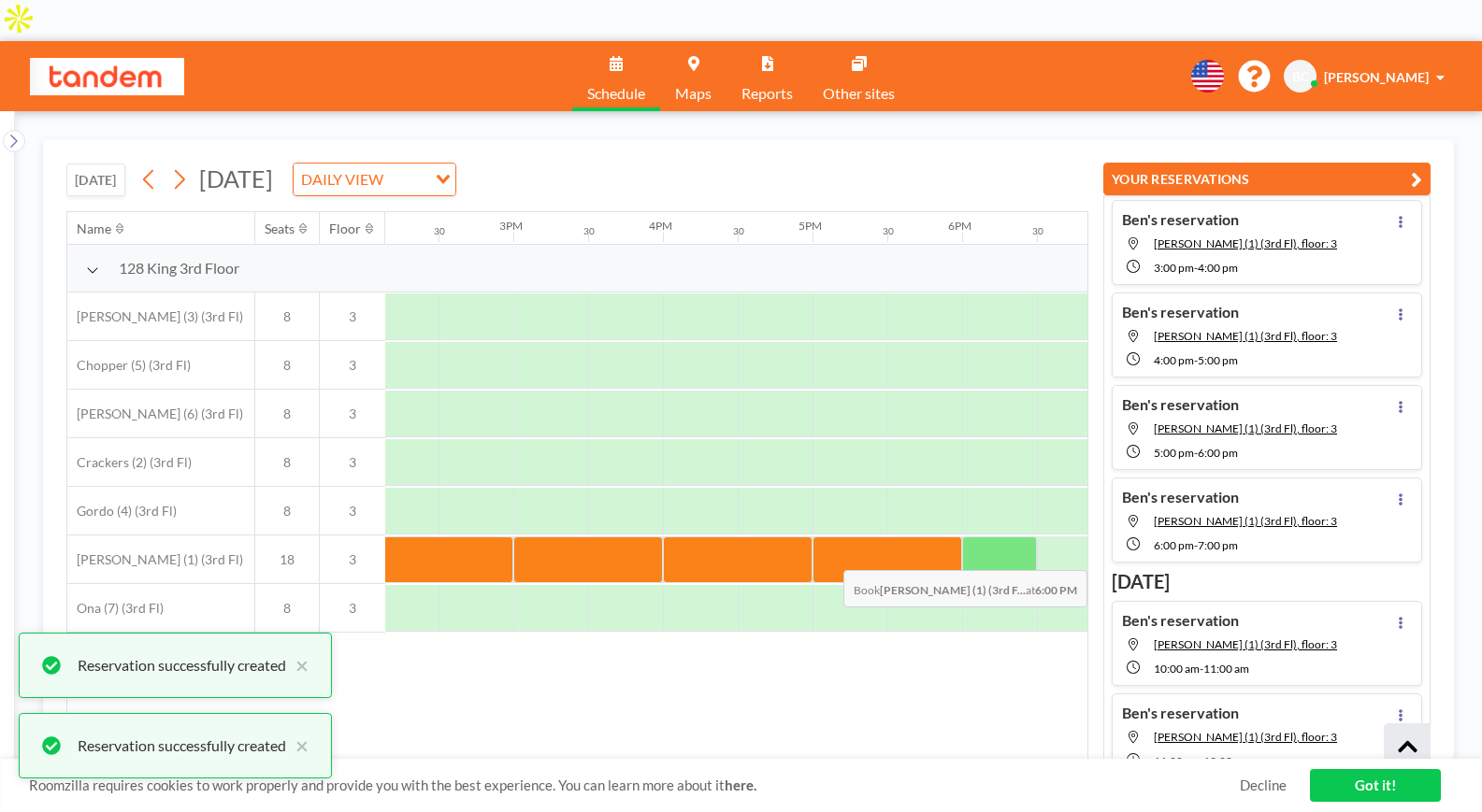
scroll to position [475, 0]
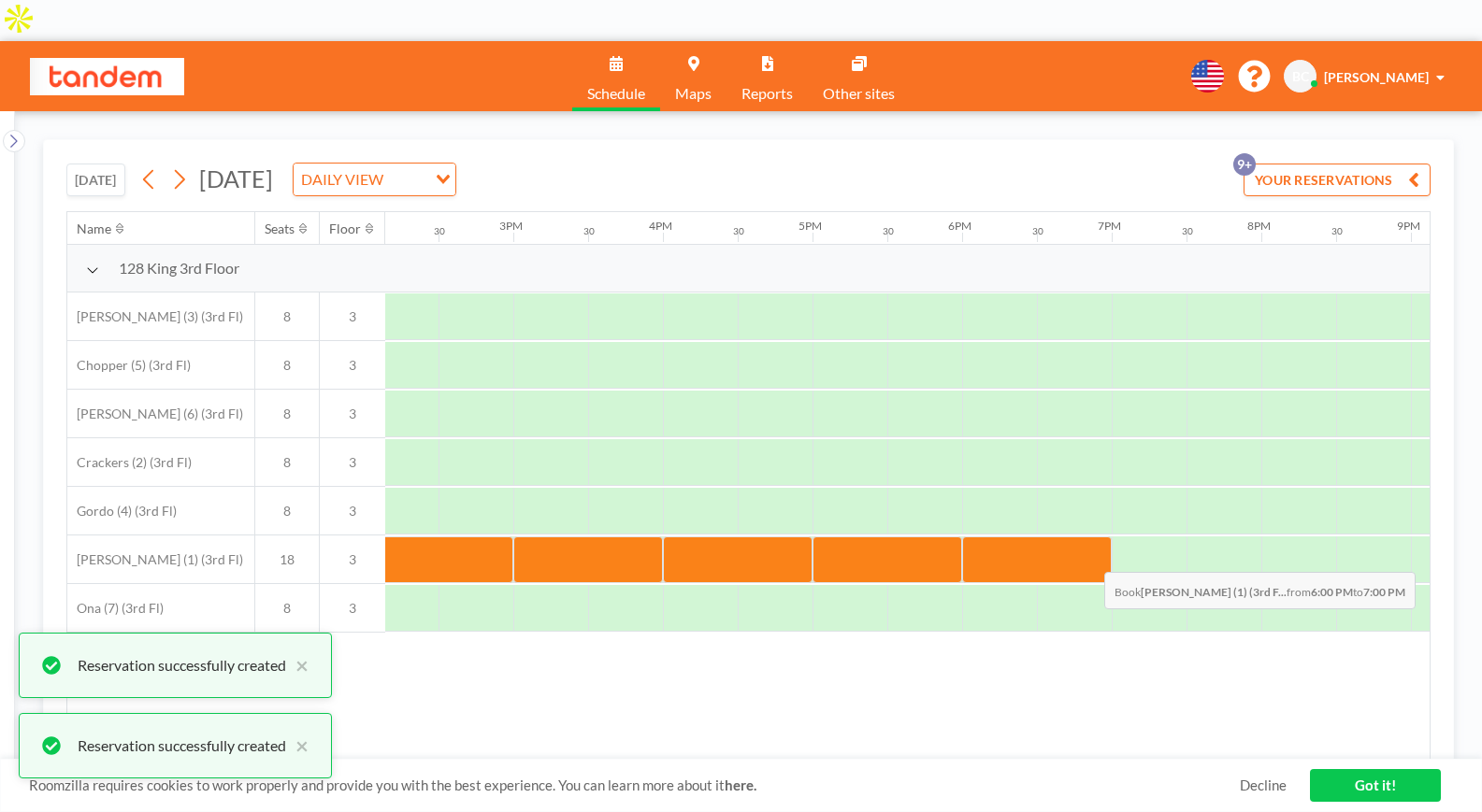
drag, startPoint x: 994, startPoint y: 515, endPoint x: 1050, endPoint y: 517, distance: 56.0
click at [1050, 537] on div at bounding box center [1037, 560] width 150 height 47
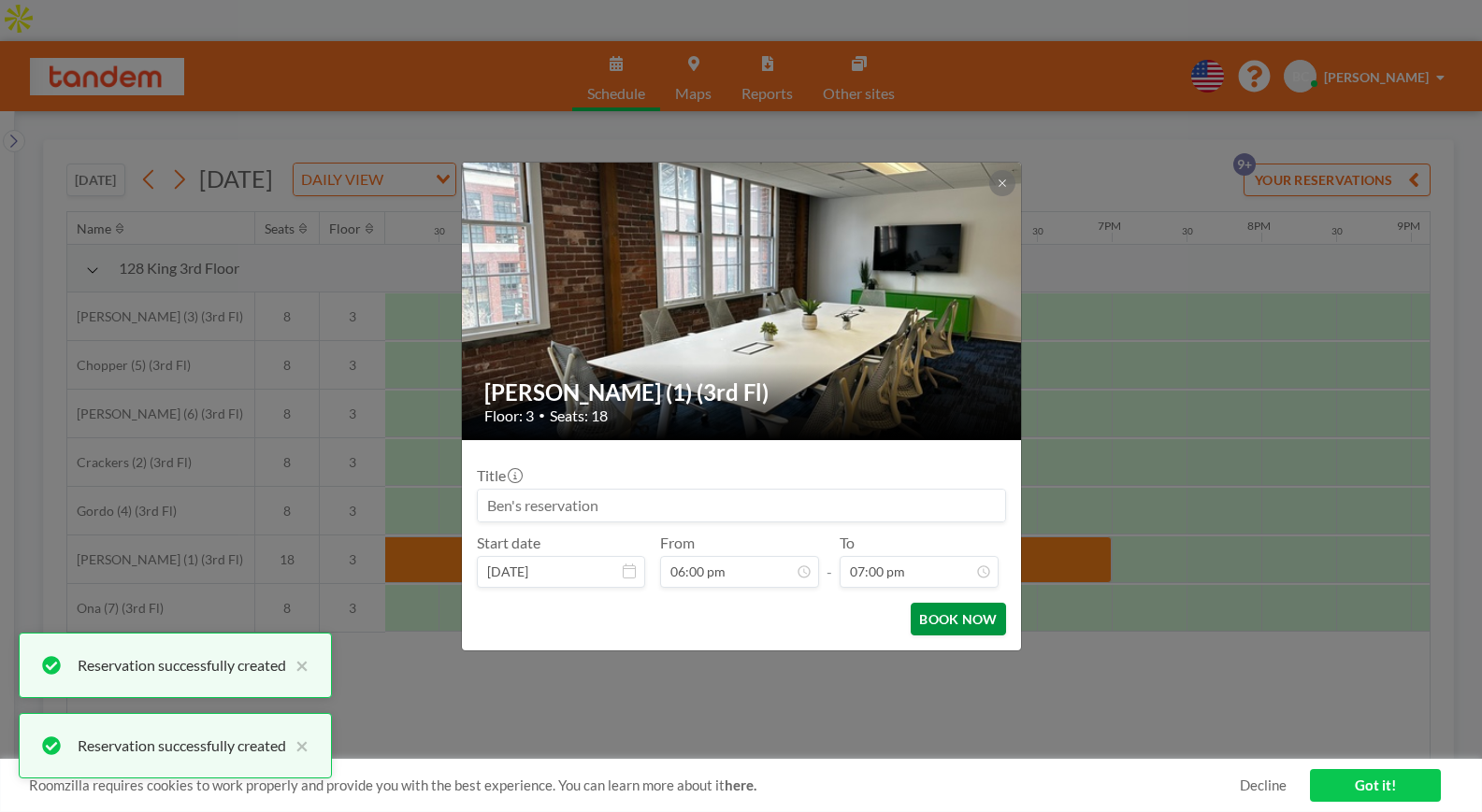
click at [979, 618] on button "BOOK NOW" at bounding box center [957, 619] width 95 height 33
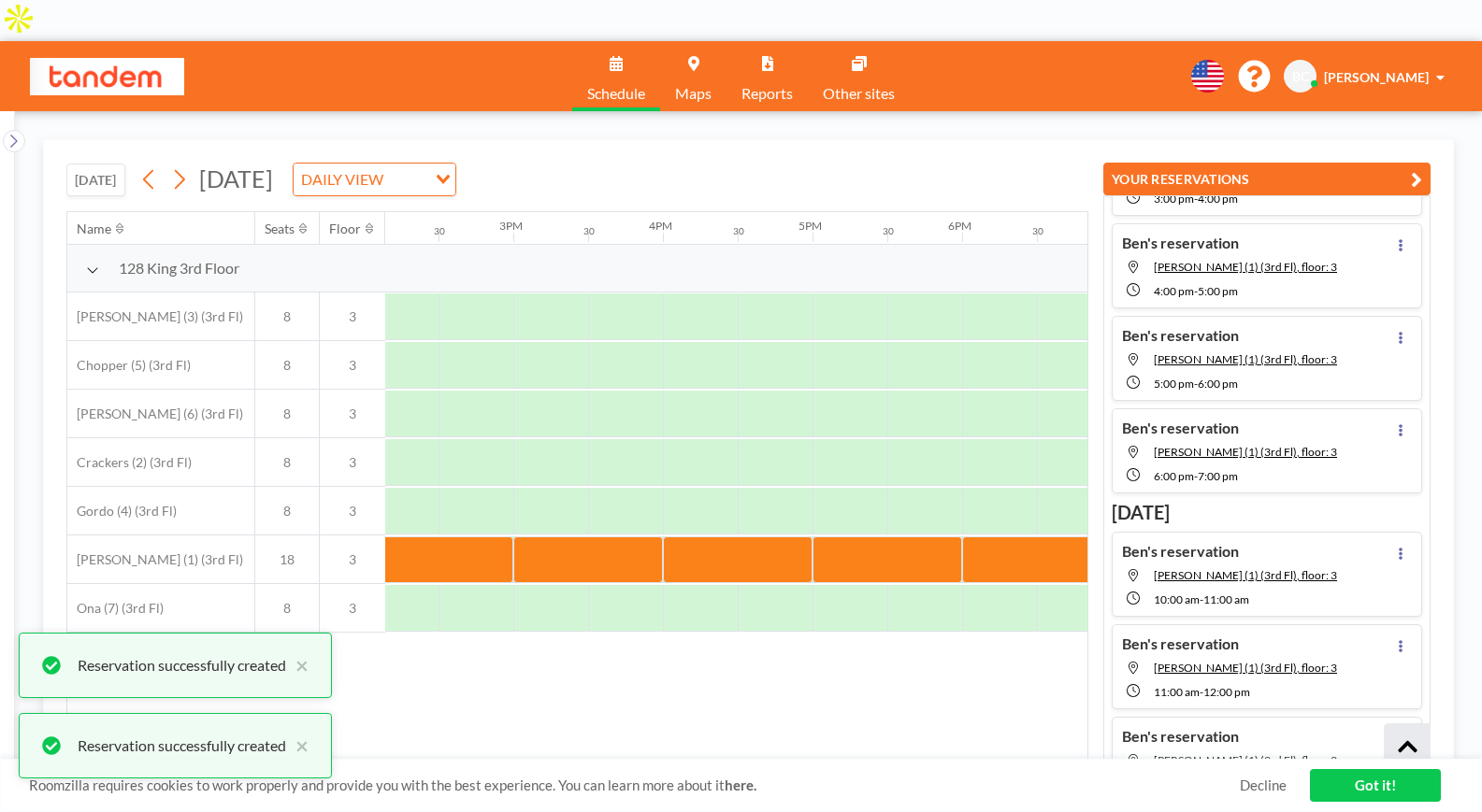
scroll to position [0, 0]
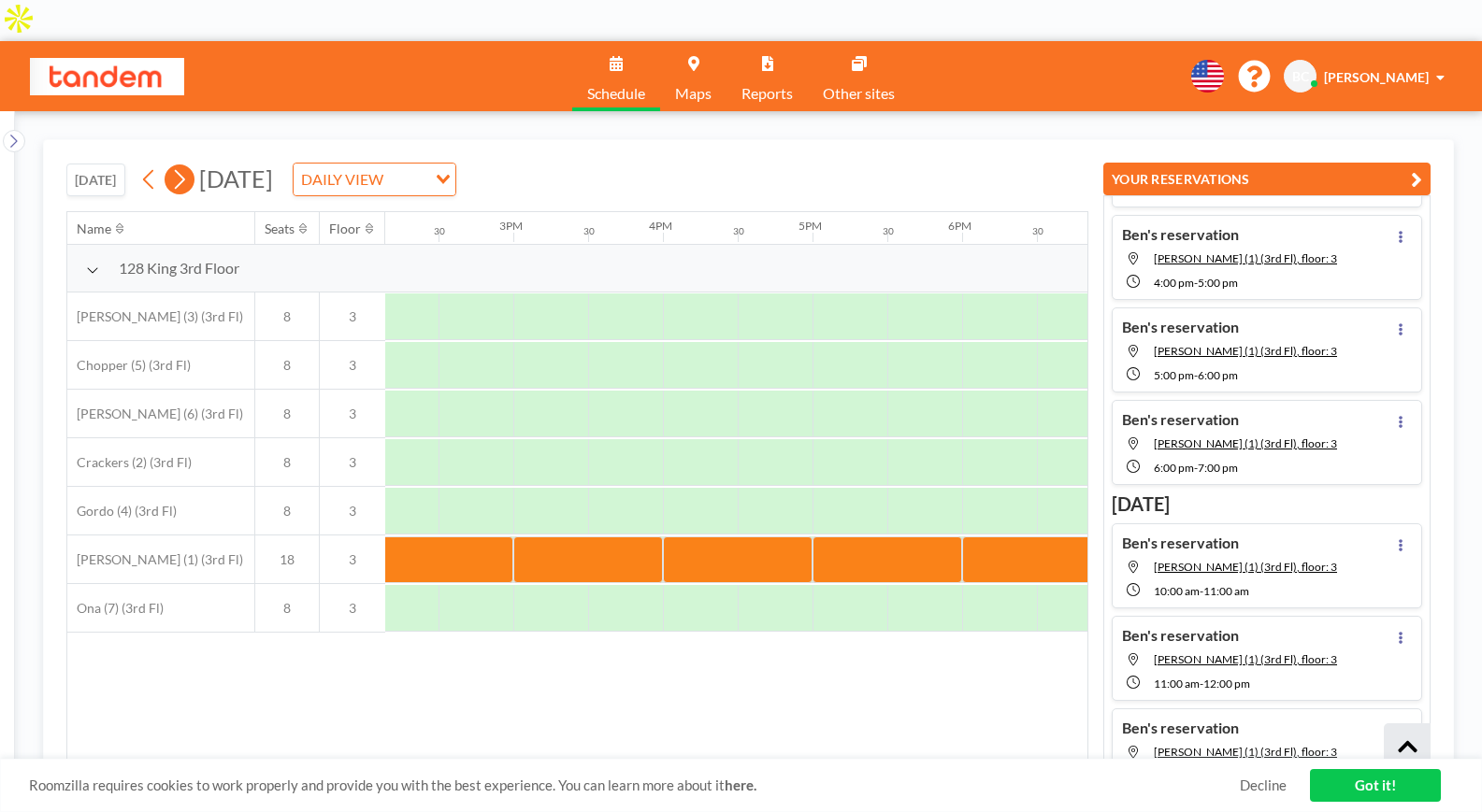
click at [185, 170] on icon at bounding box center [180, 180] width 10 height 20
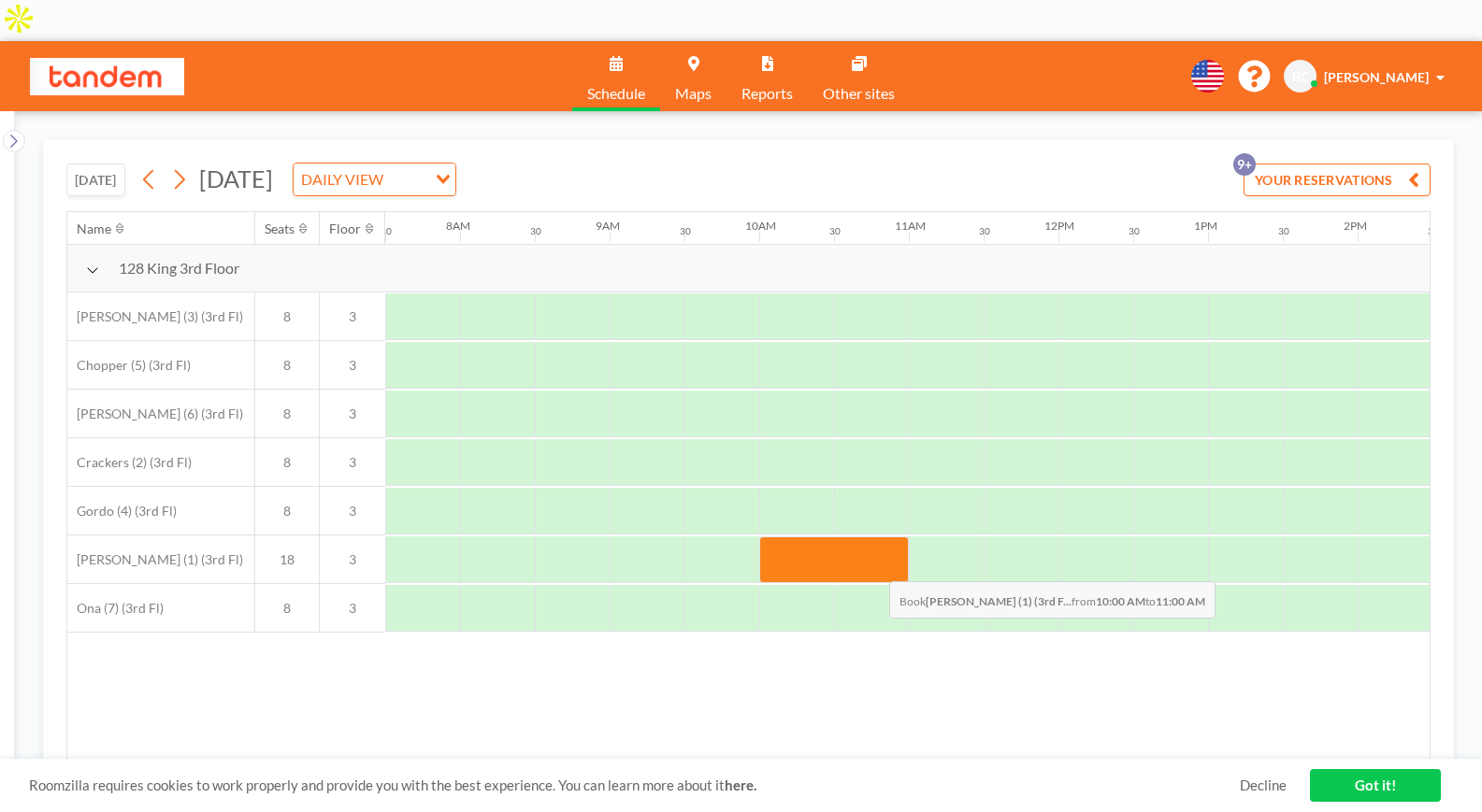
drag, startPoint x: 773, startPoint y: 527, endPoint x: 874, endPoint y: 526, distance: 101.0
click at [874, 537] on div at bounding box center [835, 560] width 150 height 47
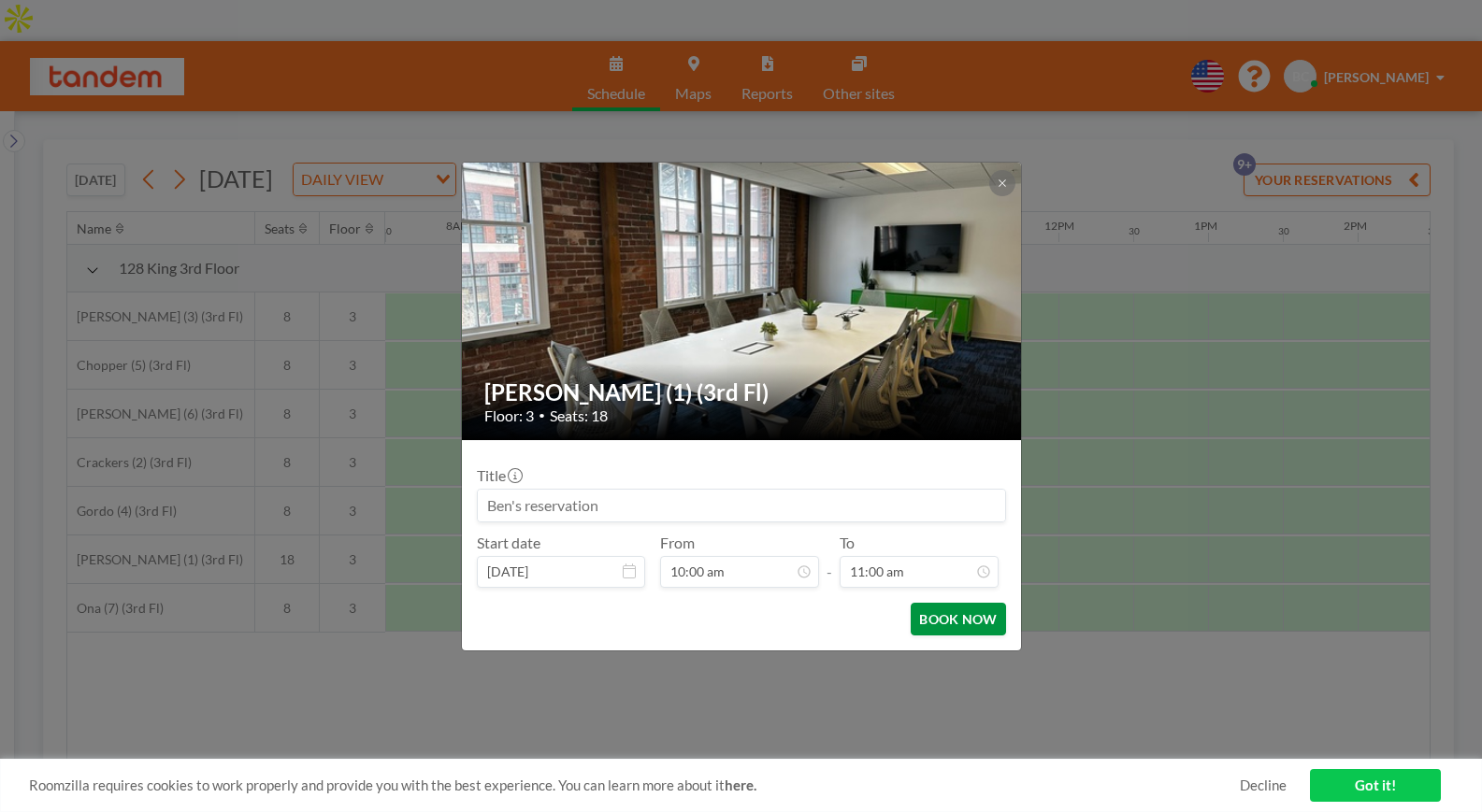
click at [942, 626] on button "BOOK NOW" at bounding box center [957, 619] width 95 height 33
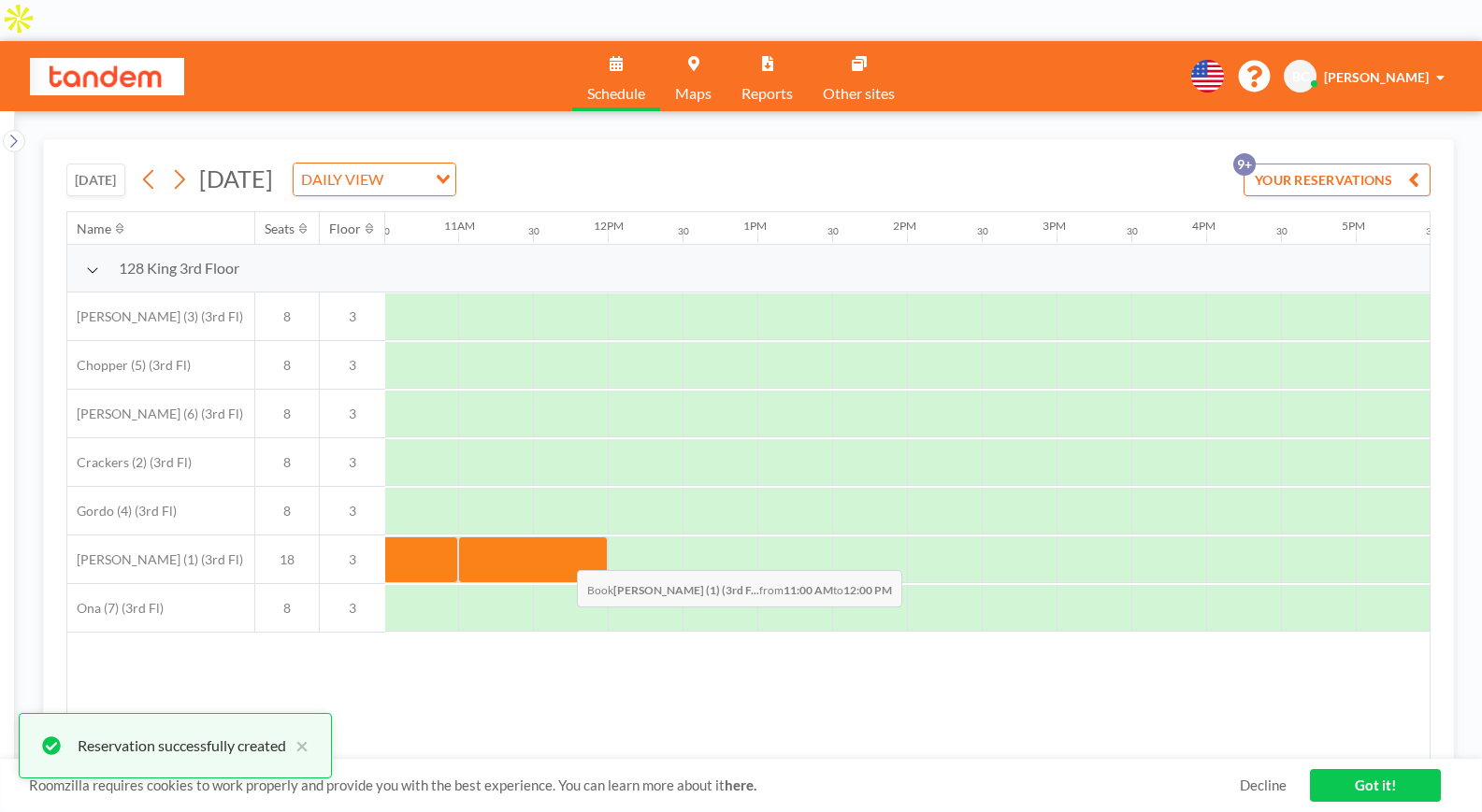
drag, startPoint x: 484, startPoint y: 513, endPoint x: 562, endPoint y: 515, distance: 78.0
click at [562, 537] on div at bounding box center [533, 560] width 150 height 47
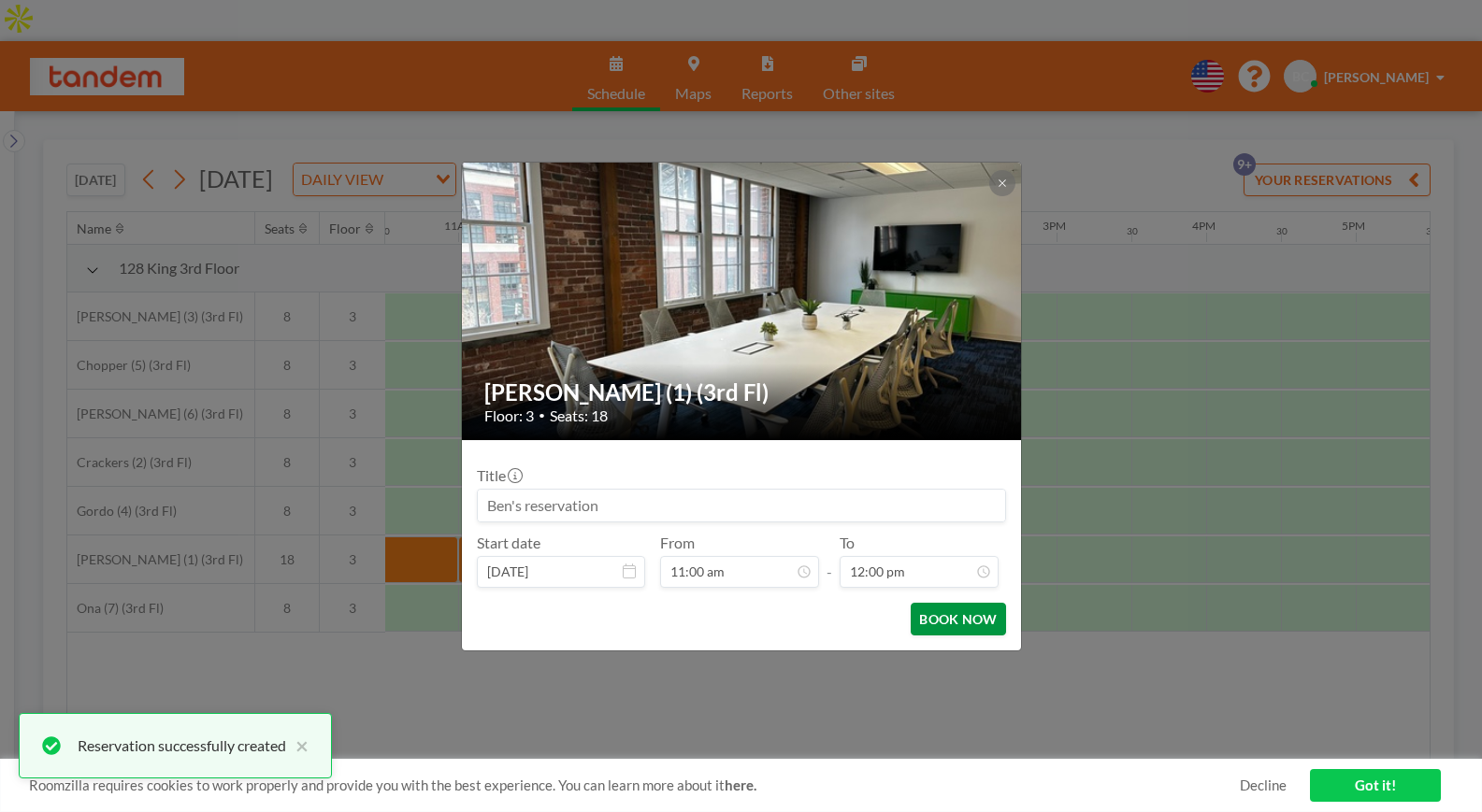
click at [949, 622] on button "BOOK NOW" at bounding box center [957, 619] width 95 height 33
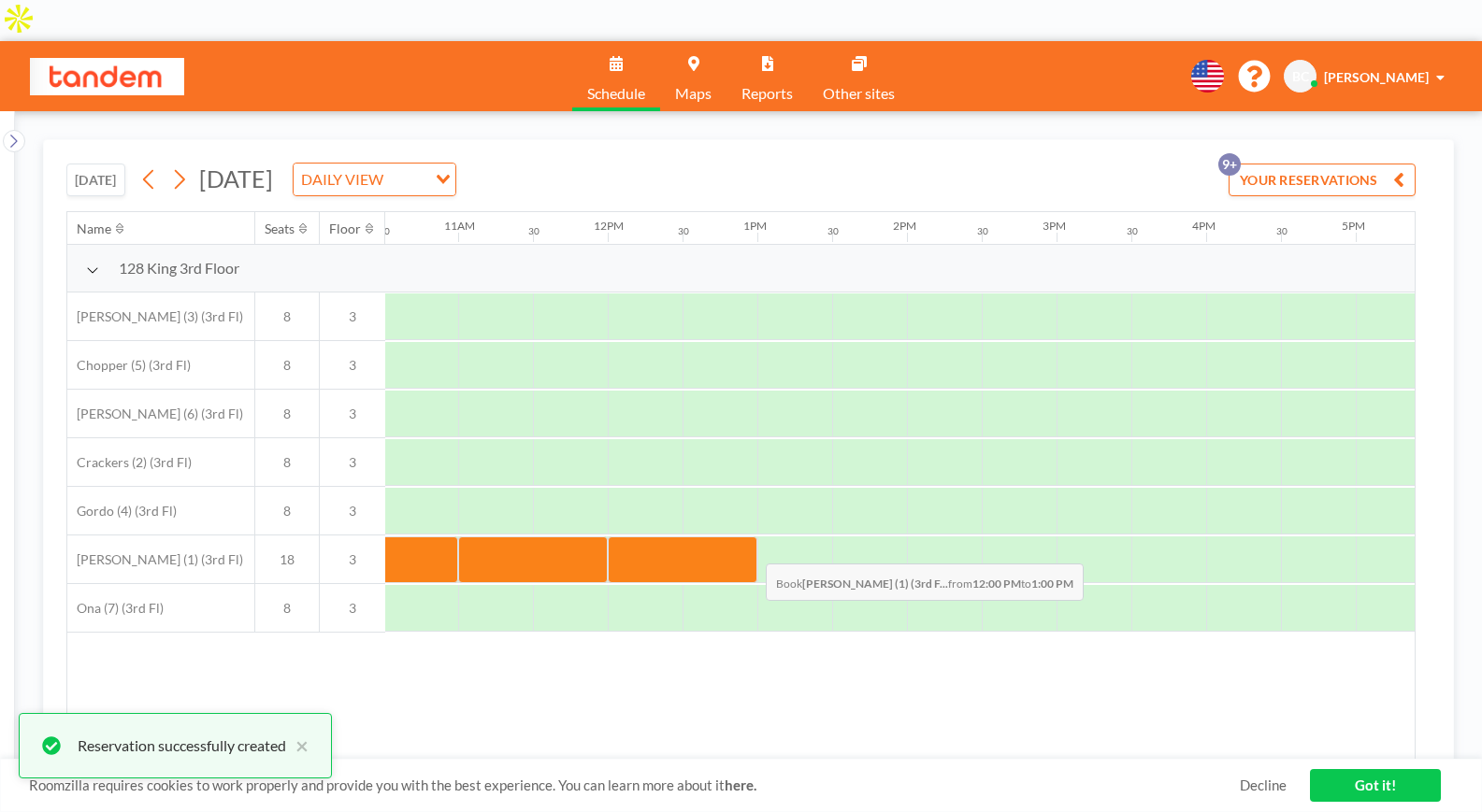
drag, startPoint x: 642, startPoint y: 505, endPoint x: 732, endPoint y: 509, distance: 90.1
click at [732, 537] on div at bounding box center [683, 560] width 150 height 47
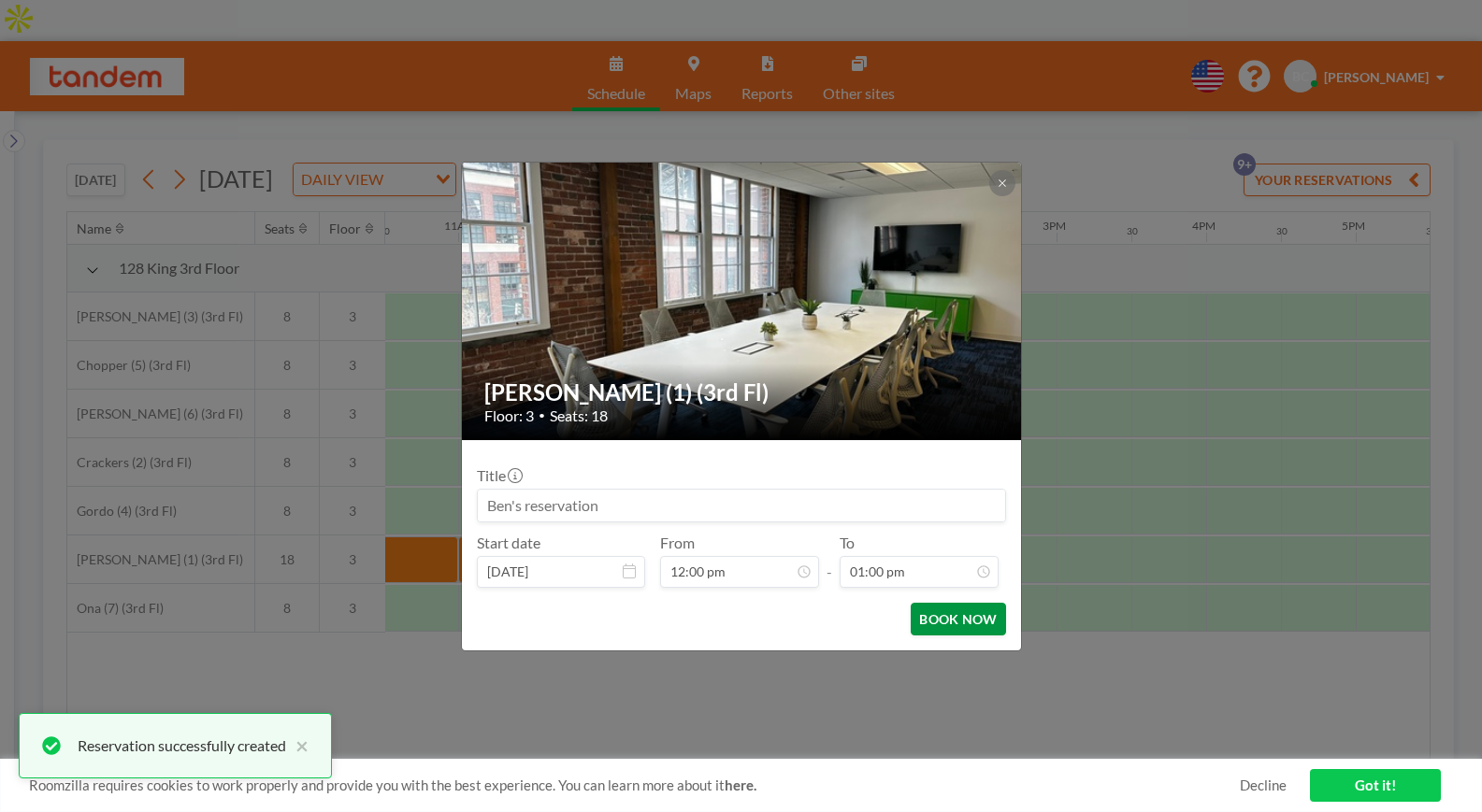
click at [961, 612] on button "BOOK NOW" at bounding box center [957, 619] width 95 height 33
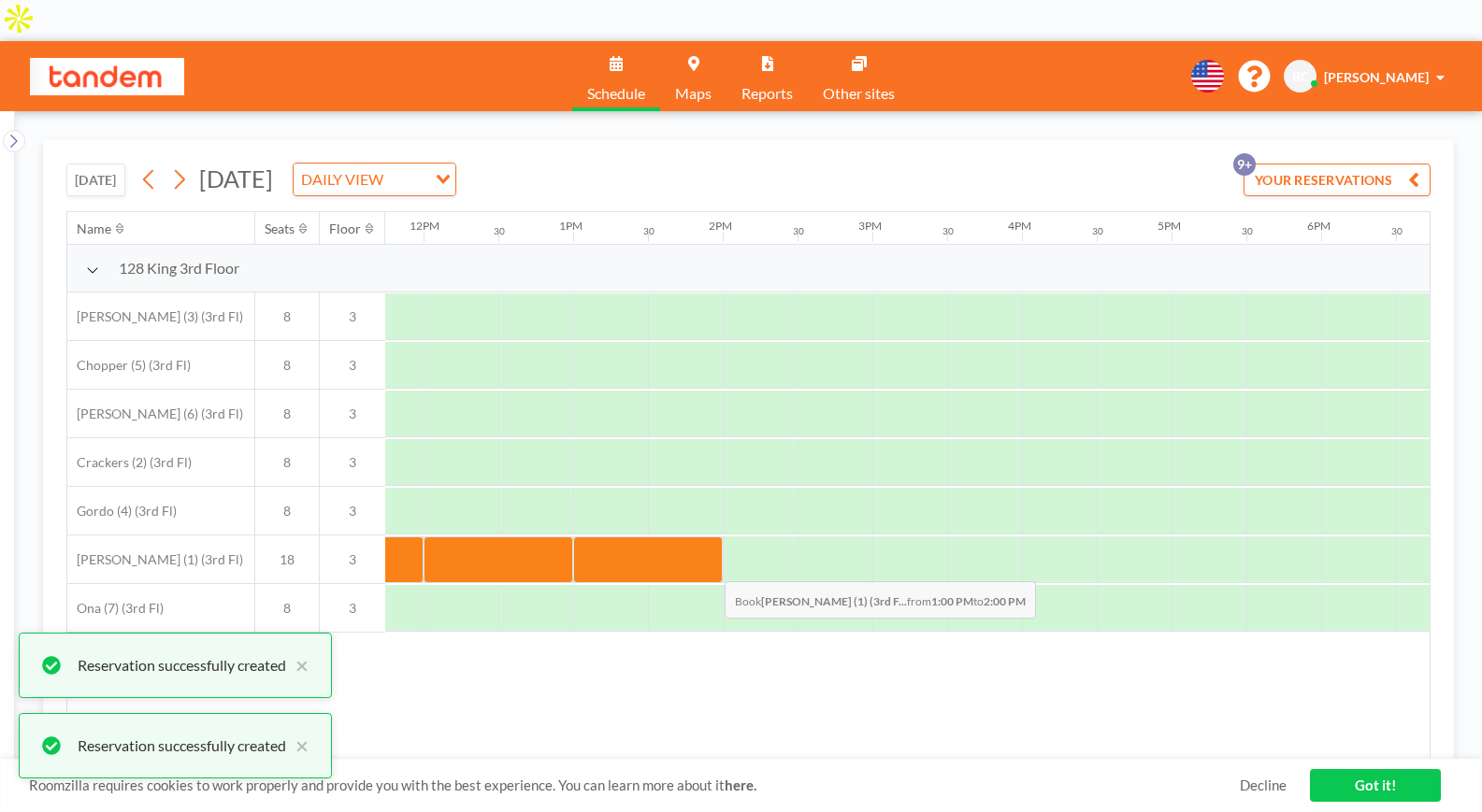
drag, startPoint x: 605, startPoint y: 521, endPoint x: 710, endPoint y: 526, distance: 105.1
click at [710, 537] on div at bounding box center [648, 560] width 150 height 47
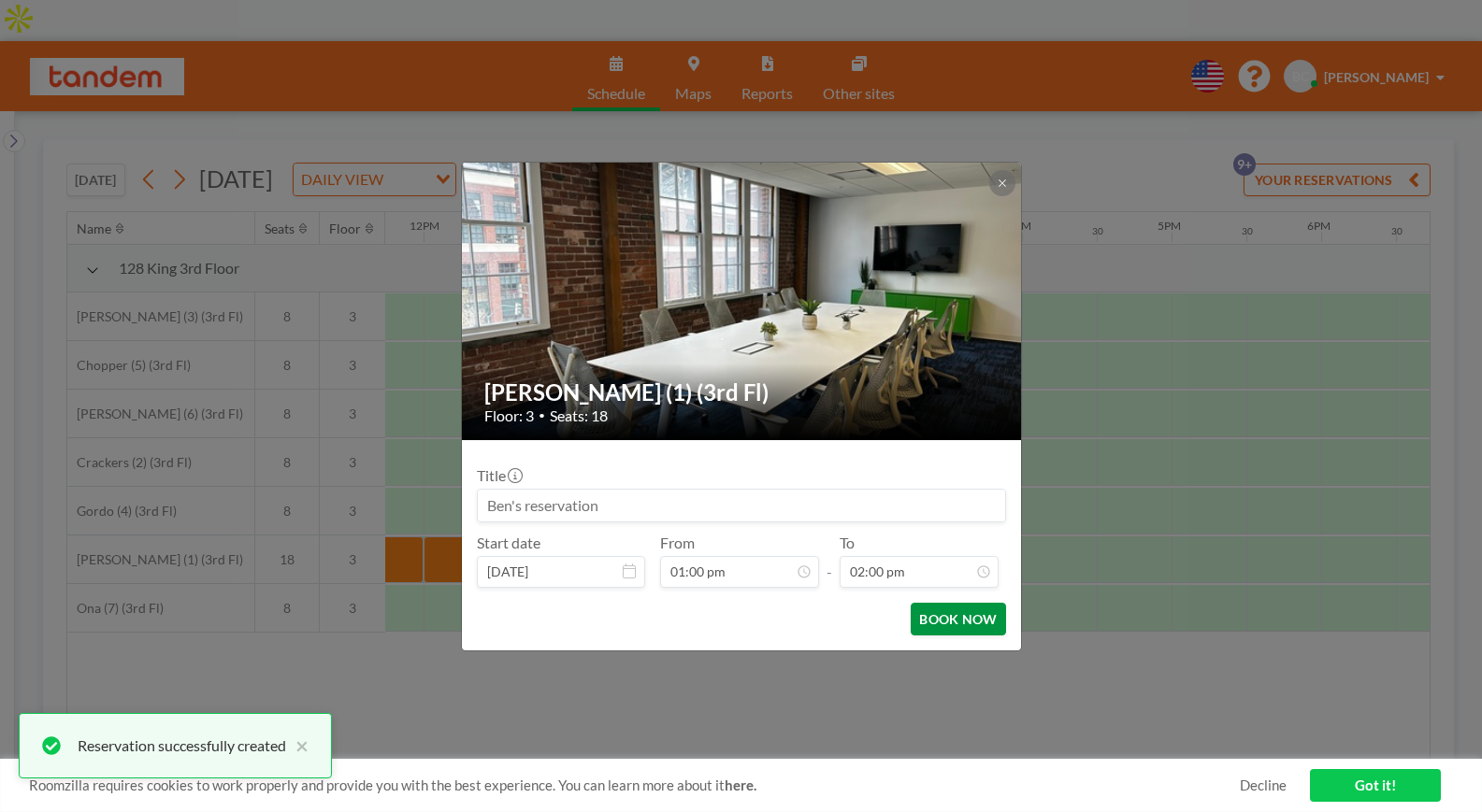
click at [950, 614] on button "BOOK NOW" at bounding box center [957, 619] width 95 height 33
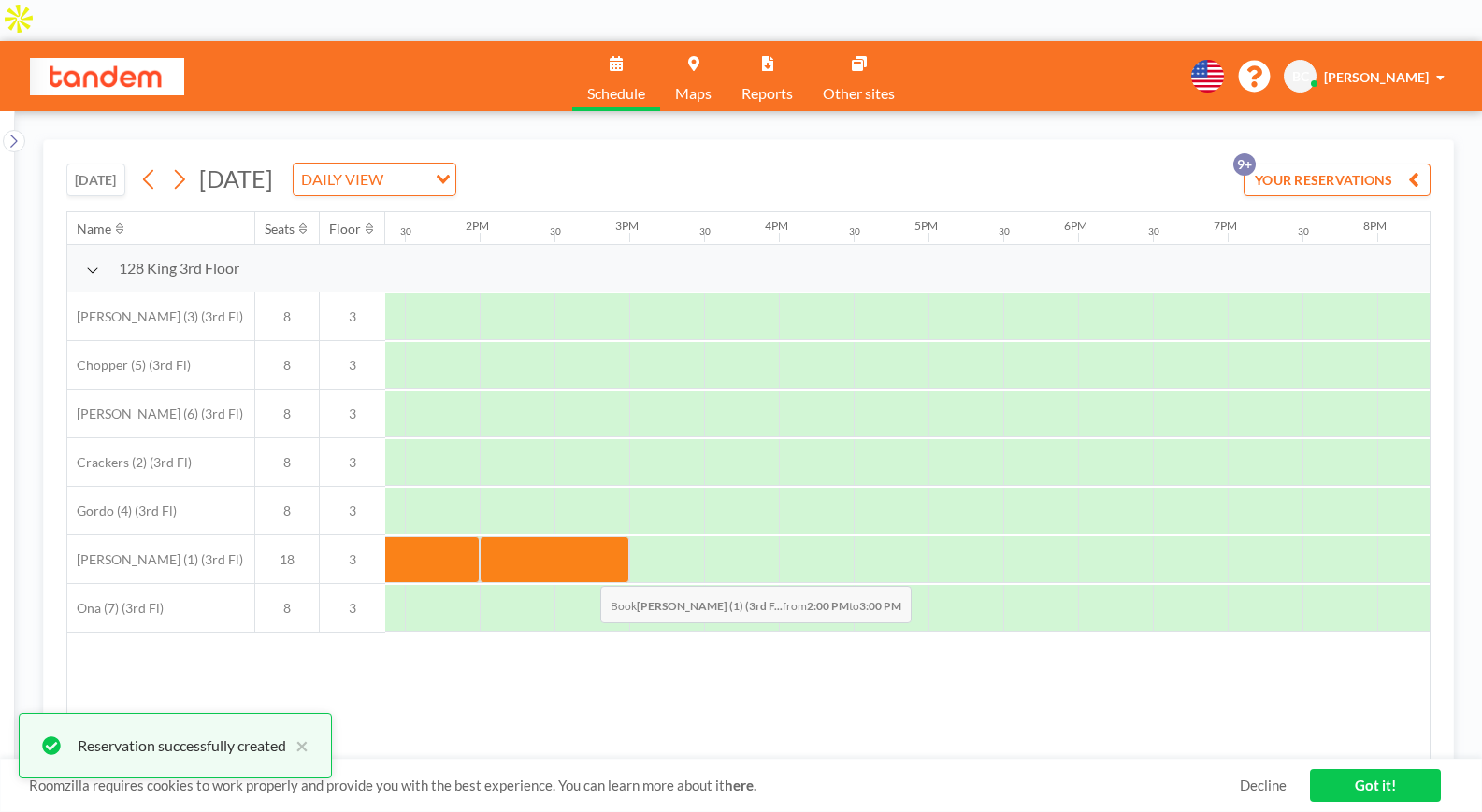
drag, startPoint x: 528, startPoint y: 531, endPoint x: 585, endPoint y: 531, distance: 57.0
click at [585, 537] on div at bounding box center [555, 560] width 150 height 47
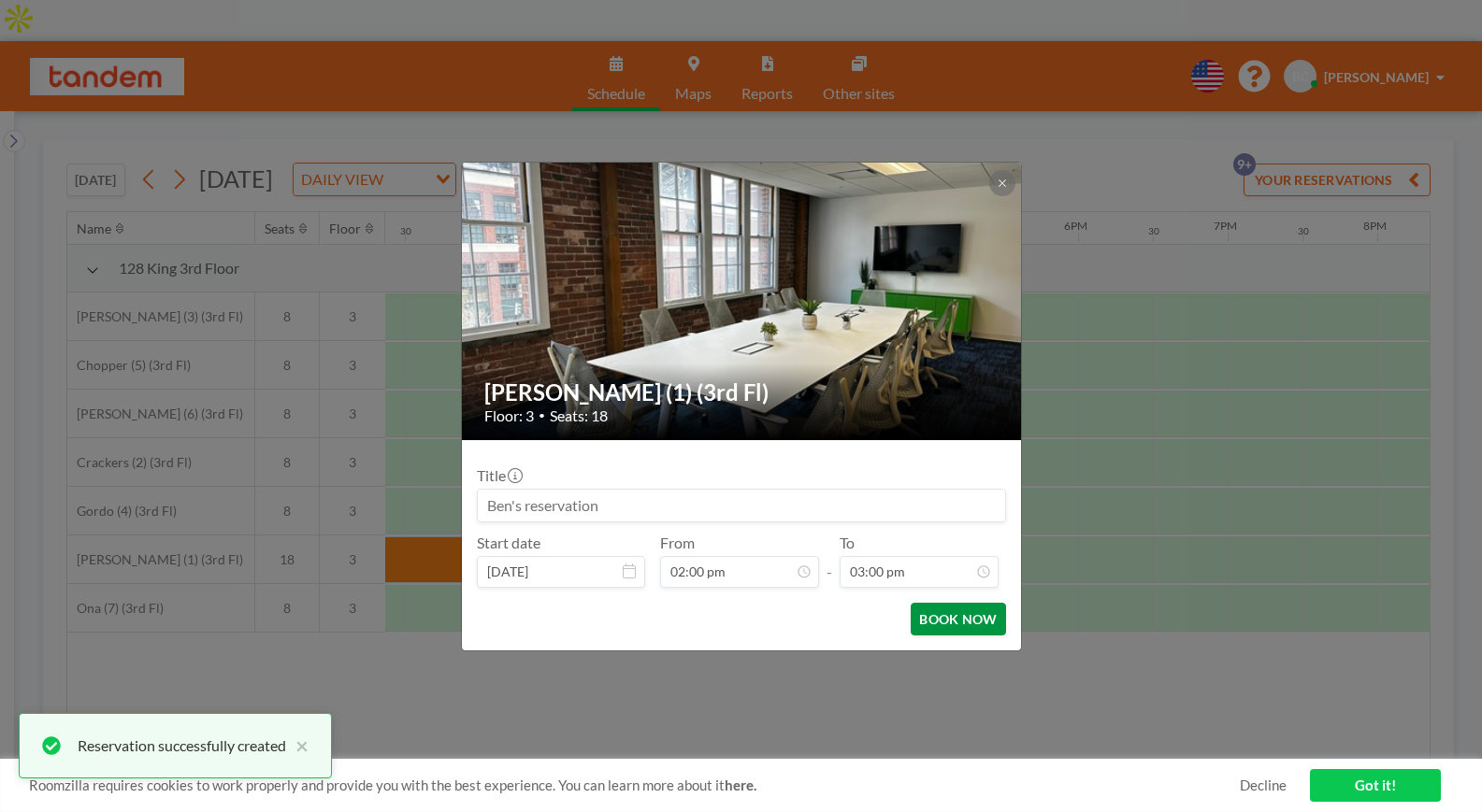
click at [938, 611] on button "BOOK NOW" at bounding box center [957, 619] width 95 height 33
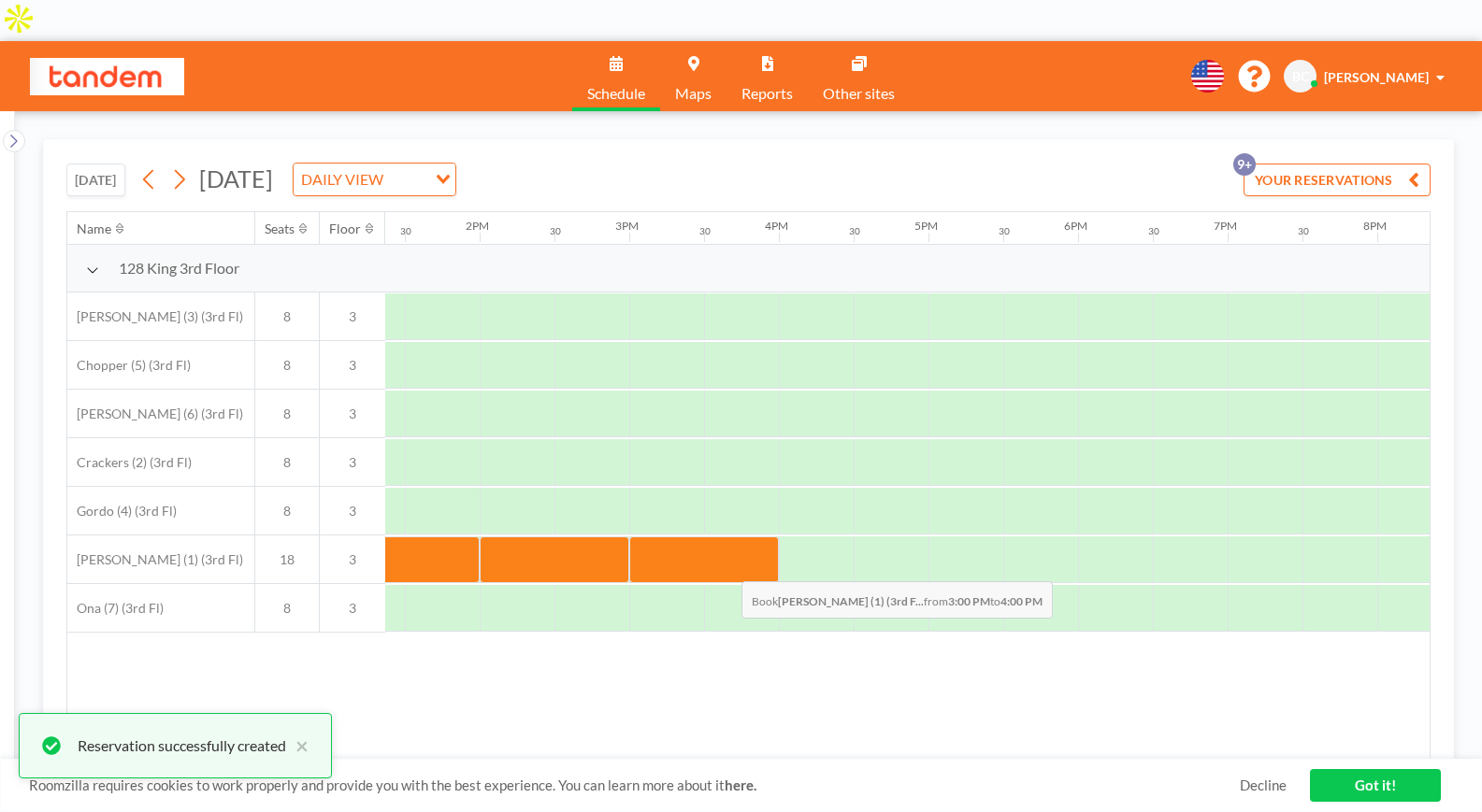
drag, startPoint x: 665, startPoint y: 539, endPoint x: 727, endPoint y: 526, distance: 63.3
click at [727, 537] on div at bounding box center [704, 560] width 150 height 47
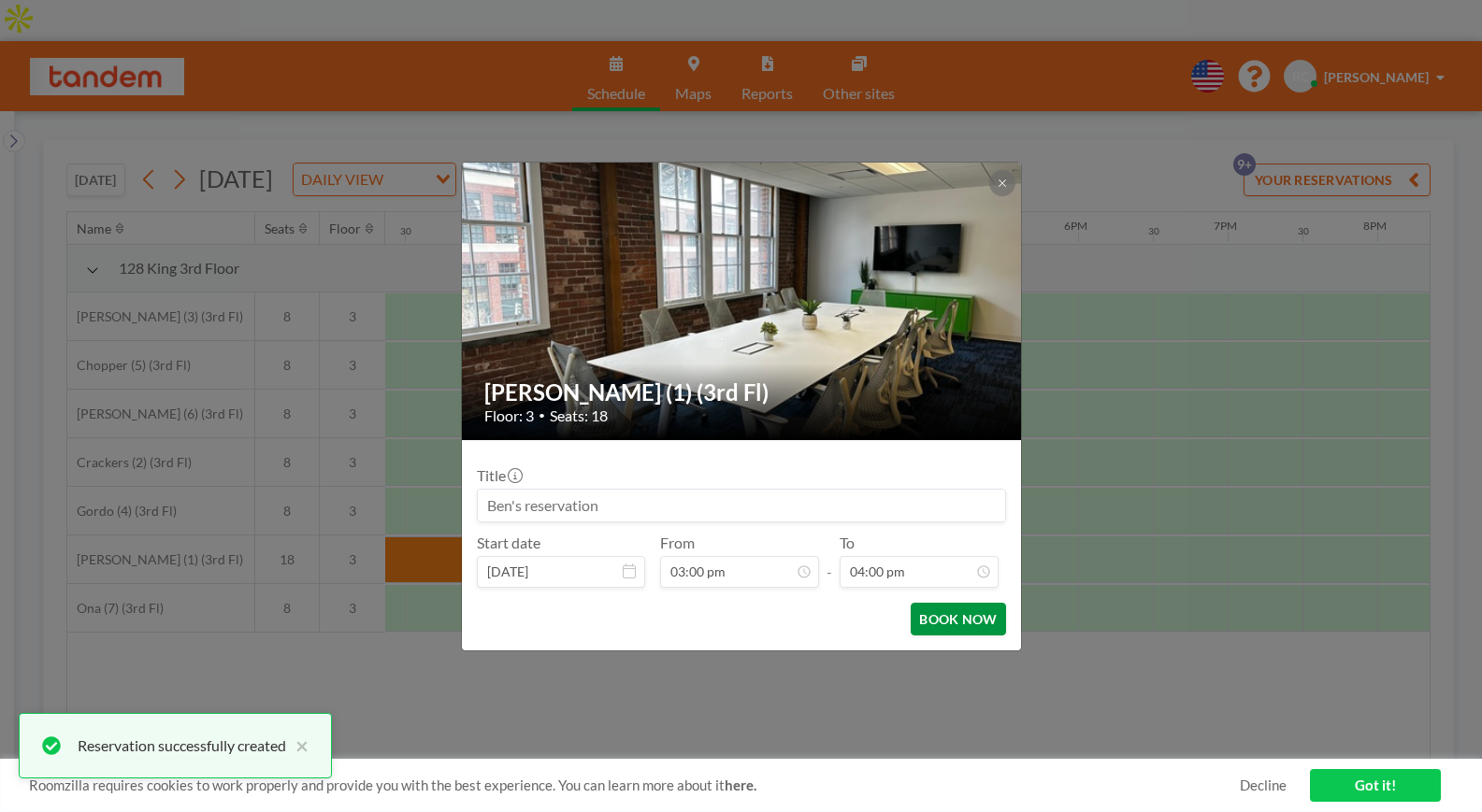
click at [964, 617] on button "BOOK NOW" at bounding box center [957, 619] width 95 height 33
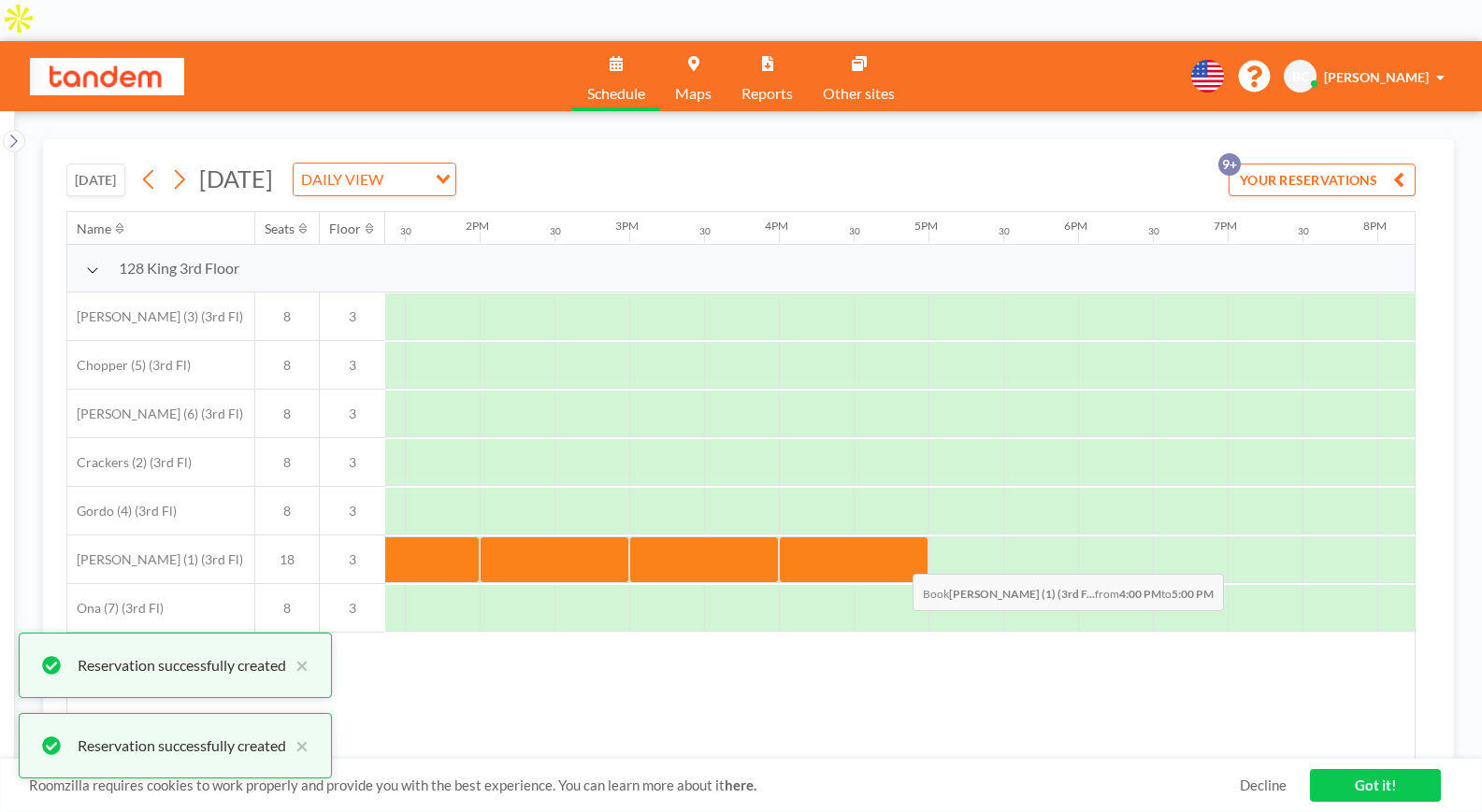
drag, startPoint x: 803, startPoint y: 511, endPoint x: 867, endPoint y: 519, distance: 64.5
click at [867, 537] on div at bounding box center [853, 560] width 150 height 47
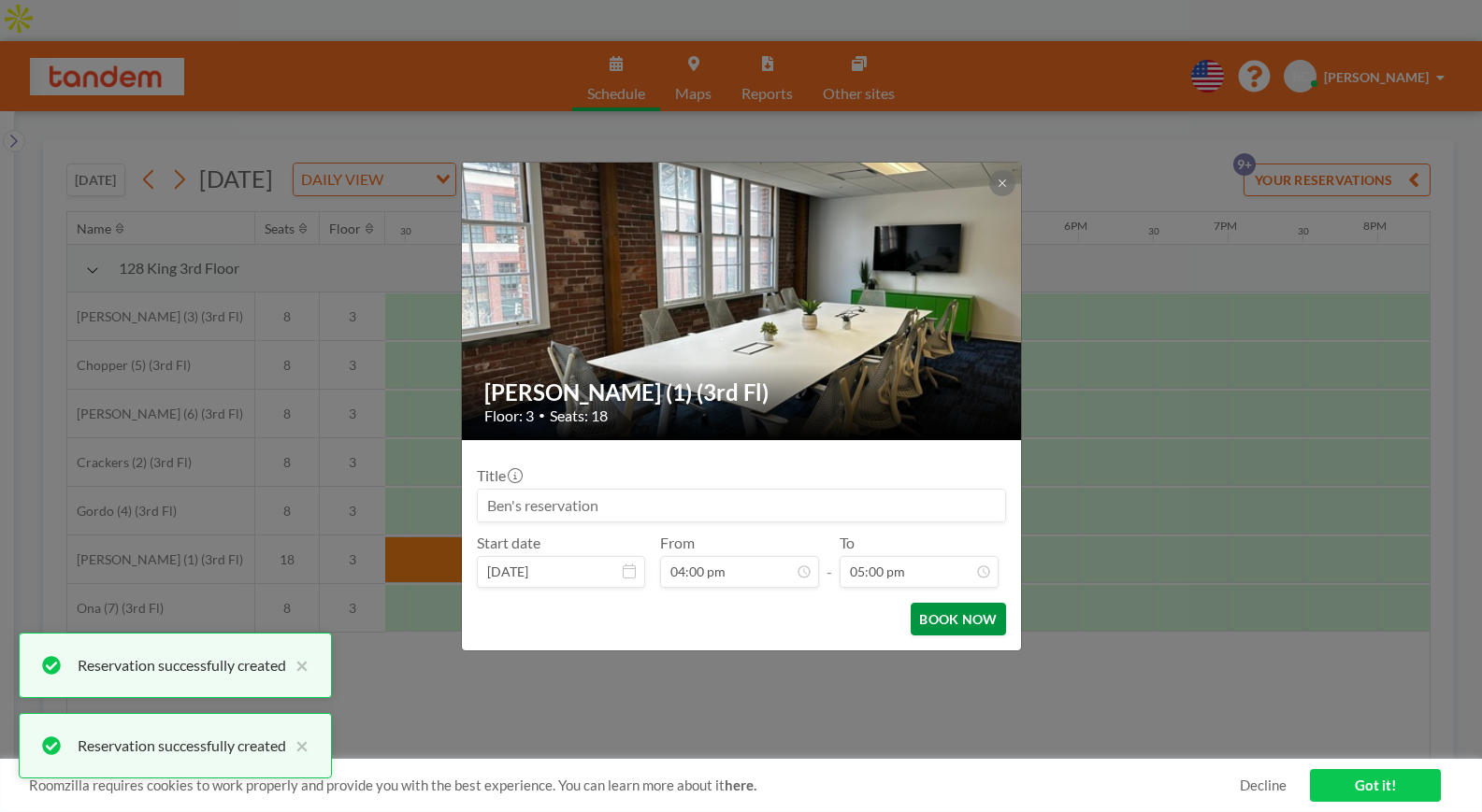
click at [983, 614] on button "BOOK NOW" at bounding box center [957, 619] width 95 height 33
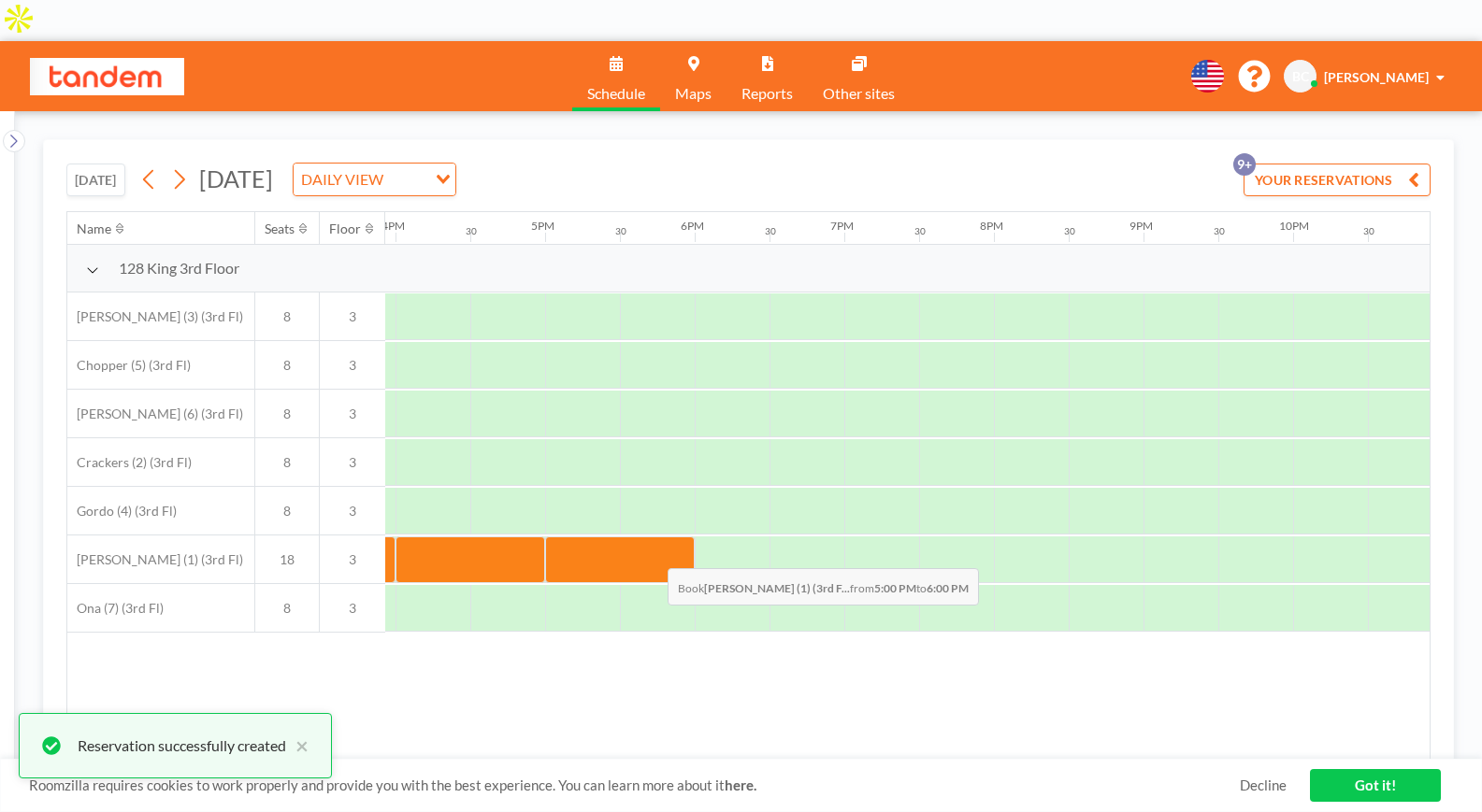
drag, startPoint x: 615, startPoint y: 513, endPoint x: 653, endPoint y: 513, distance: 38.0
click at [653, 537] on div at bounding box center [620, 560] width 150 height 47
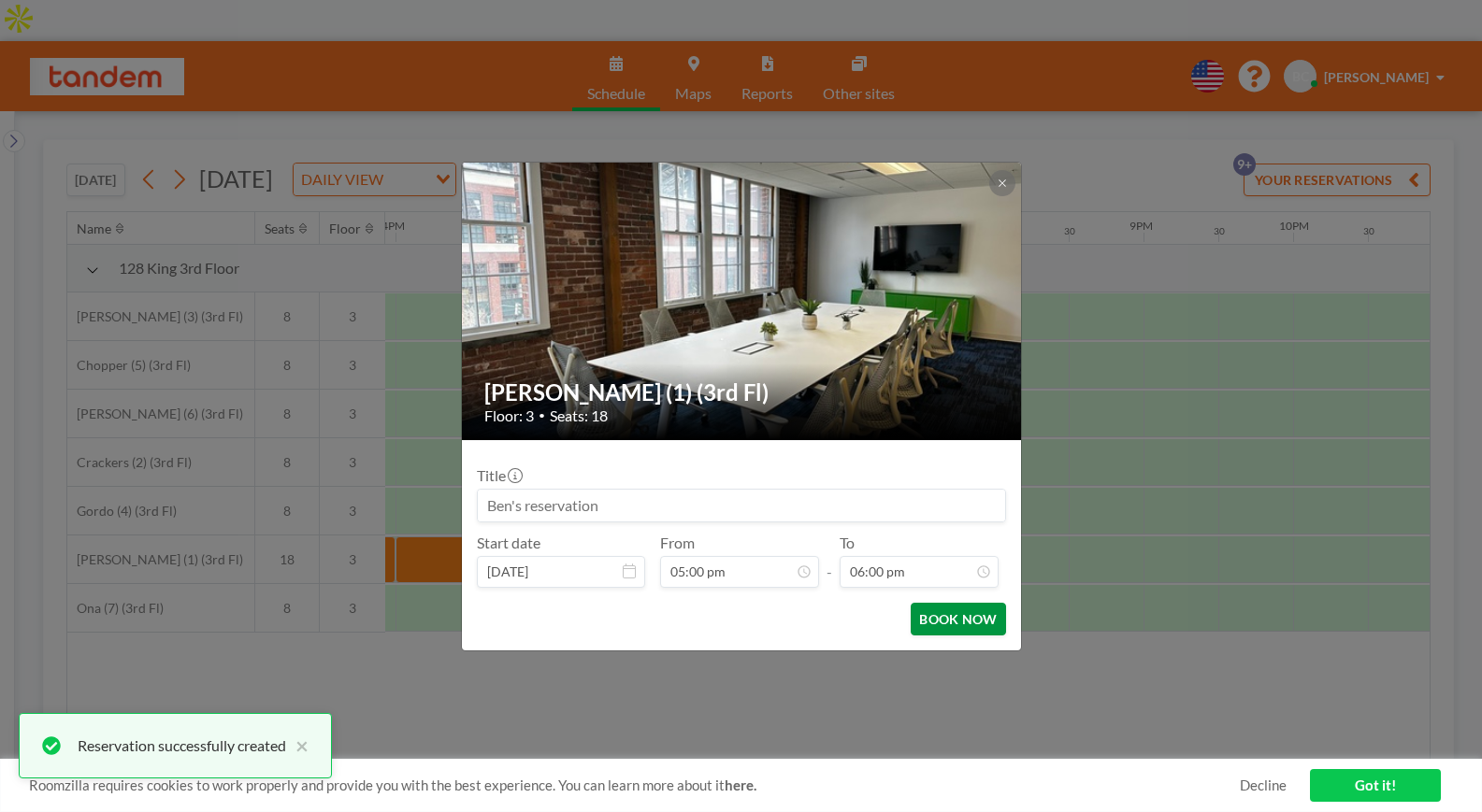
click at [961, 617] on button "BOOK NOW" at bounding box center [957, 619] width 95 height 33
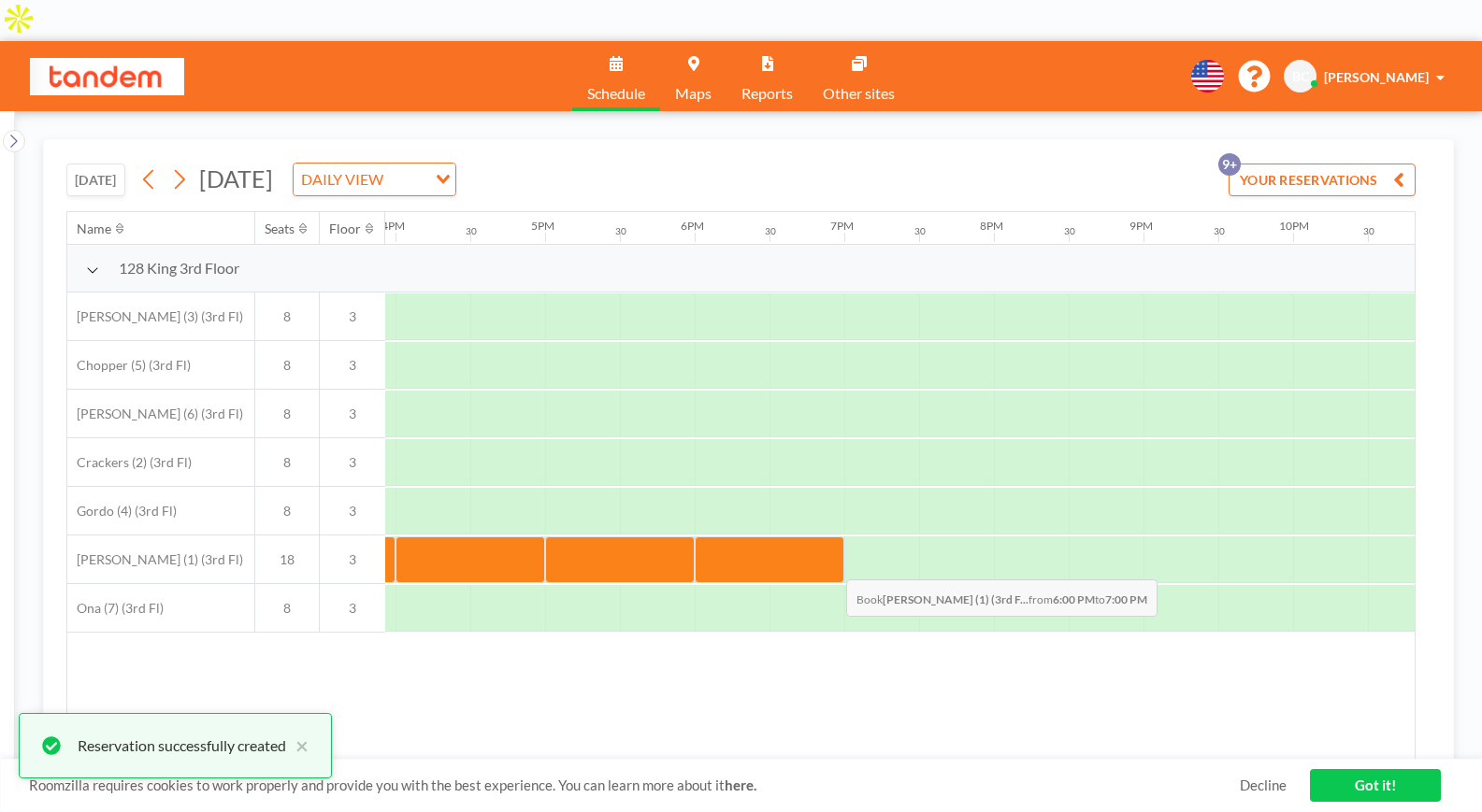
drag, startPoint x: 742, startPoint y: 524, endPoint x: 801, endPoint y: 524, distance: 59.0
click at [801, 537] on div at bounding box center [770, 560] width 150 height 47
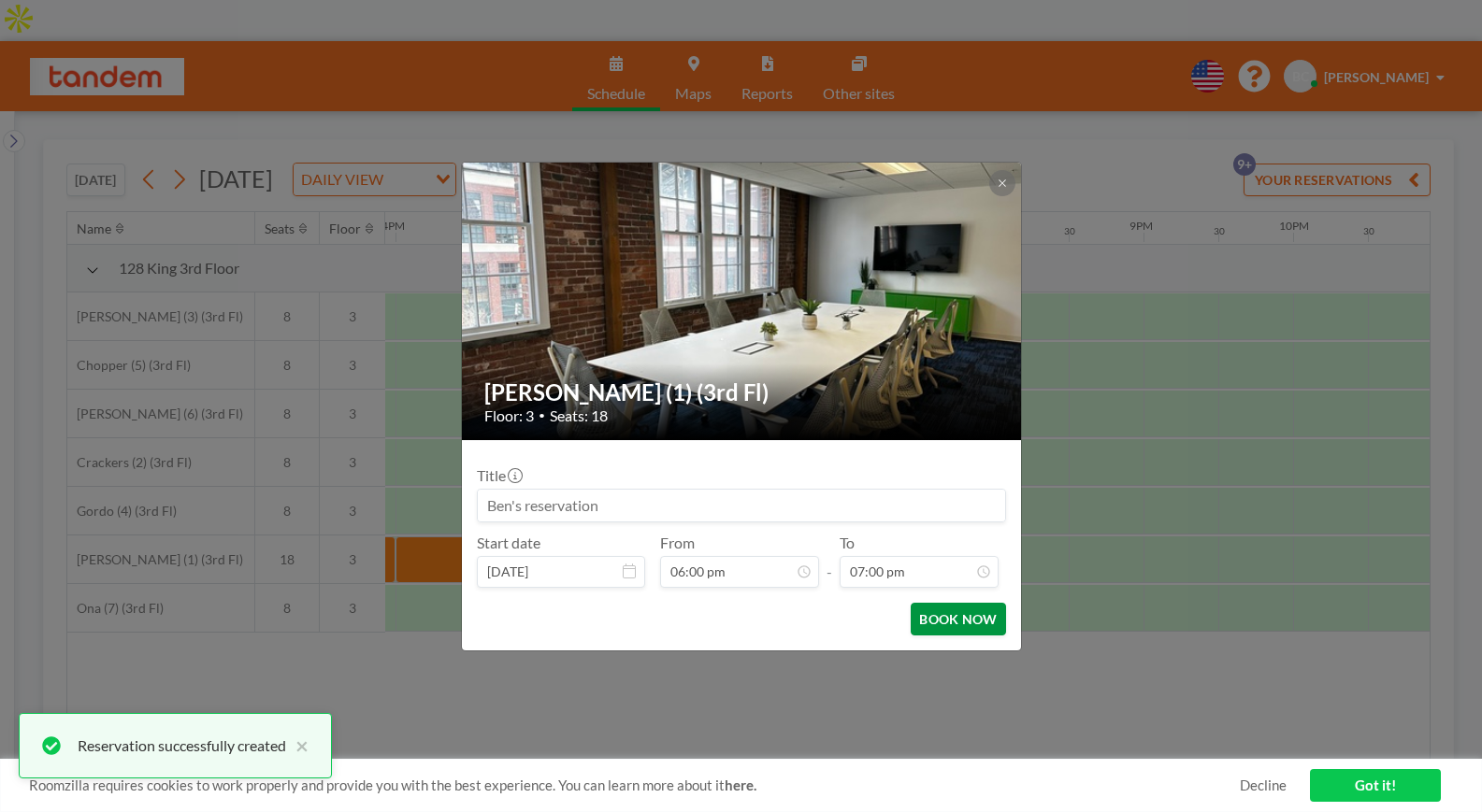
click at [981, 627] on button "BOOK NOW" at bounding box center [957, 619] width 95 height 33
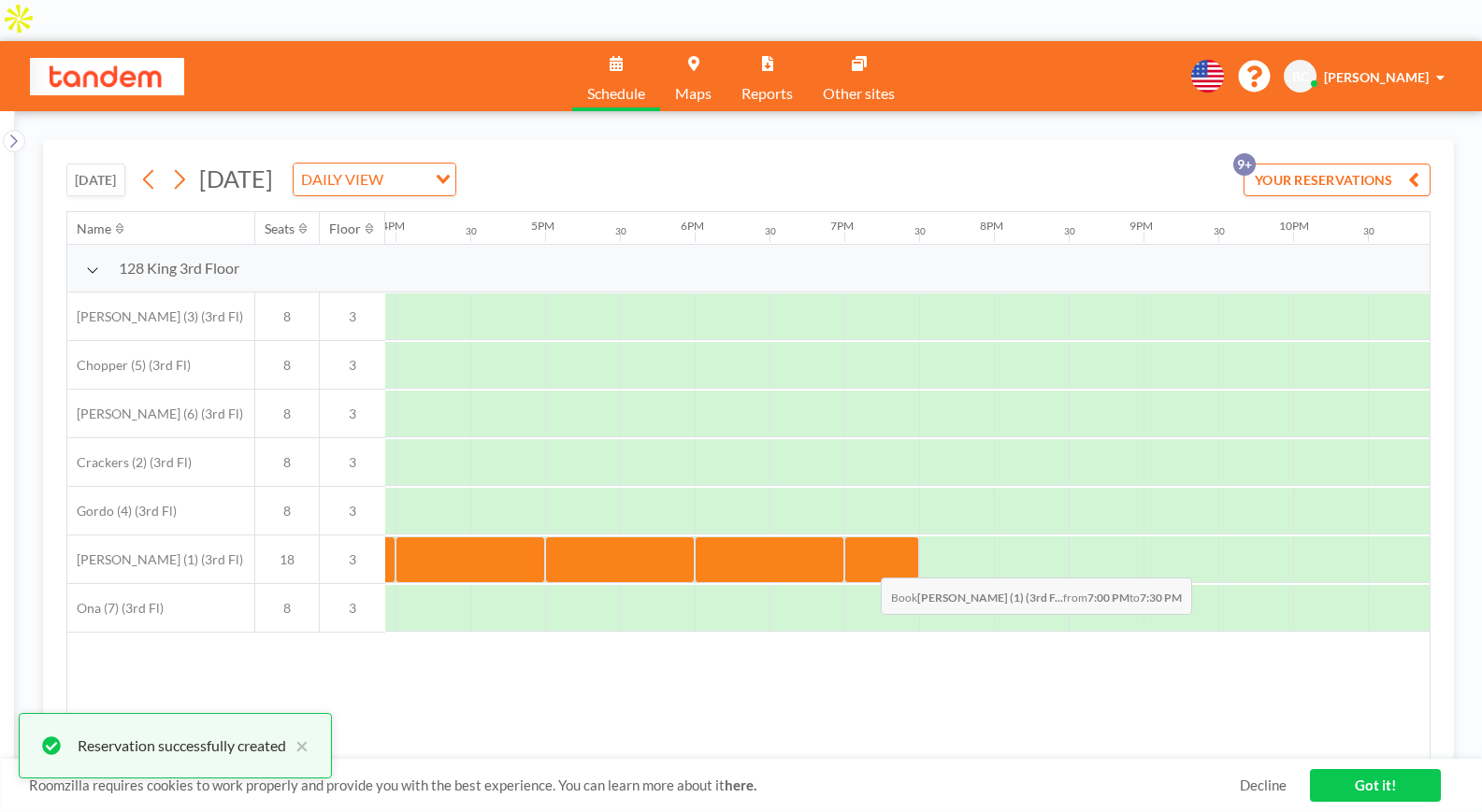
drag, startPoint x: 874, startPoint y: 508, endPoint x: 865, endPoint y: 524, distance: 18.4
click at [865, 537] on div at bounding box center [882, 560] width 75 height 47
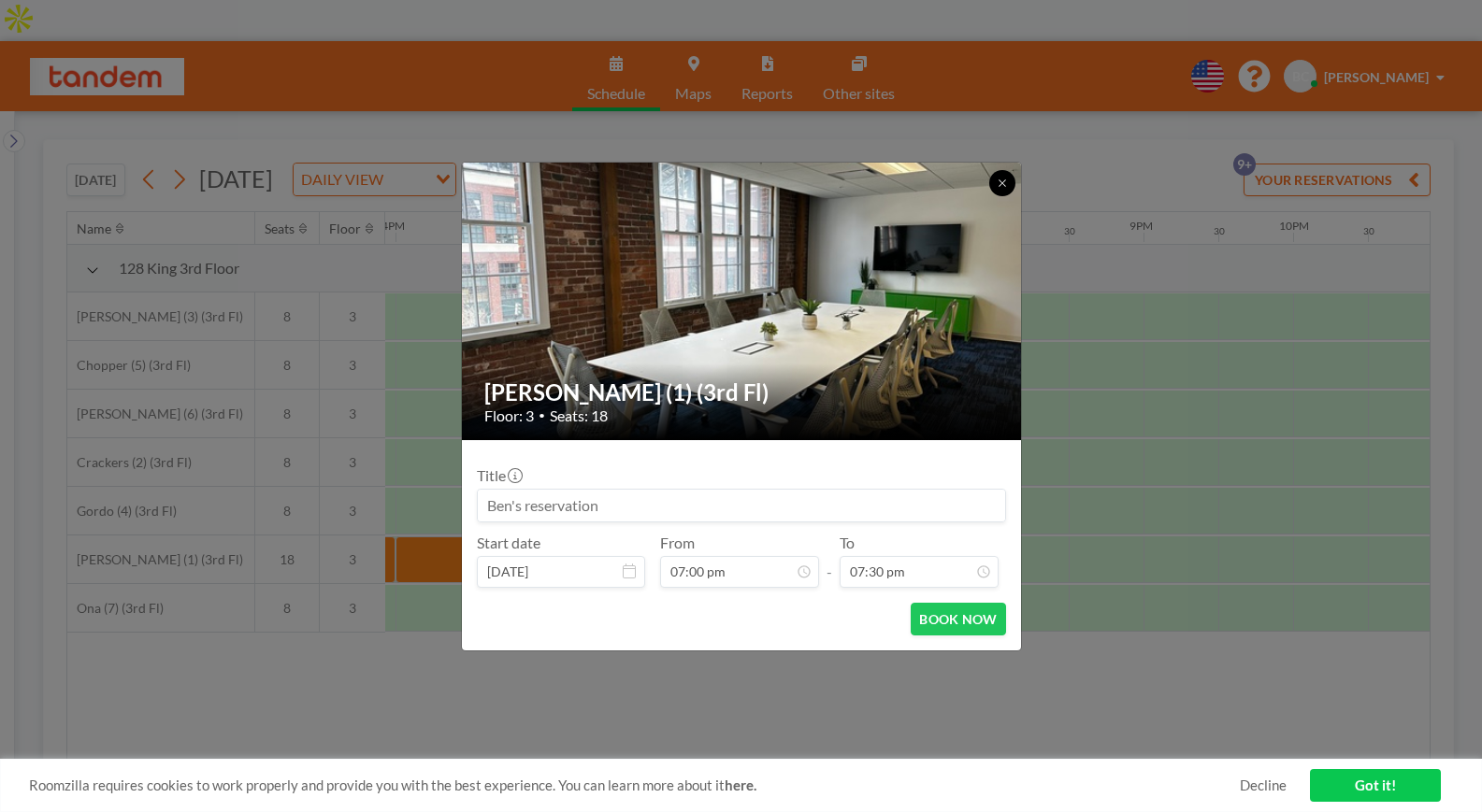
click at [1006, 180] on icon at bounding box center [1002, 184] width 11 height 11
